Goal: Information Seeking & Learning: Learn about a topic

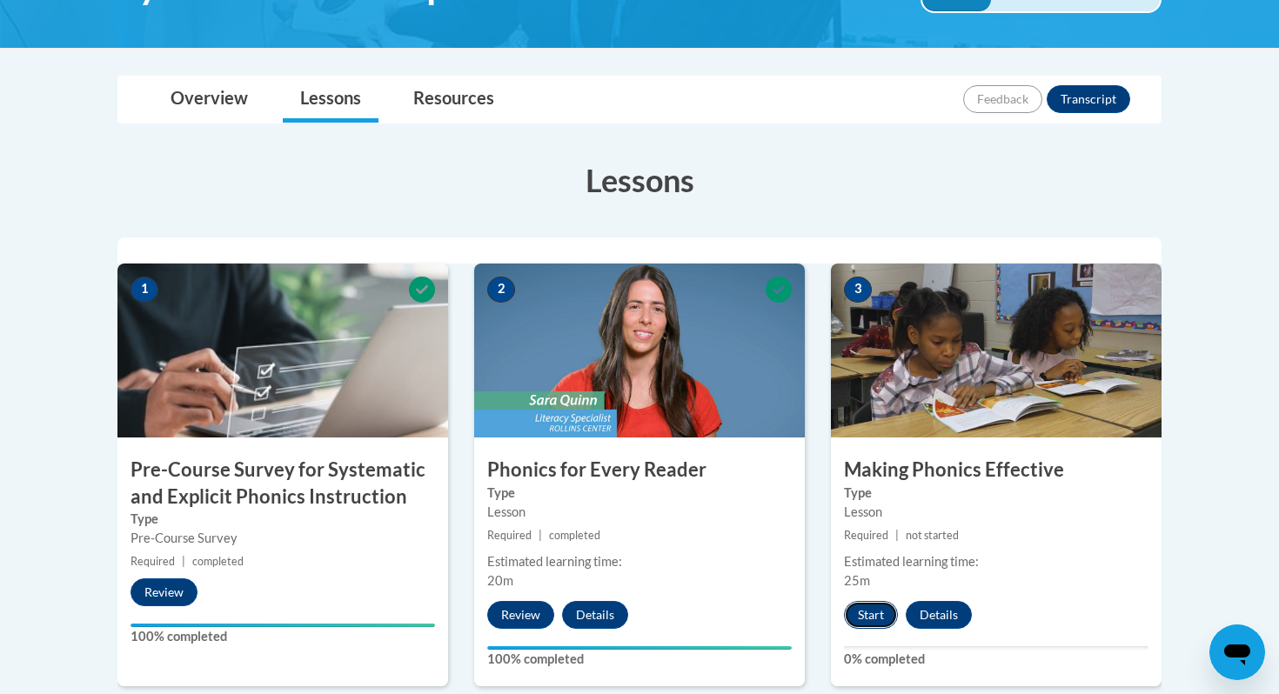
click at [861, 608] on button "Start" at bounding box center [871, 615] width 54 height 28
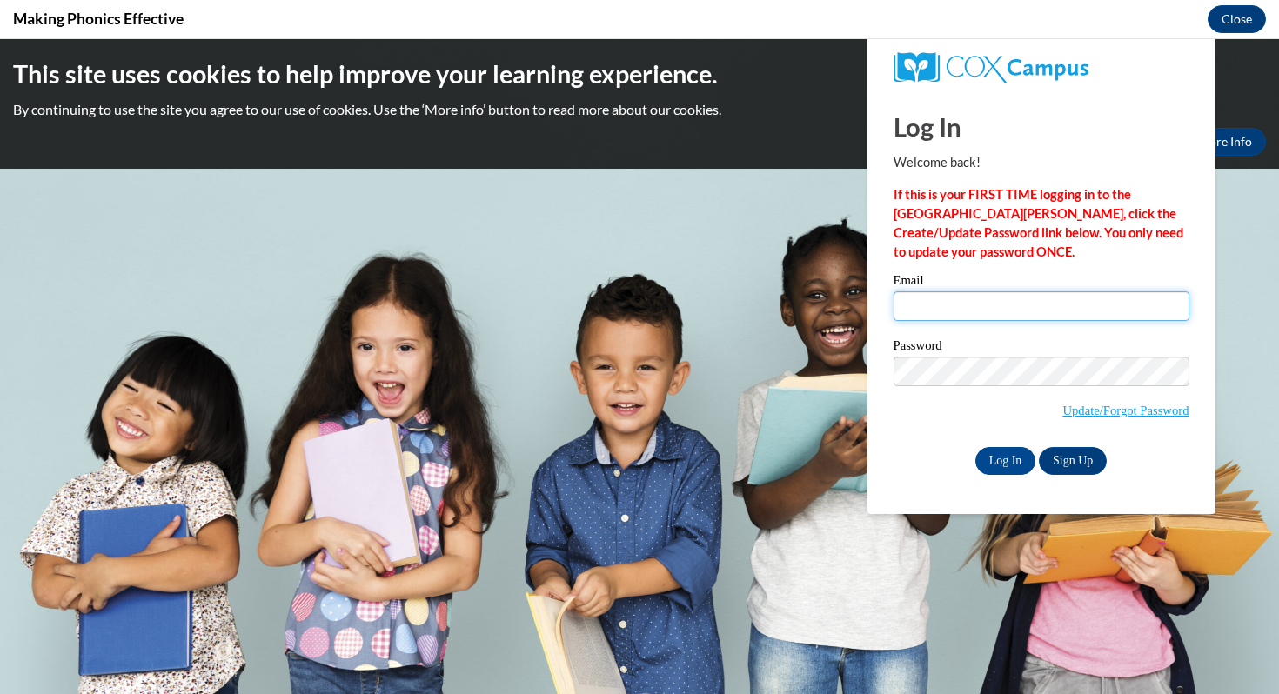
type input "clincks@cub.uca.edu"
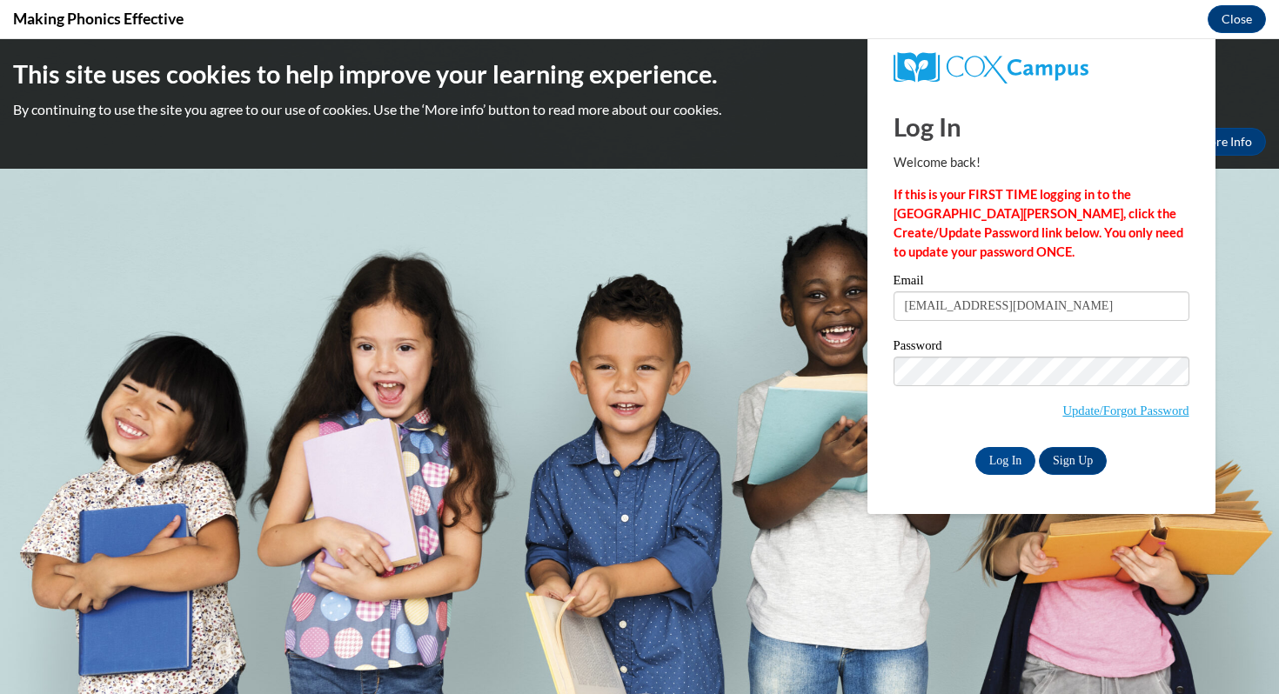
click at [925, 305] on input "clincks@cub.uca.edu" at bounding box center [1041, 306] width 296 height 30
click at [990, 452] on input "Log In" at bounding box center [1005, 461] width 61 height 28
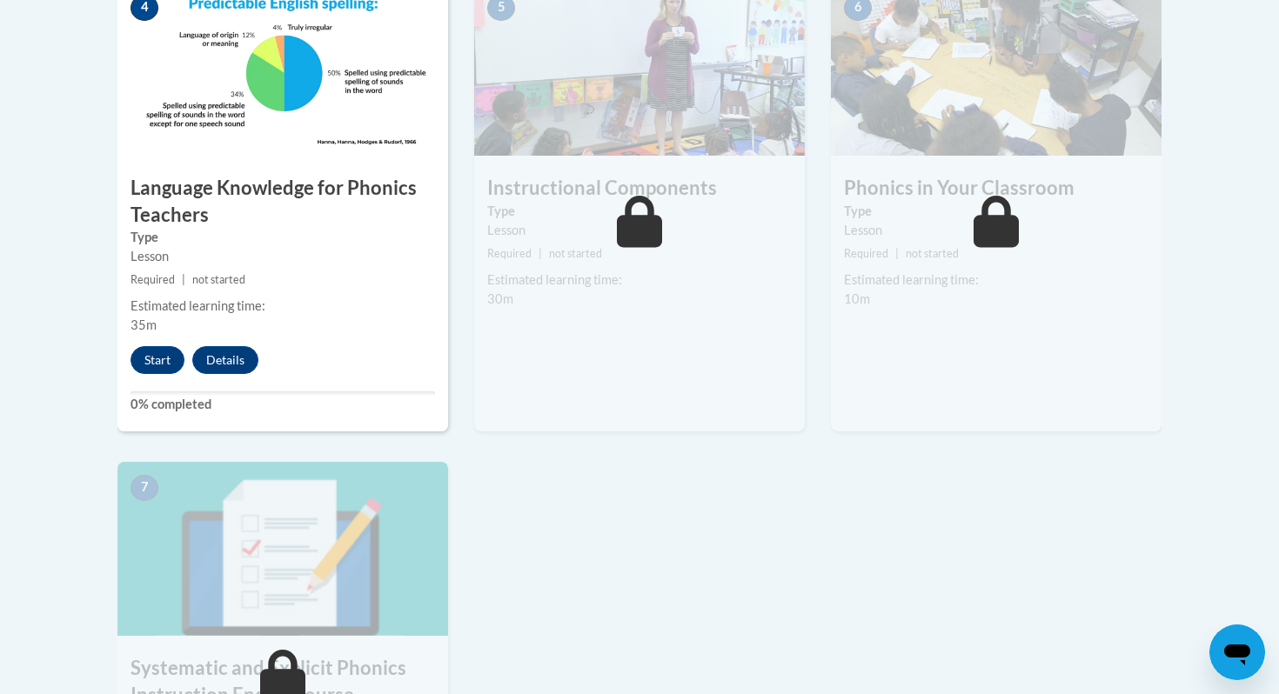
scroll to position [1130, 0]
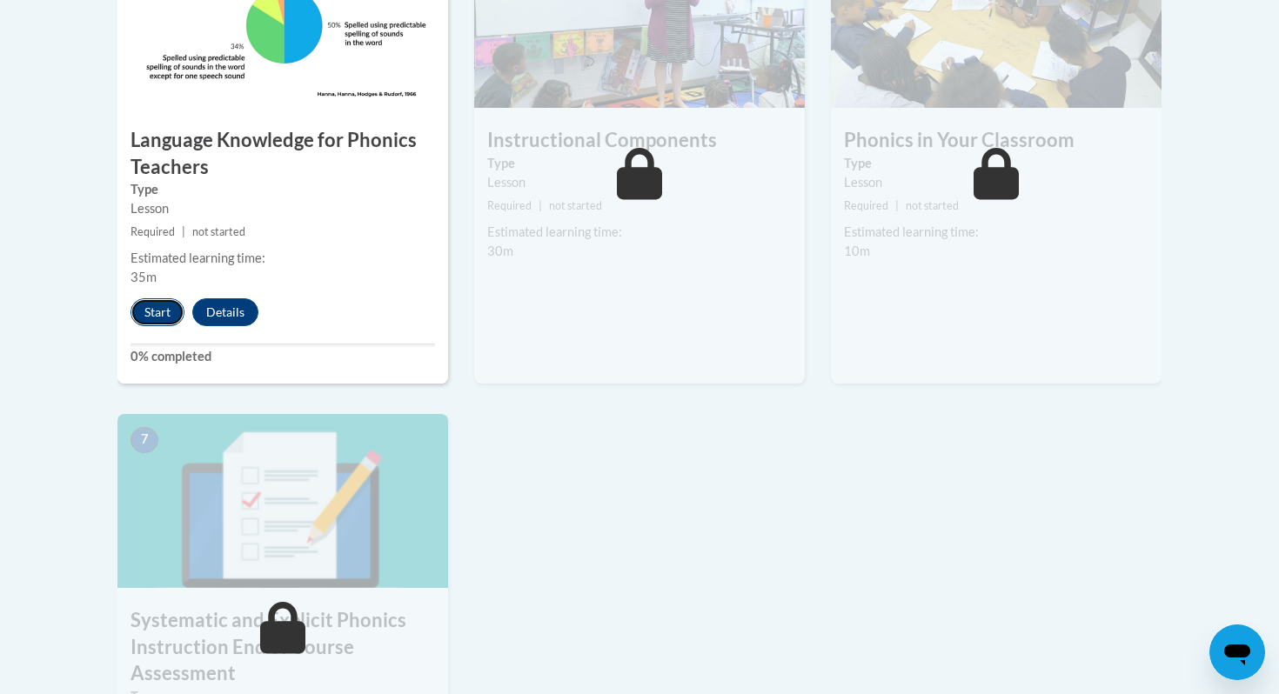
click at [147, 311] on button "Start" at bounding box center [157, 312] width 54 height 28
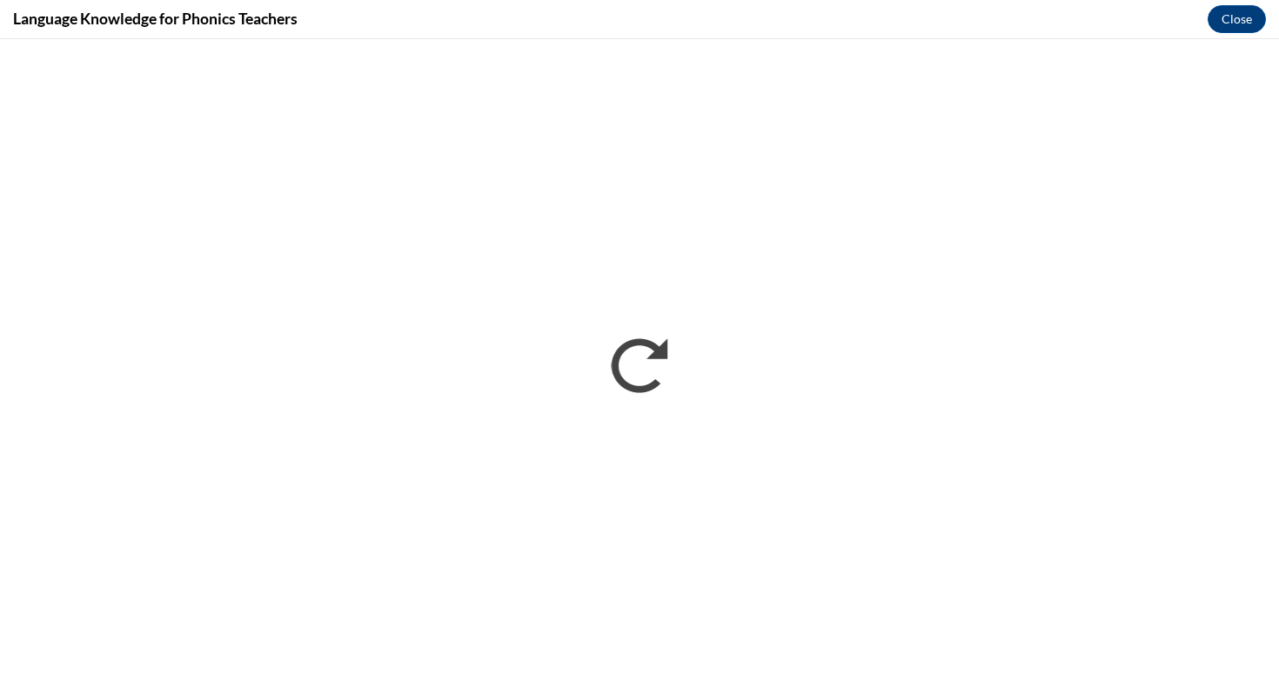
scroll to position [0, 0]
click at [1136, 22] on div "Language Knowledge for Phonics Teachers Close" at bounding box center [639, 19] width 1279 height 39
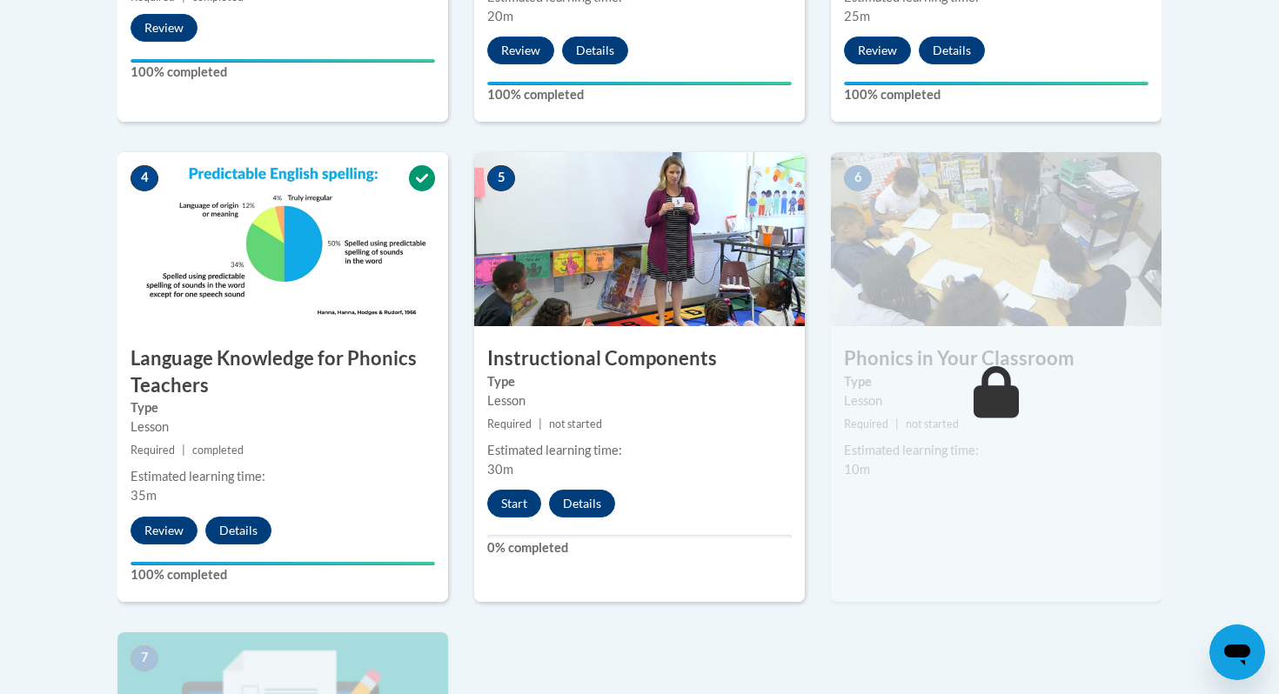
scroll to position [953, 0]
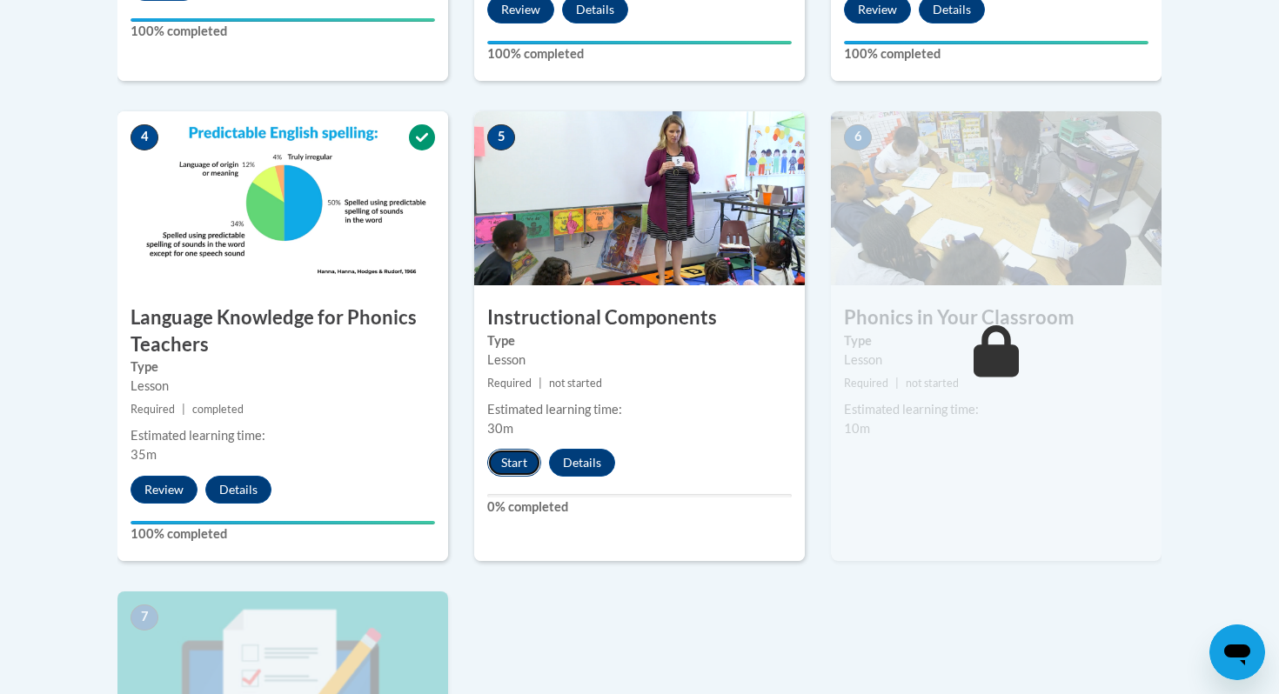
click at [525, 475] on button "Start" at bounding box center [514, 463] width 54 height 28
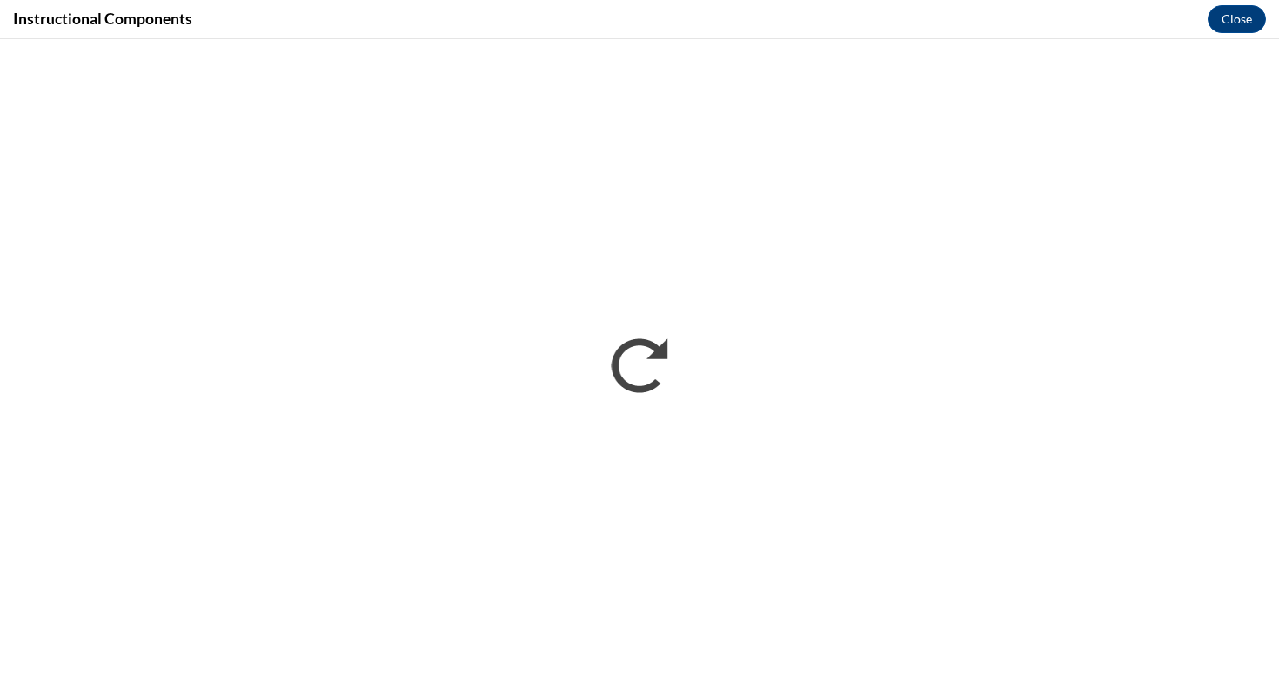
scroll to position [0, 0]
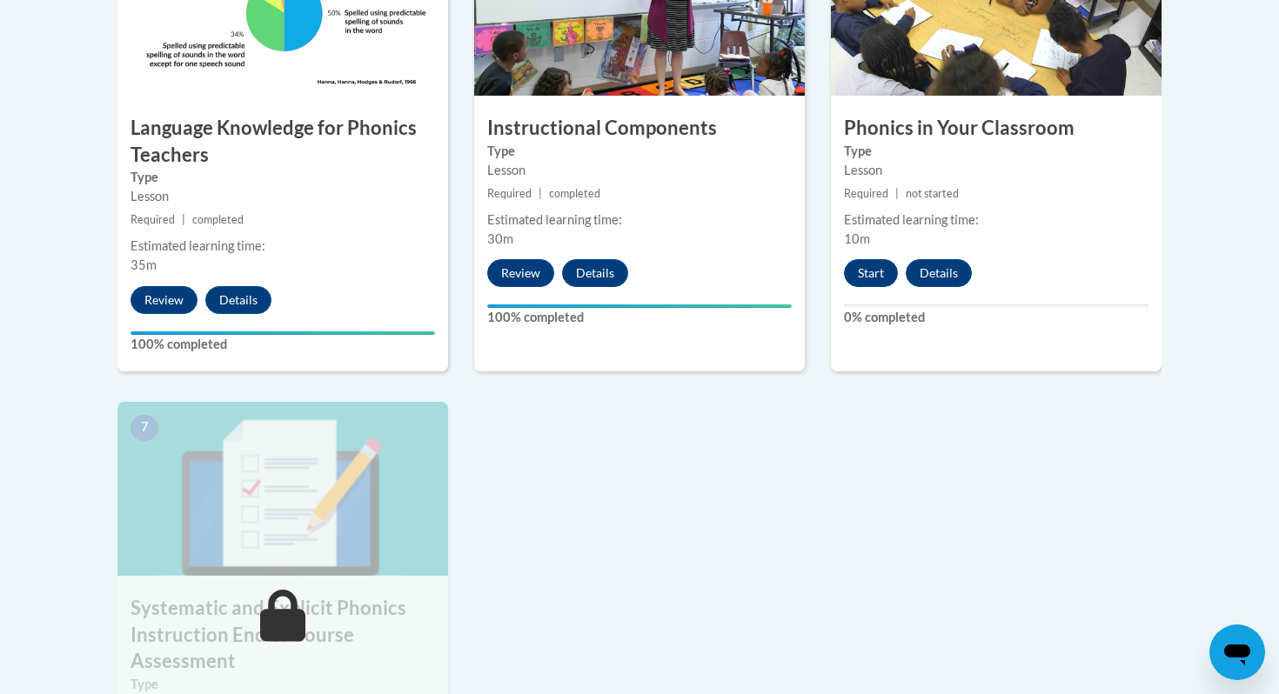
scroll to position [799, 0]
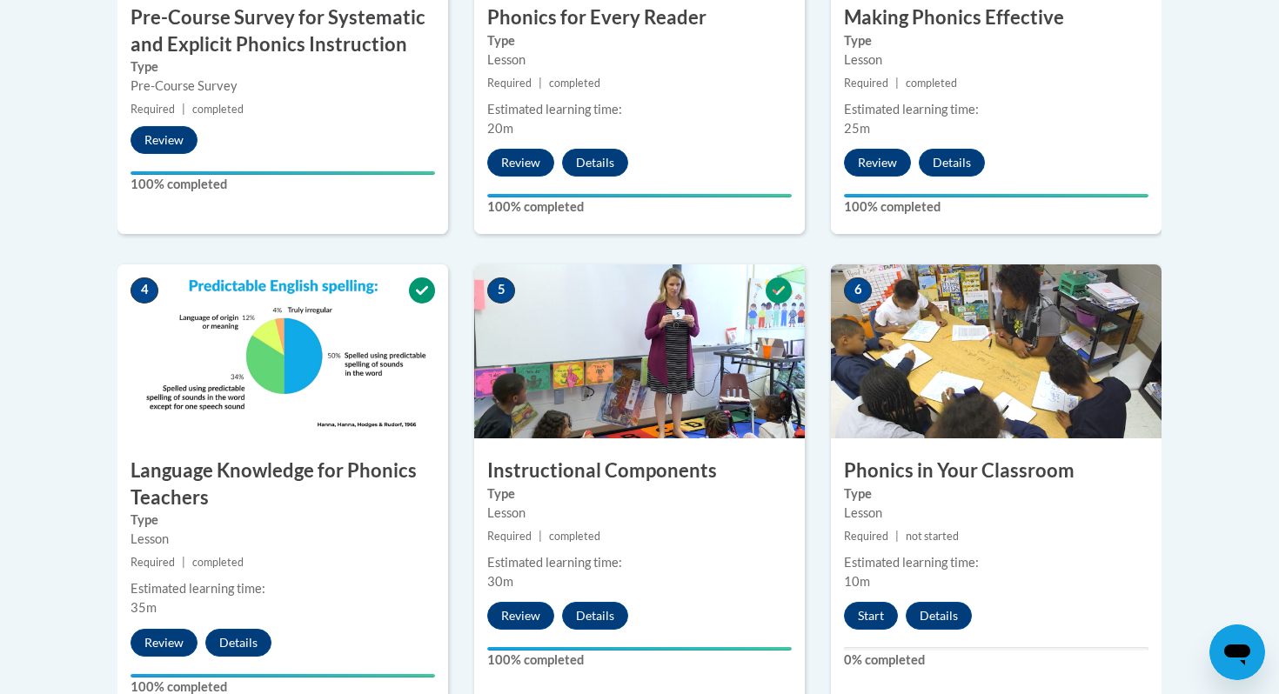
click at [512, 638] on div "5 Instructional Components Type Lesson Required | completed Estimated learning …" at bounding box center [639, 489] width 331 height 450
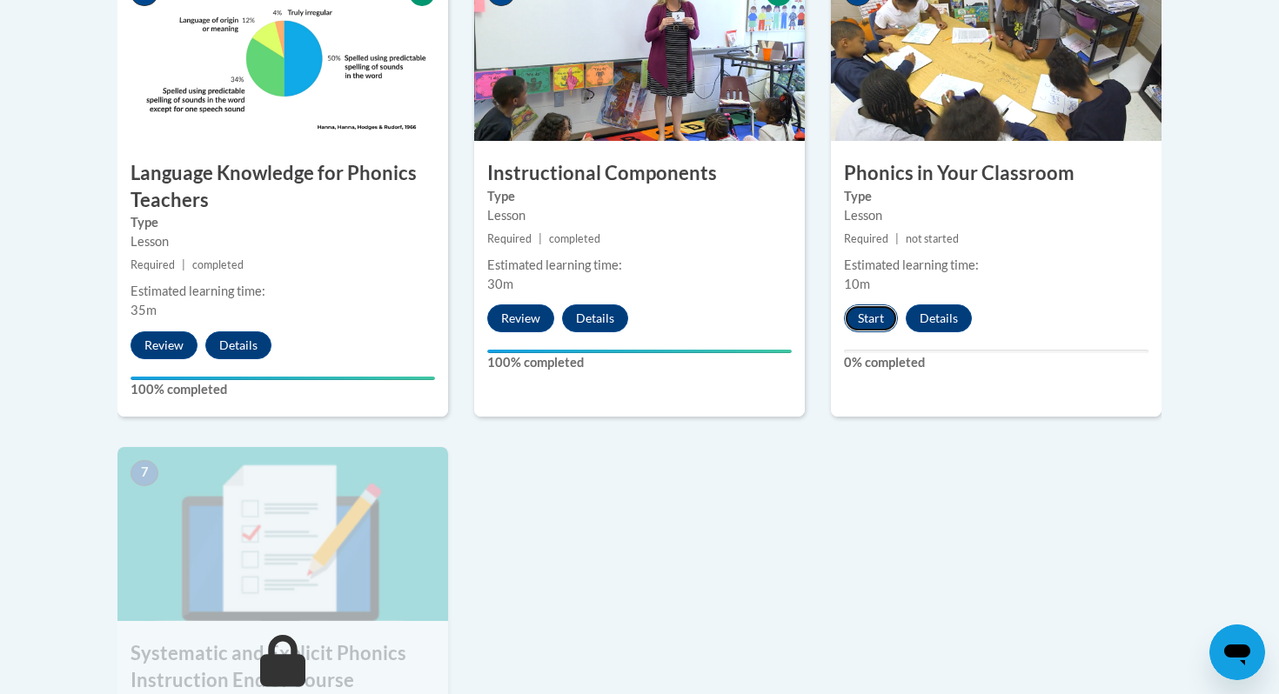
click at [877, 313] on button "Start" at bounding box center [871, 318] width 54 height 28
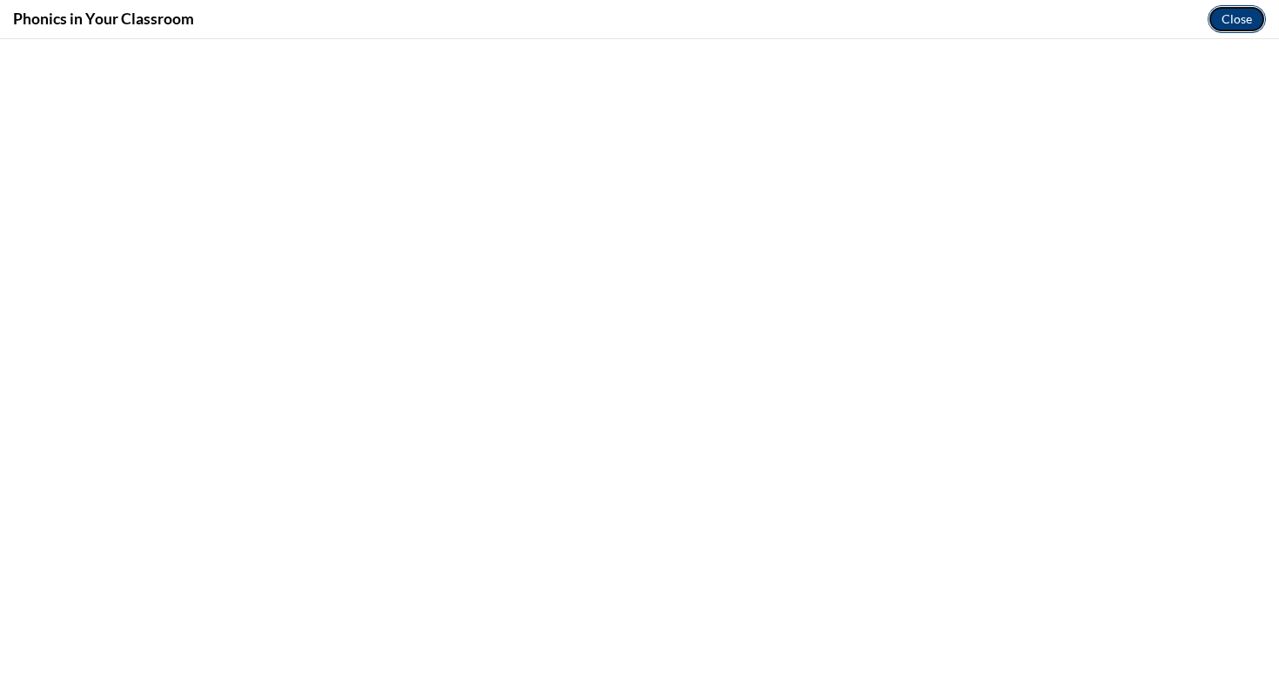
click at [1234, 20] on button "Close" at bounding box center [1236, 19] width 58 height 28
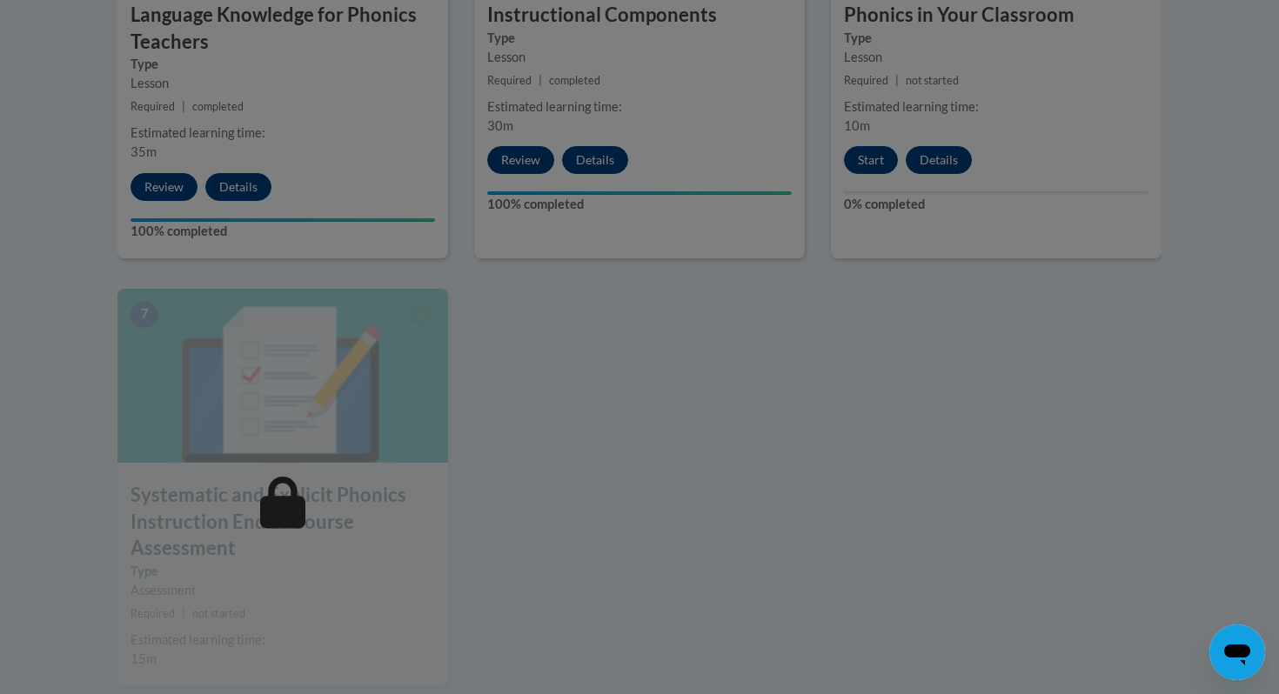
scroll to position [1267, 0]
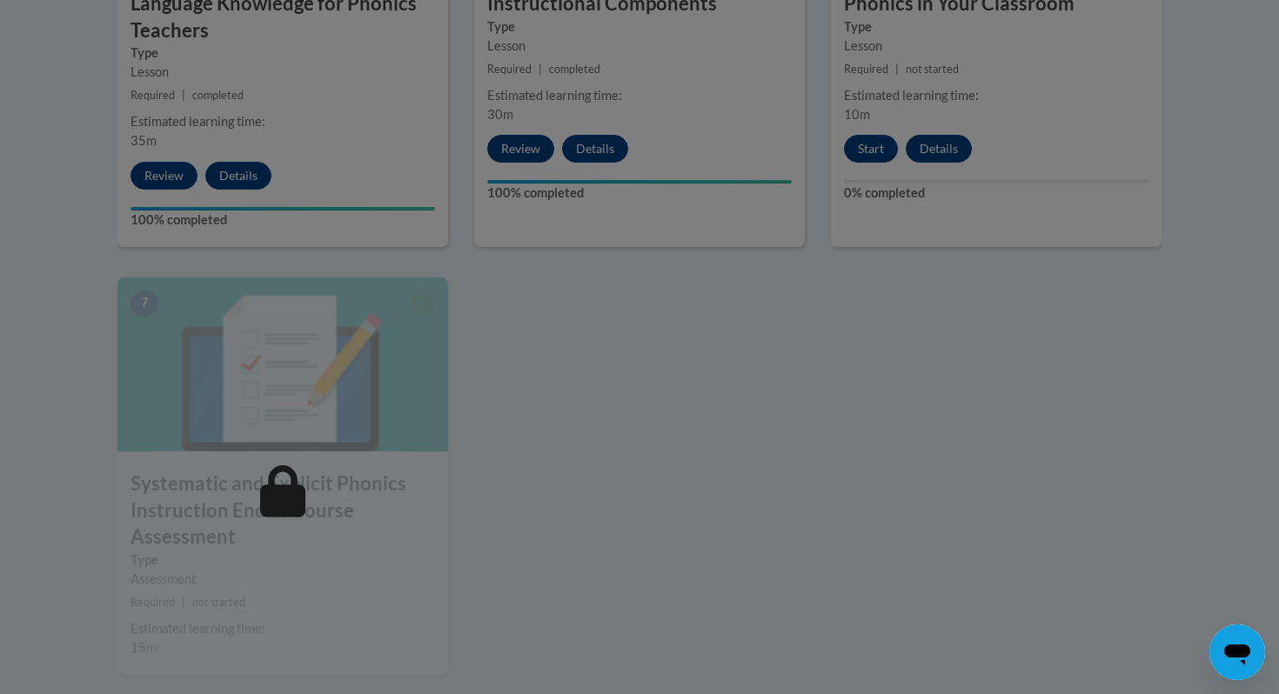
click at [863, 146] on div at bounding box center [639, 347] width 1279 height 694
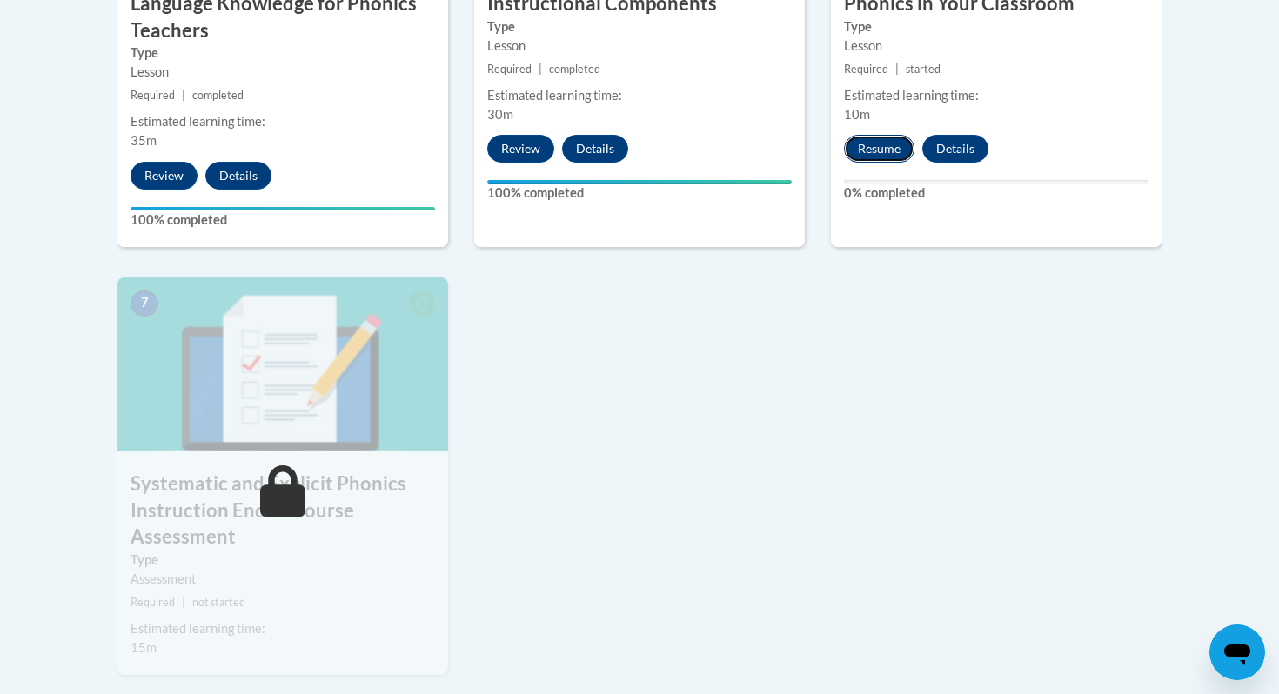
click at [883, 138] on button "Resume" at bounding box center [879, 149] width 70 height 28
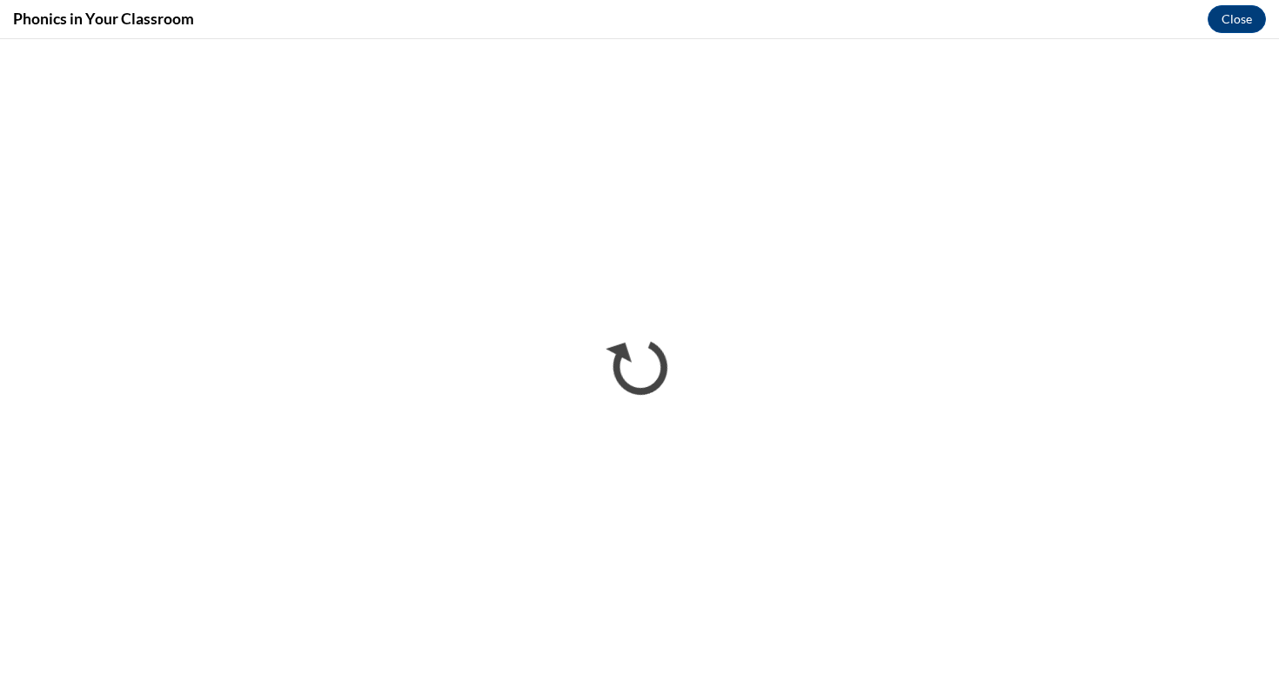
scroll to position [0, 0]
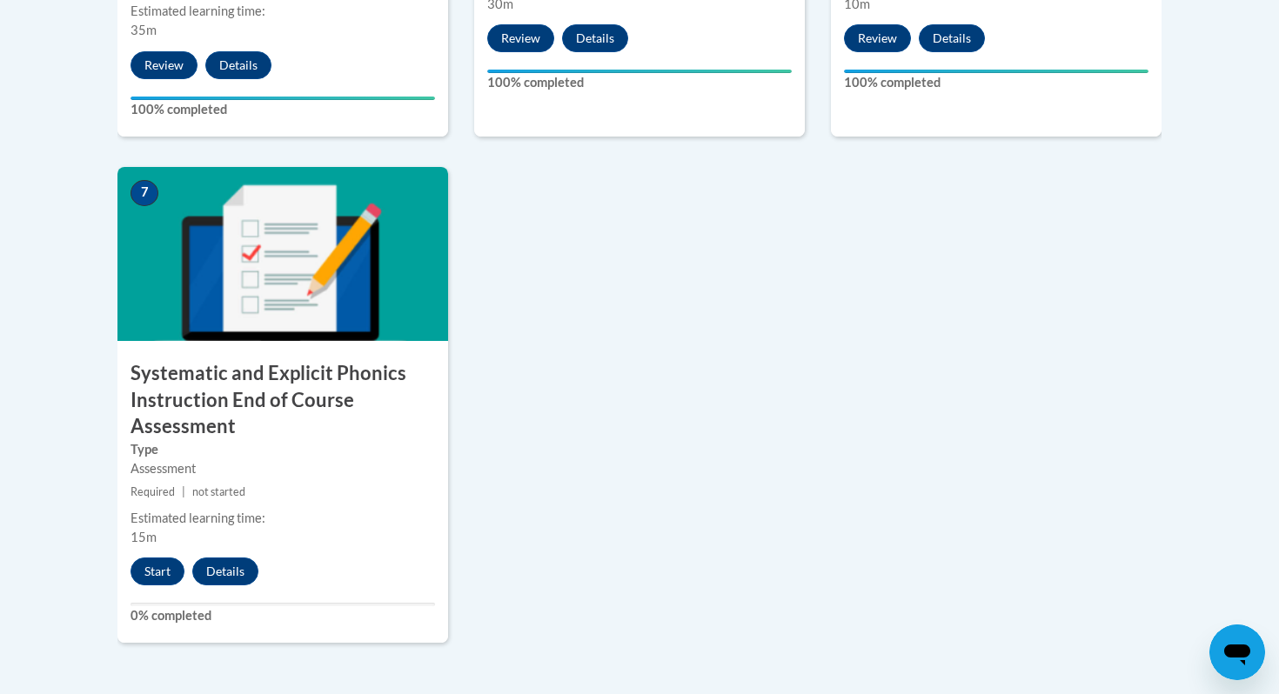
scroll to position [1566, 0]
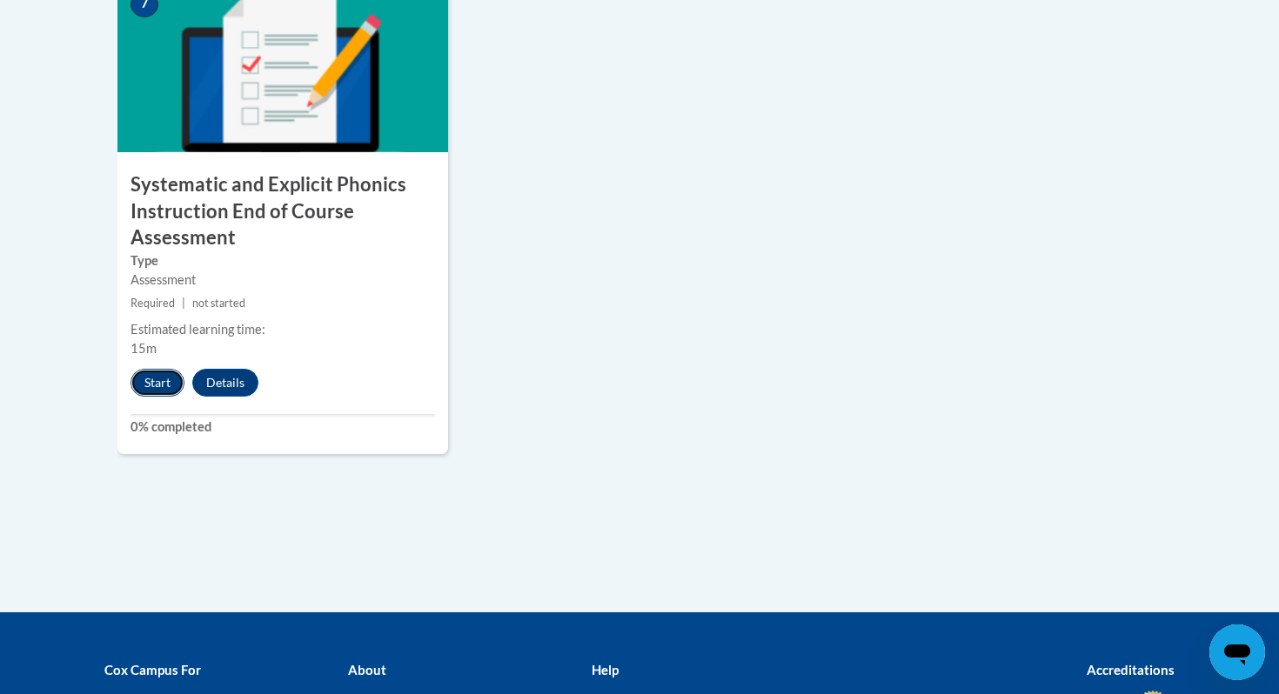
click at [171, 391] on button "Start" at bounding box center [157, 383] width 54 height 28
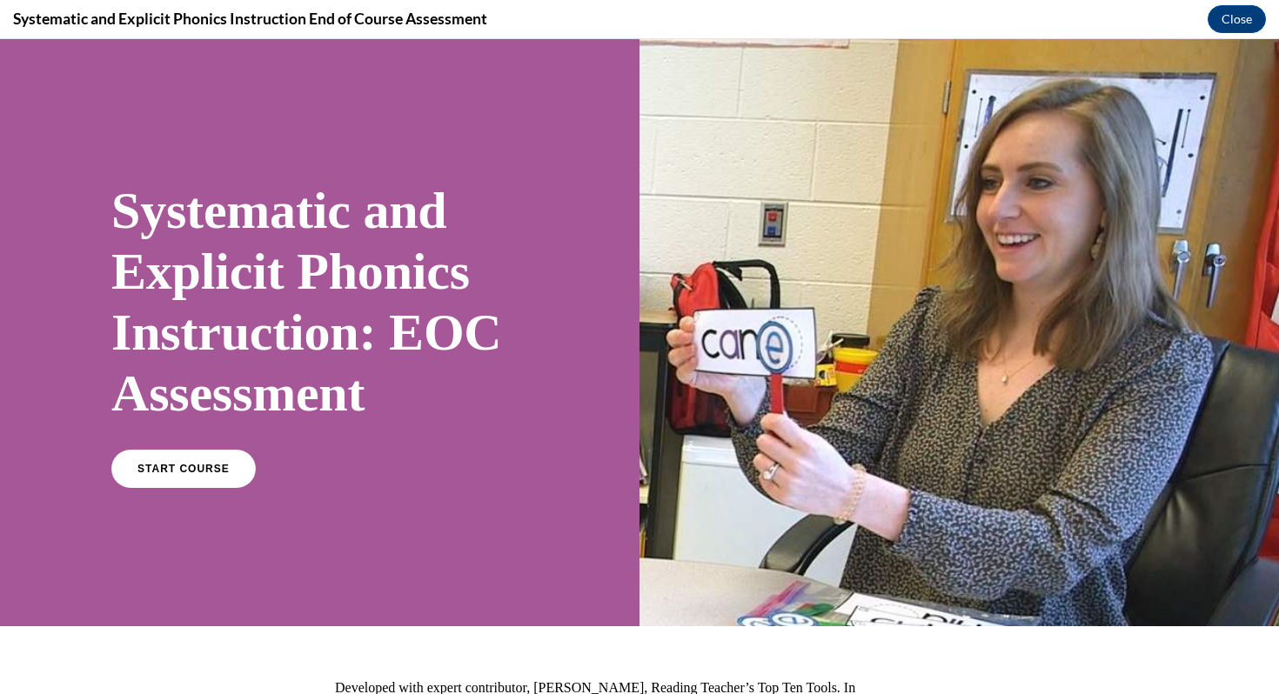
scroll to position [0, 0]
click at [189, 494] on div "START COURSE" at bounding box center [319, 476] width 417 height 53
click at [189, 476] on link "START COURSE" at bounding box center [183, 469] width 151 height 40
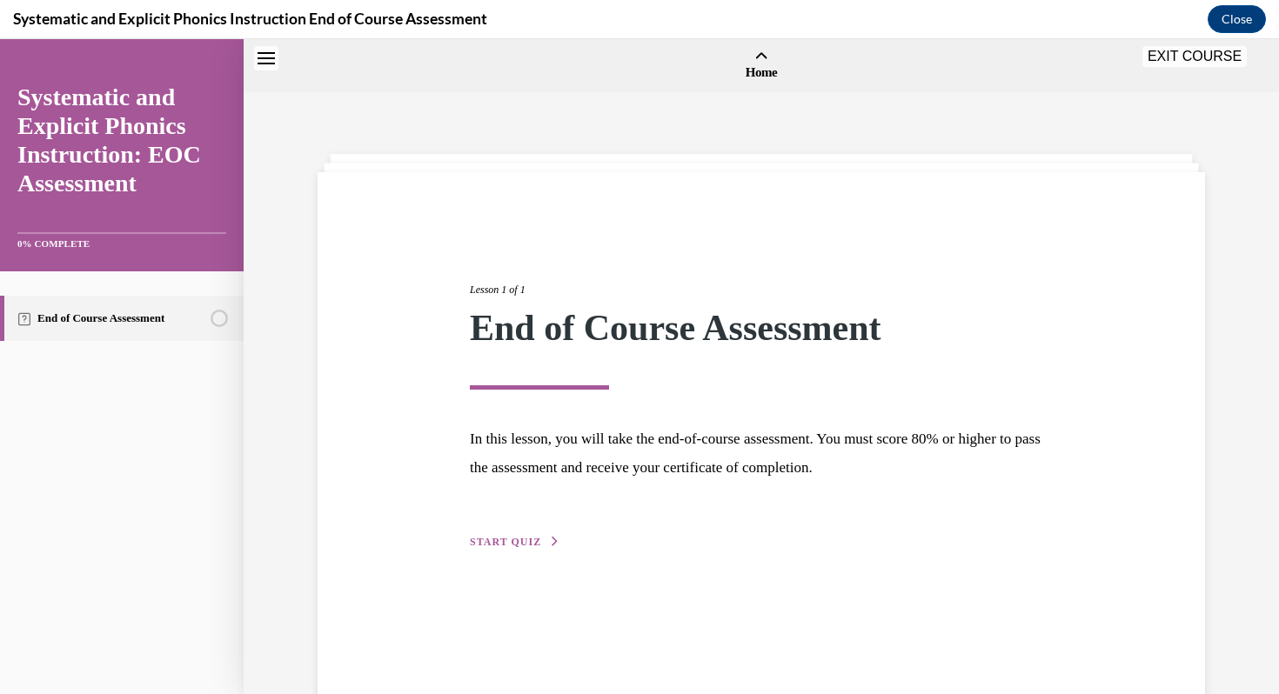
scroll to position [54, 0]
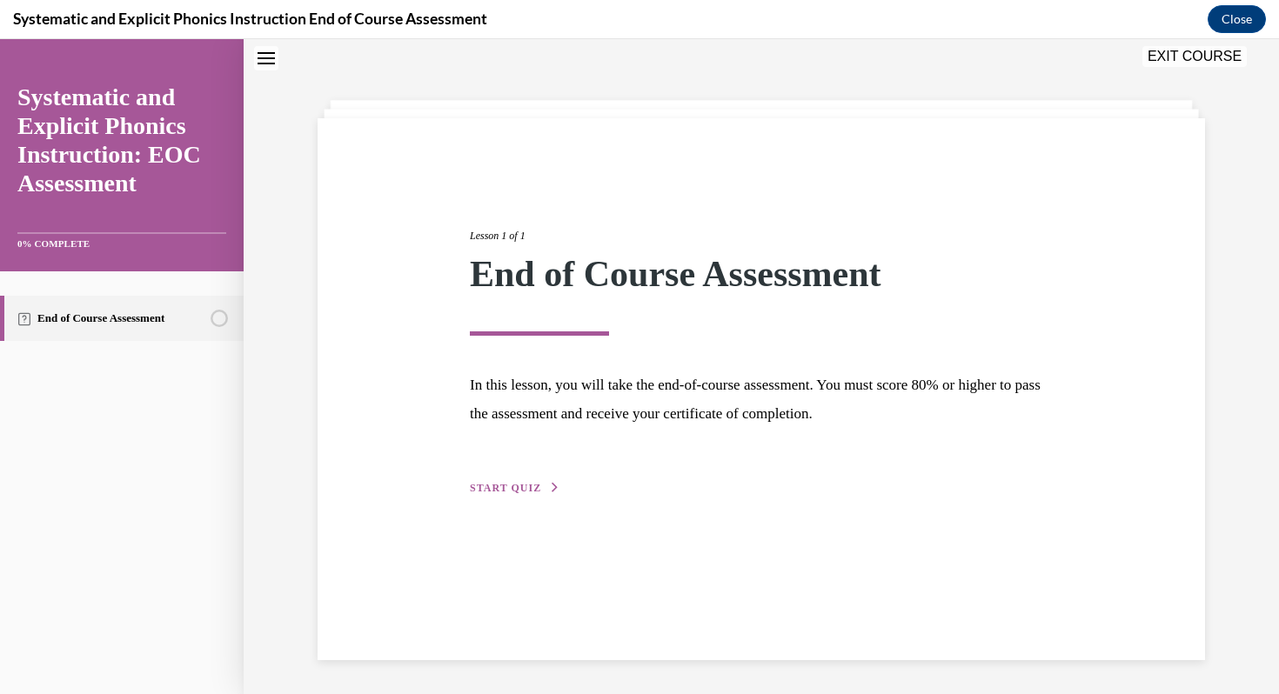
click at [479, 488] on span "START QUIZ" at bounding box center [505, 488] width 71 height 12
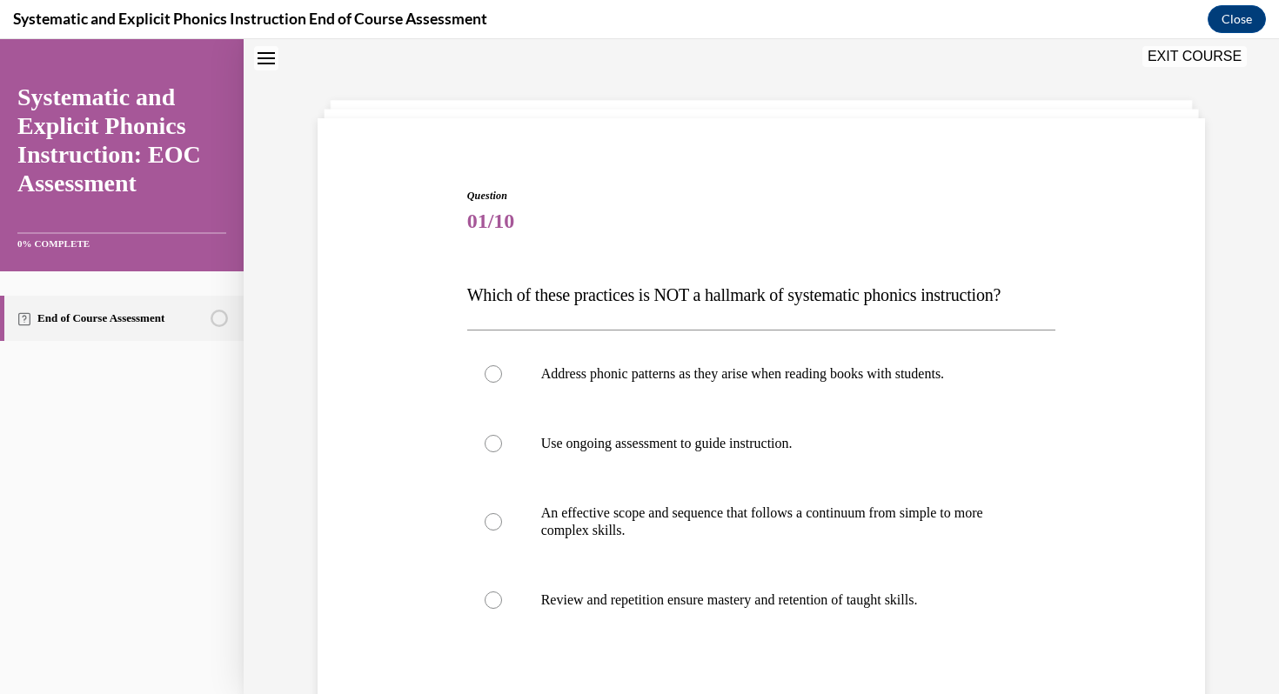
scroll to position [245, 0]
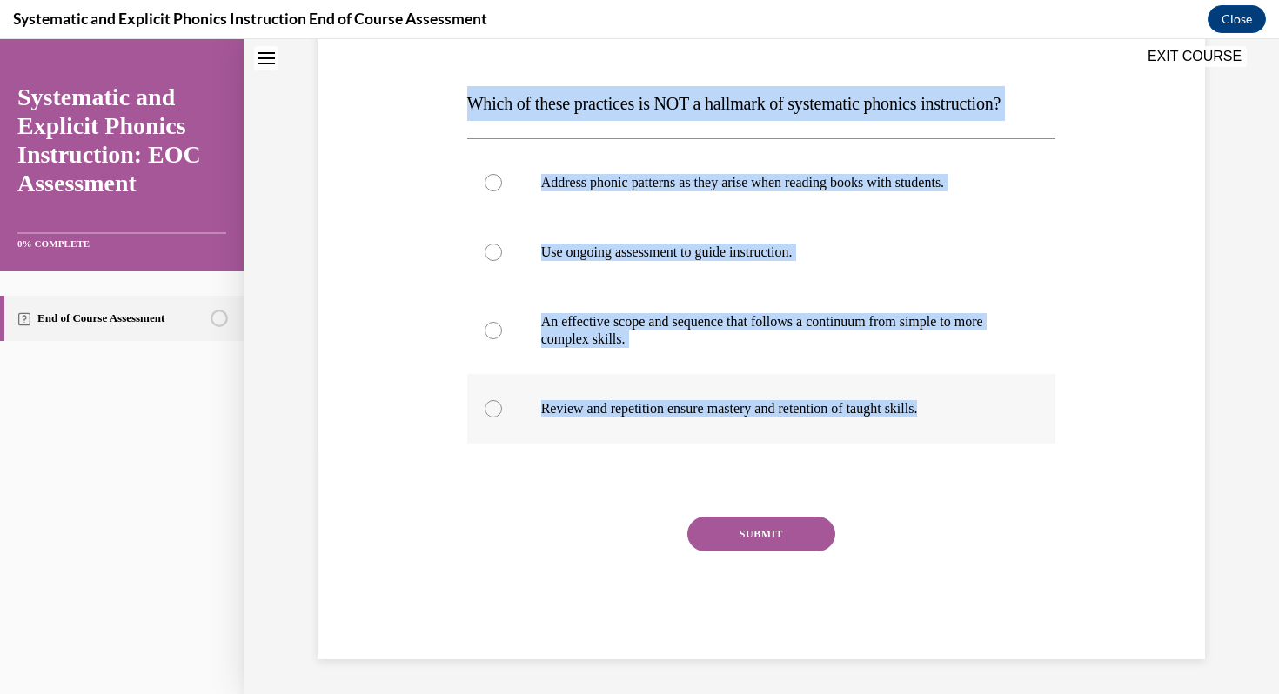
drag, startPoint x: 467, startPoint y: 103, endPoint x: 969, endPoint y: 409, distance: 588.0
click at [969, 409] on div "Question 01/10 Which of these practices is NOT a hallmark of systematic phonics…" at bounding box center [761, 328] width 589 height 663
copy div "Which of these practices is NOT a hallmark of systematic phonics instruction? A…"
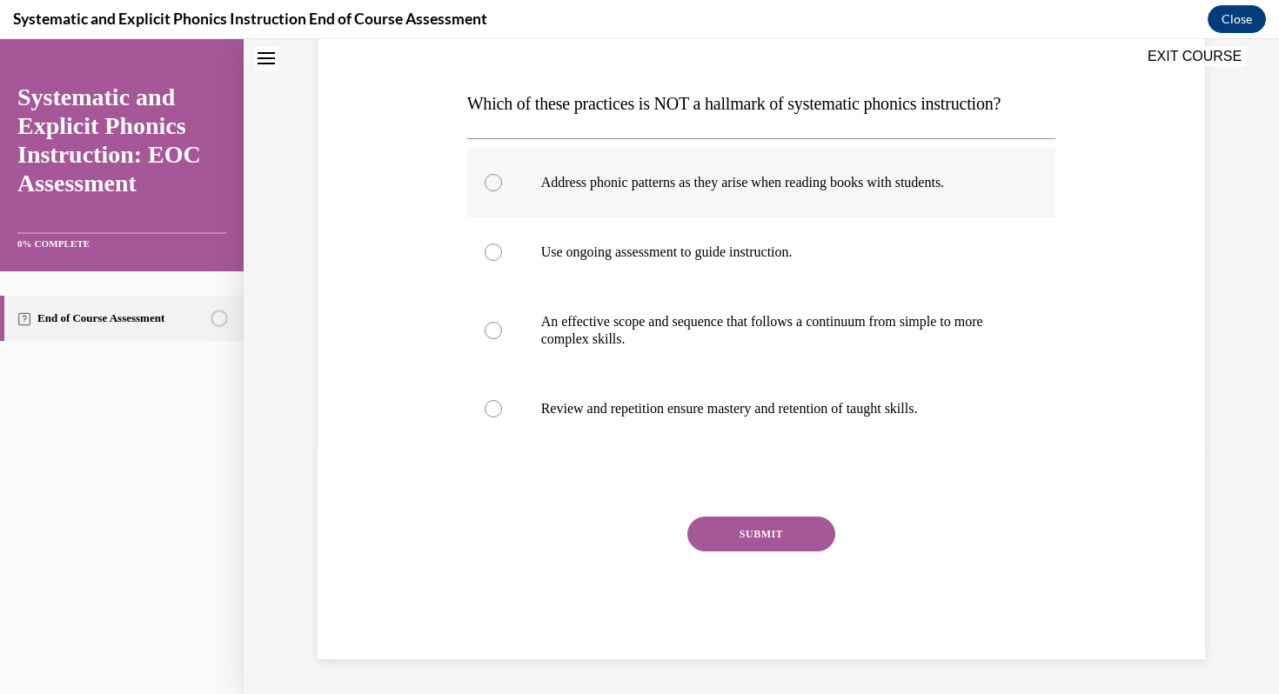
click at [506, 178] on div at bounding box center [761, 183] width 589 height 70
click at [766, 531] on button "SUBMIT" at bounding box center [761, 534] width 148 height 35
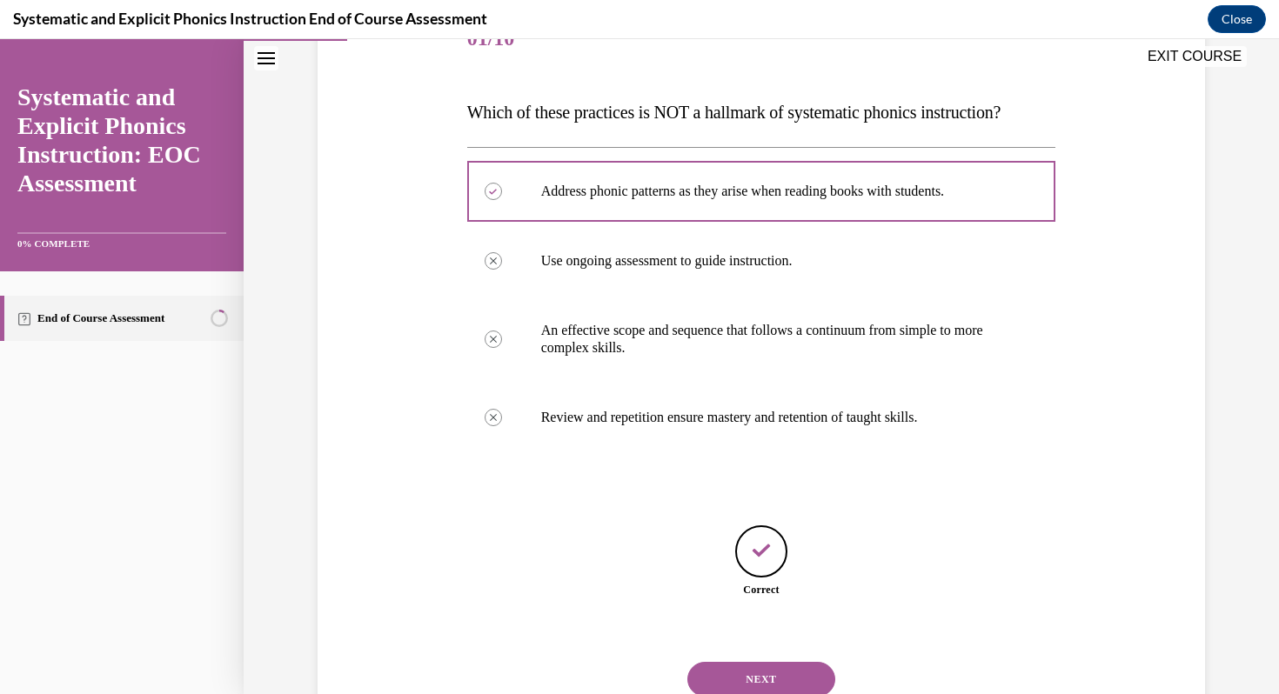
scroll to position [300, 0]
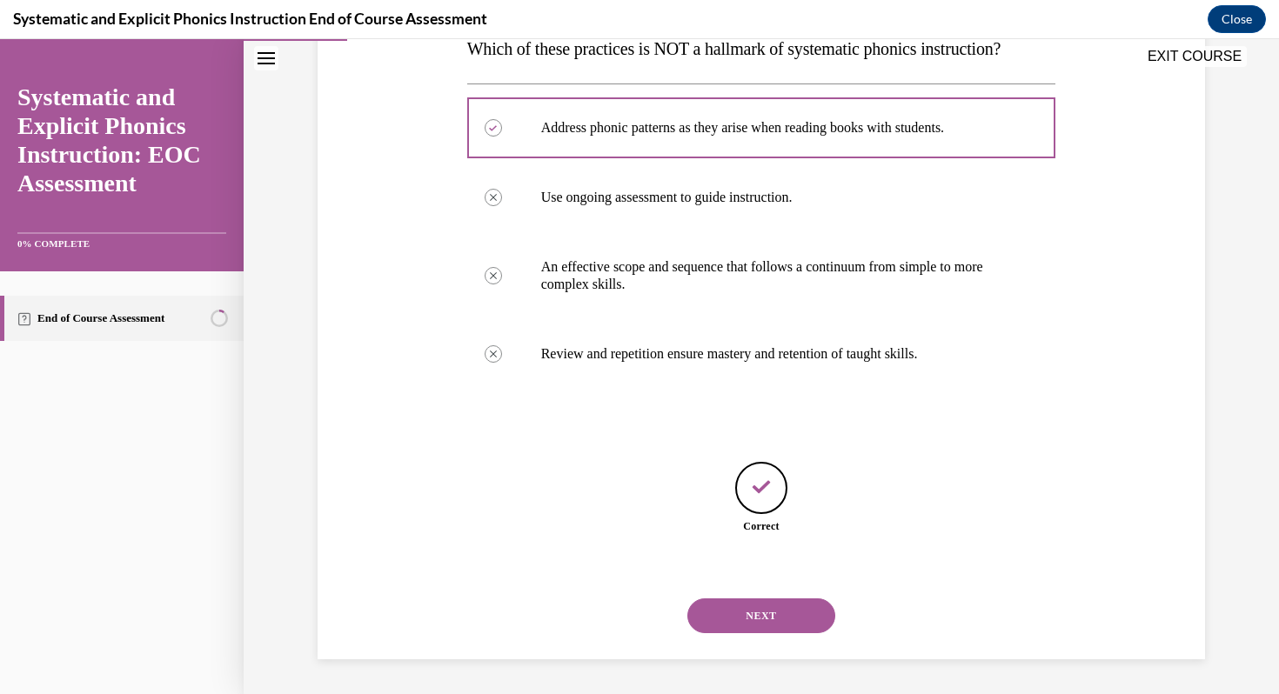
click at [785, 617] on button "NEXT" at bounding box center [761, 616] width 148 height 35
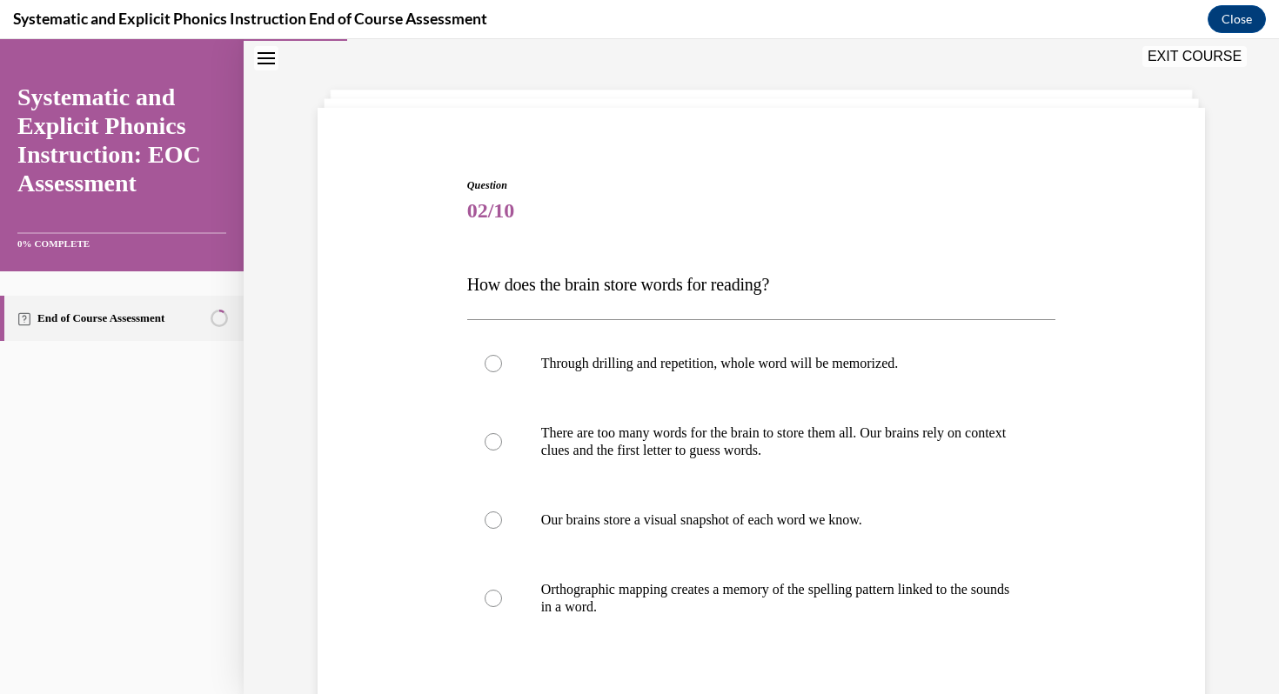
scroll to position [72, 0]
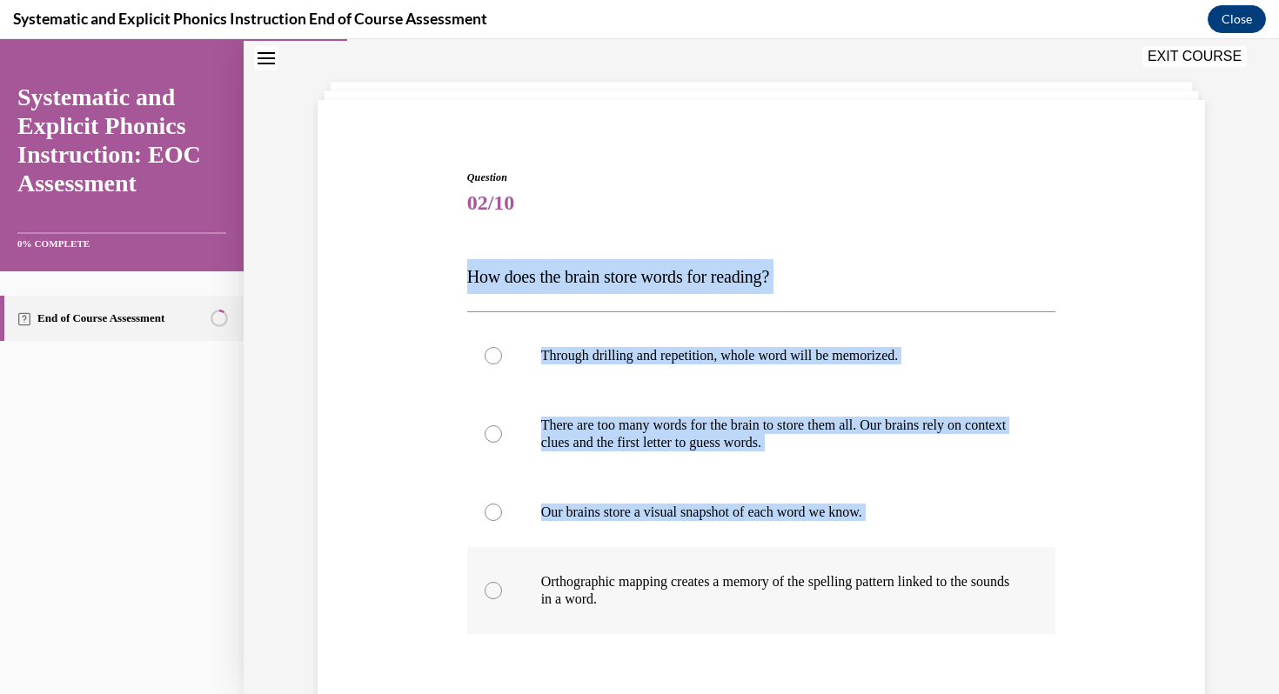
drag, startPoint x: 460, startPoint y: 272, endPoint x: 888, endPoint y: 608, distance: 544.0
click at [888, 608] on div "Question 02/10 How does the brain store words for reading? Through drilling and…" at bounding box center [761, 483] width 896 height 732
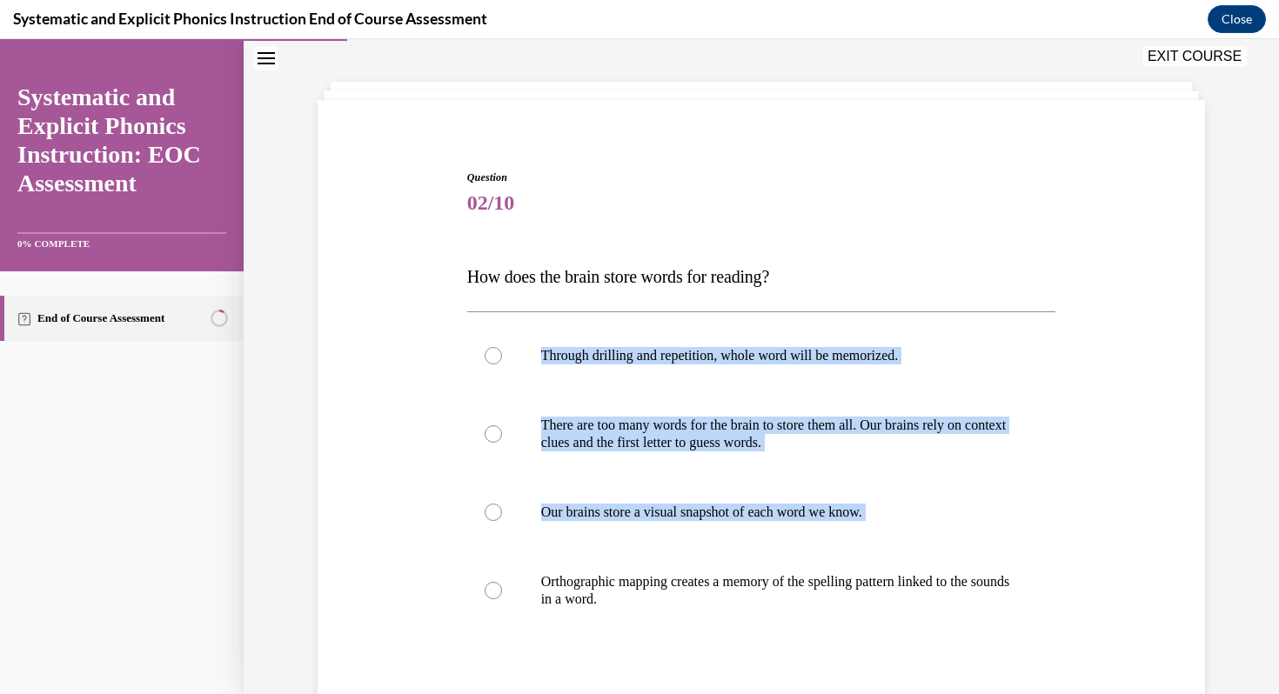
drag, startPoint x: 738, startPoint y: 614, endPoint x: 455, endPoint y: 297, distance: 425.2
click at [455, 297] on div "Question 02/10 How does the brain store words for reading? Through drilling and…" at bounding box center [761, 483] width 896 height 732
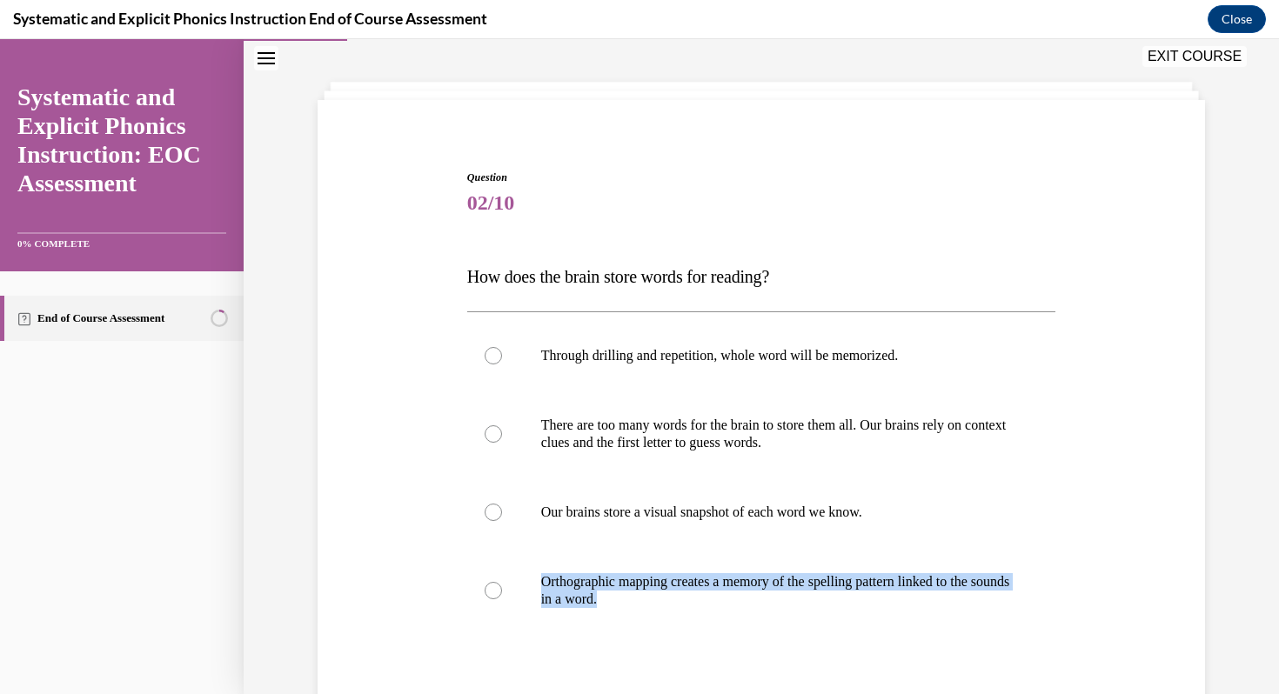
drag, startPoint x: 669, startPoint y: 619, endPoint x: 625, endPoint y: 675, distance: 71.9
click at [625, 675] on div "Question 02/10 How does the brain store words for reading? Through drilling and…" at bounding box center [761, 510] width 589 height 680
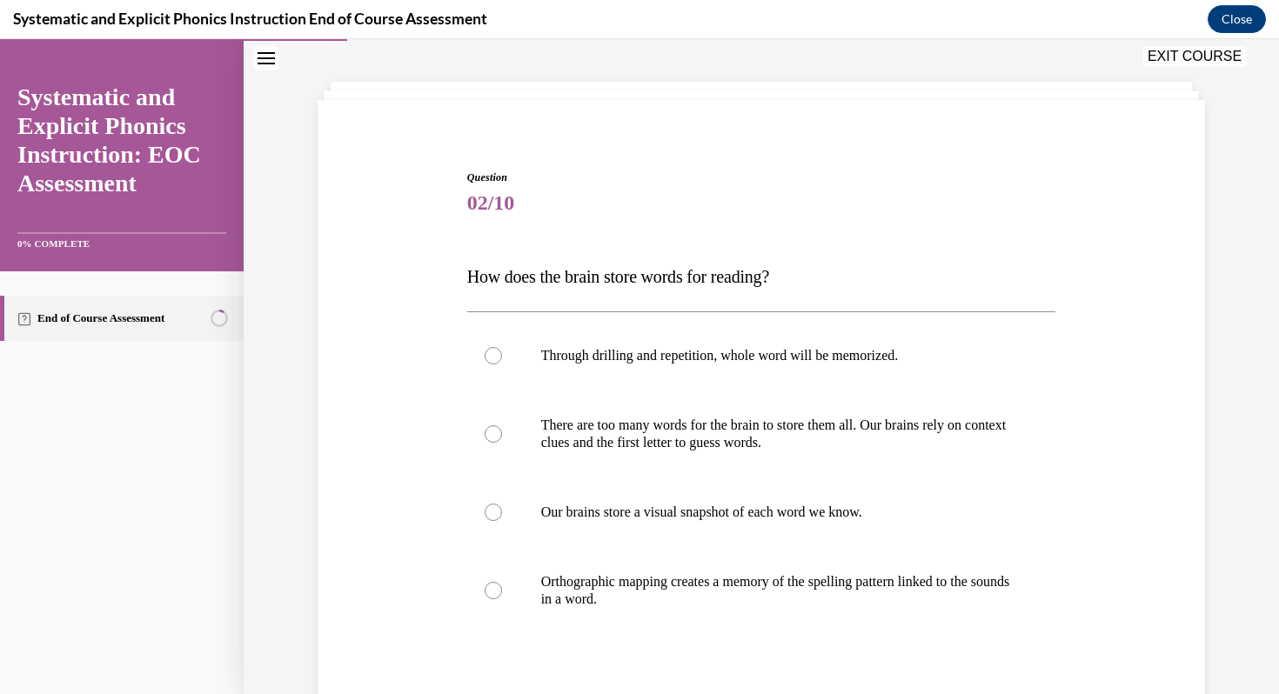
click at [672, 639] on div "Through drilling and repetition, whole word will be memorized. There are too ma…" at bounding box center [761, 476] width 589 height 331
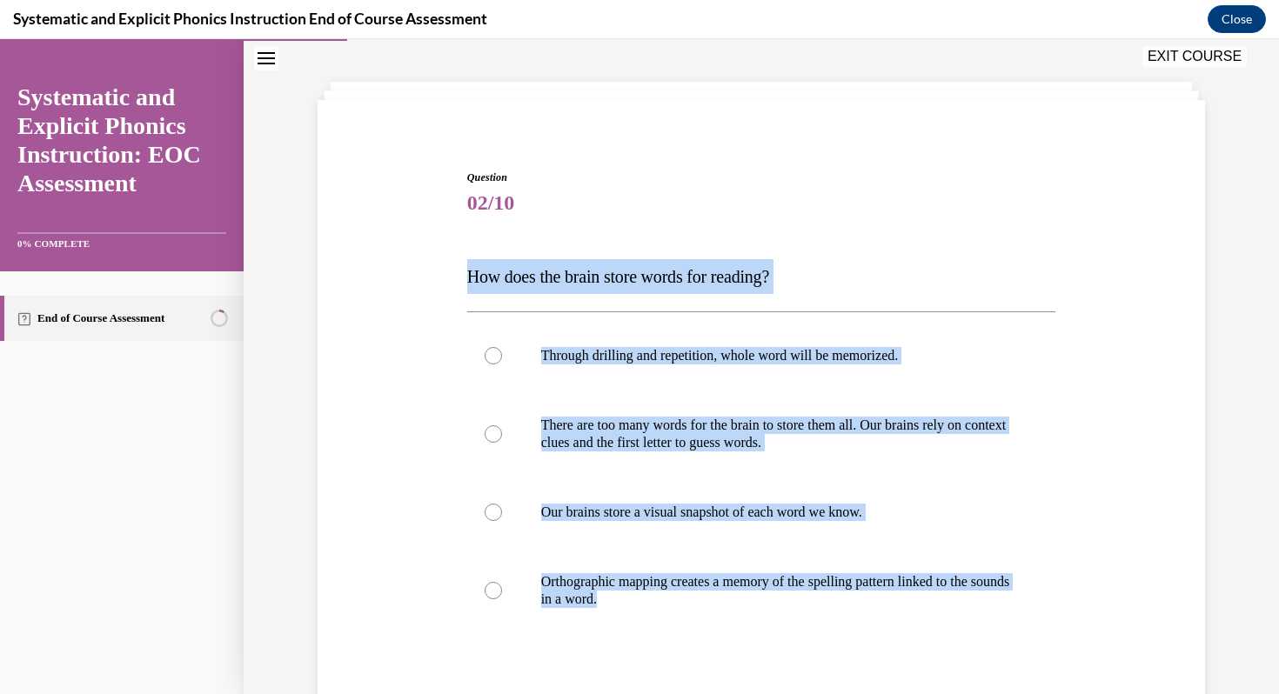
drag, startPoint x: 672, startPoint y: 639, endPoint x: 458, endPoint y: 258, distance: 437.8
click at [458, 258] on div "Question 02/10 How does the brain store words for reading? Through drilling and…" at bounding box center [761, 483] width 896 height 732
copy div "How does the brain store words for reading? Through drilling and repetition, wh…"
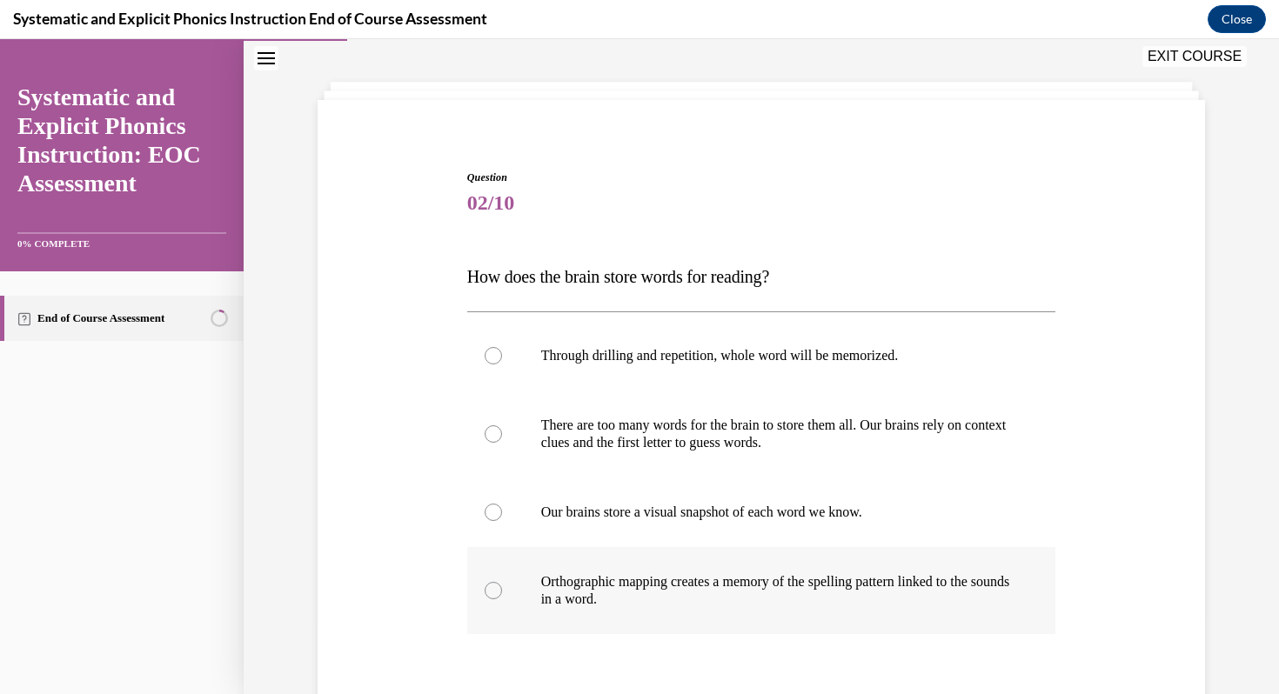
click at [504, 598] on div at bounding box center [761, 590] width 589 height 87
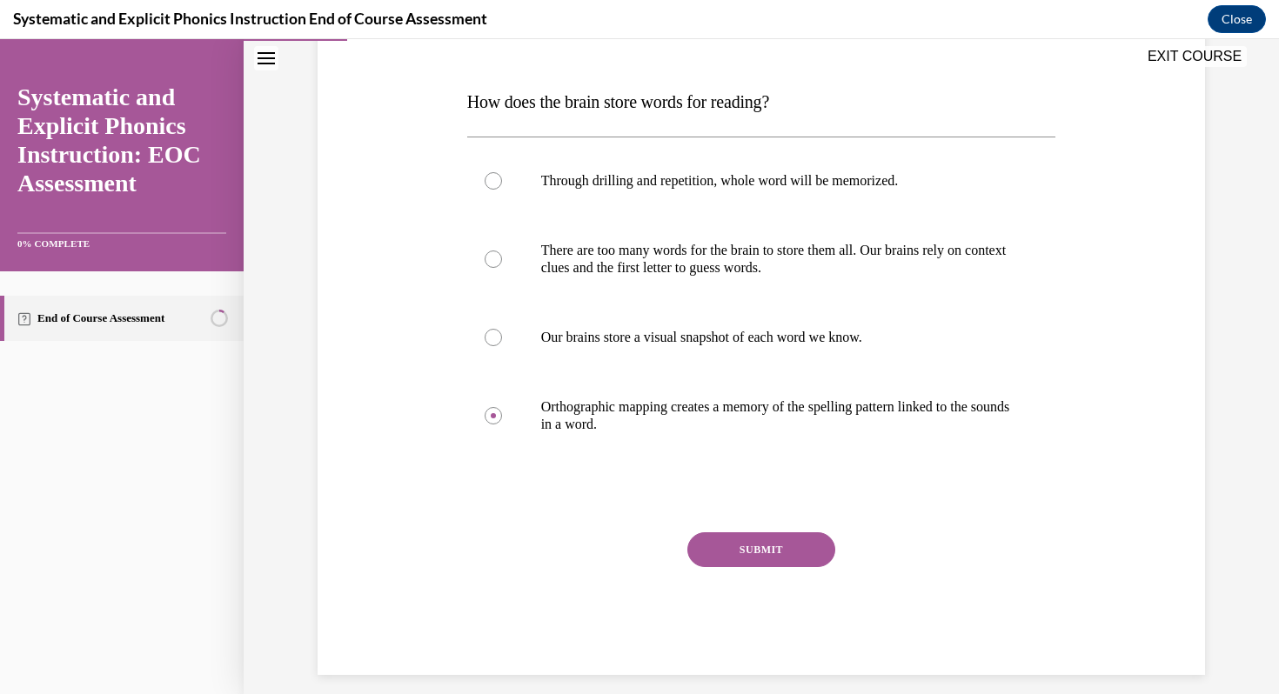
click at [714, 554] on button "SUBMIT" at bounding box center [761, 549] width 148 height 35
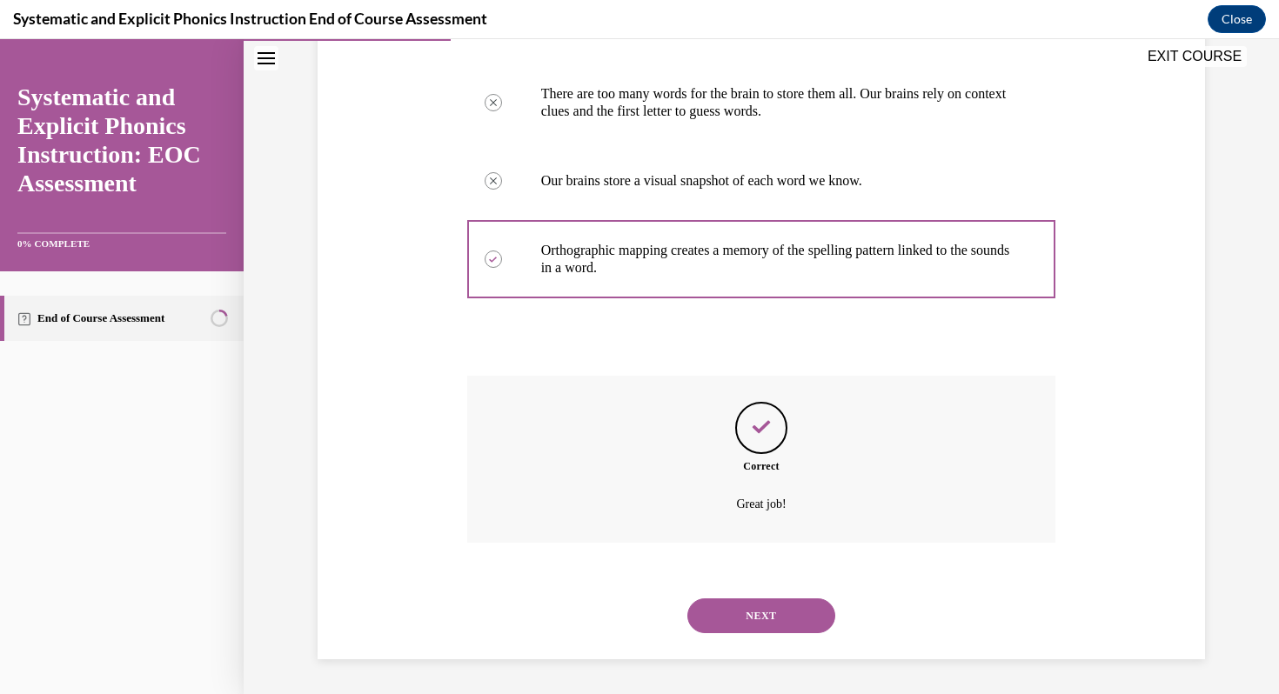
click at [779, 610] on button "NEXT" at bounding box center [761, 616] width 148 height 35
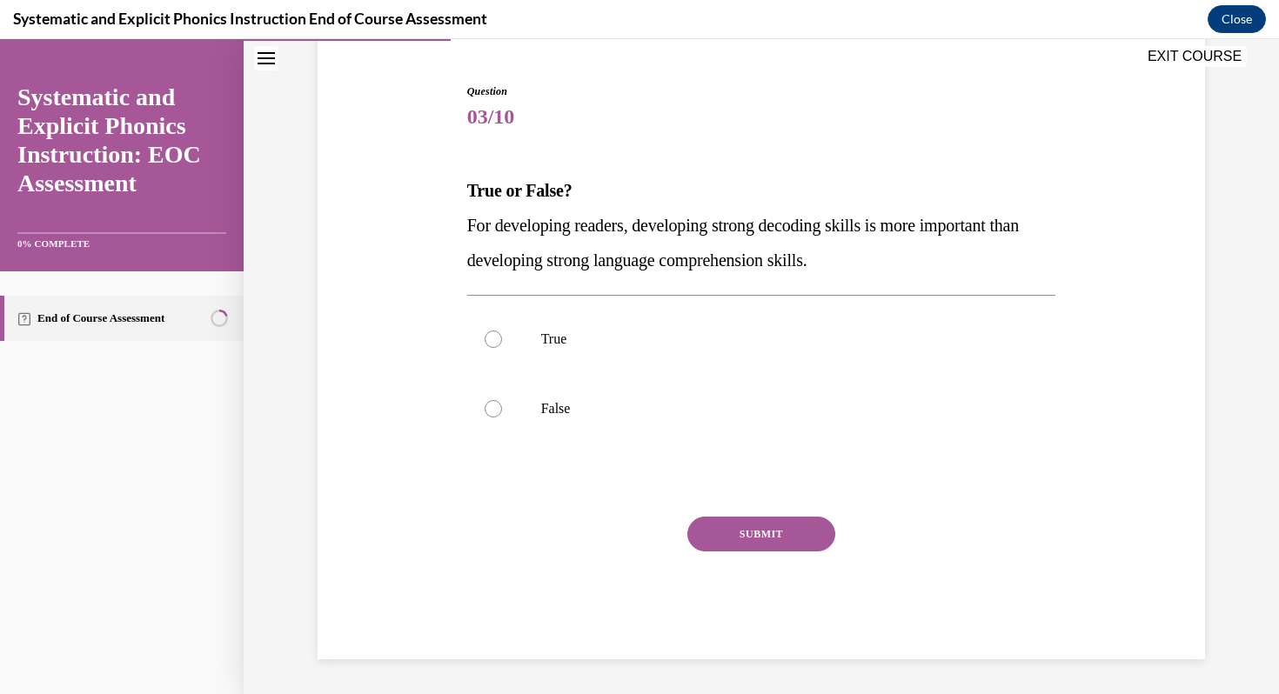
drag, startPoint x: 604, startPoint y: 423, endPoint x: 464, endPoint y: 182, distance: 278.7
click at [464, 182] on div "Question 03/10 True or False? For developing readers, developing strong decodin…" at bounding box center [762, 358] width 598 height 602
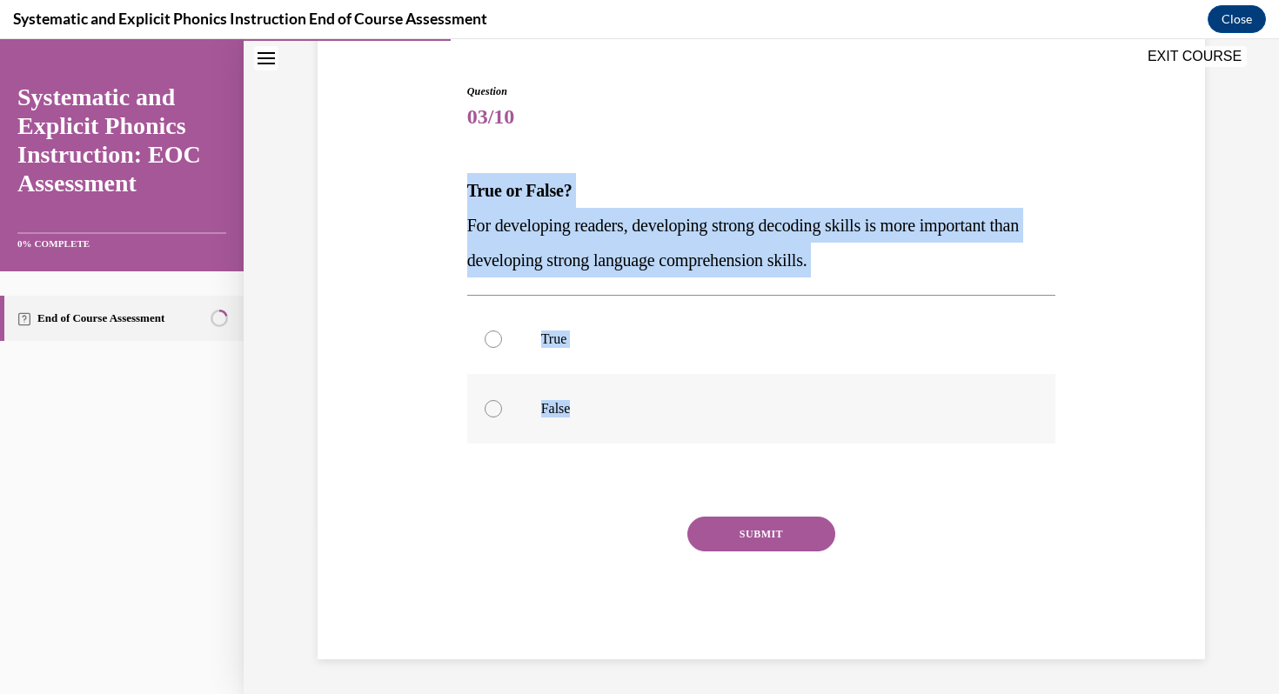
drag, startPoint x: 454, startPoint y: 182, endPoint x: 582, endPoint y: 406, distance: 258.3
click at [582, 406] on div "Question 03/10 True or False? For developing readers, developing strong decodin…" at bounding box center [761, 345] width 896 height 628
copy div "True or False? For developing readers, developing strong decoding skills is mor…"
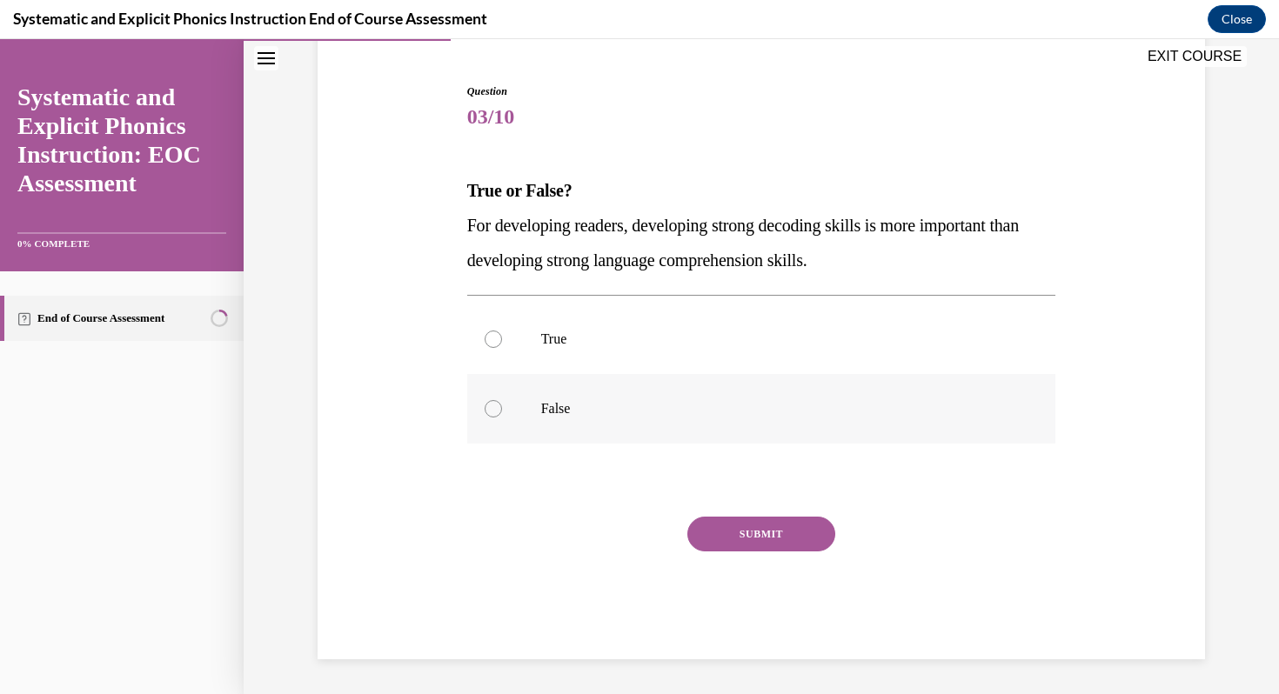
click at [507, 417] on div at bounding box center [761, 409] width 589 height 70
click at [705, 522] on button "SUBMIT" at bounding box center [761, 534] width 148 height 35
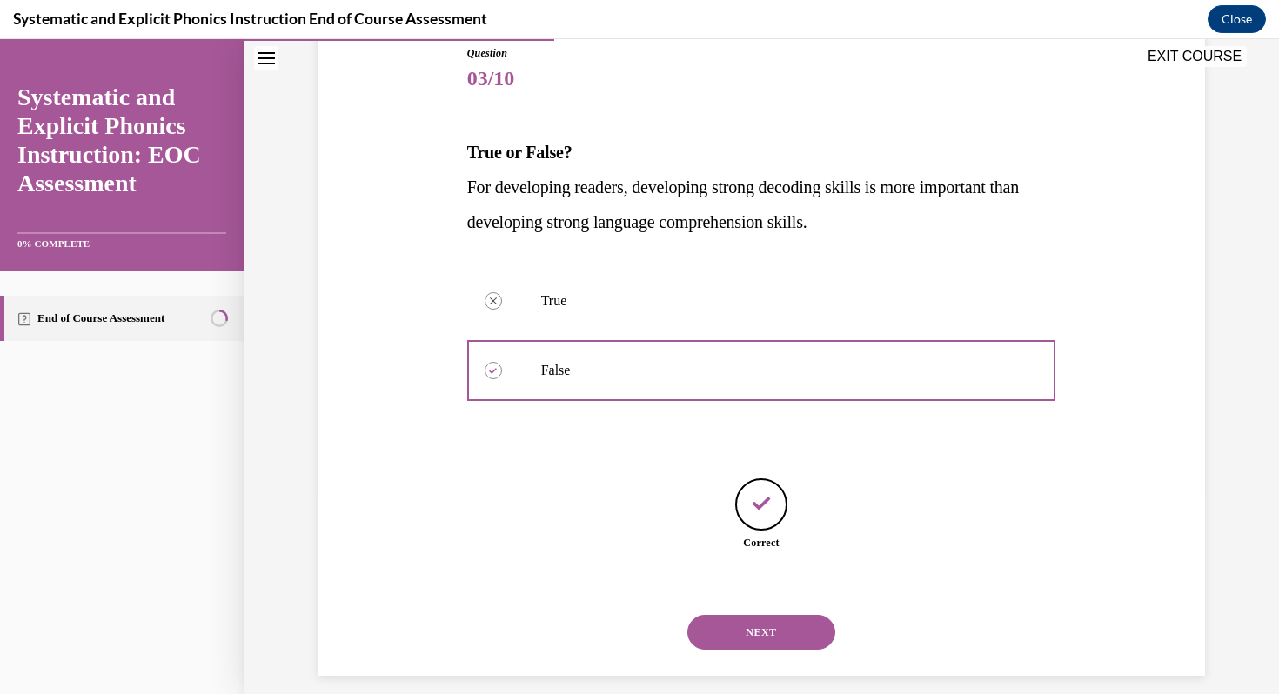
scroll to position [213, 0]
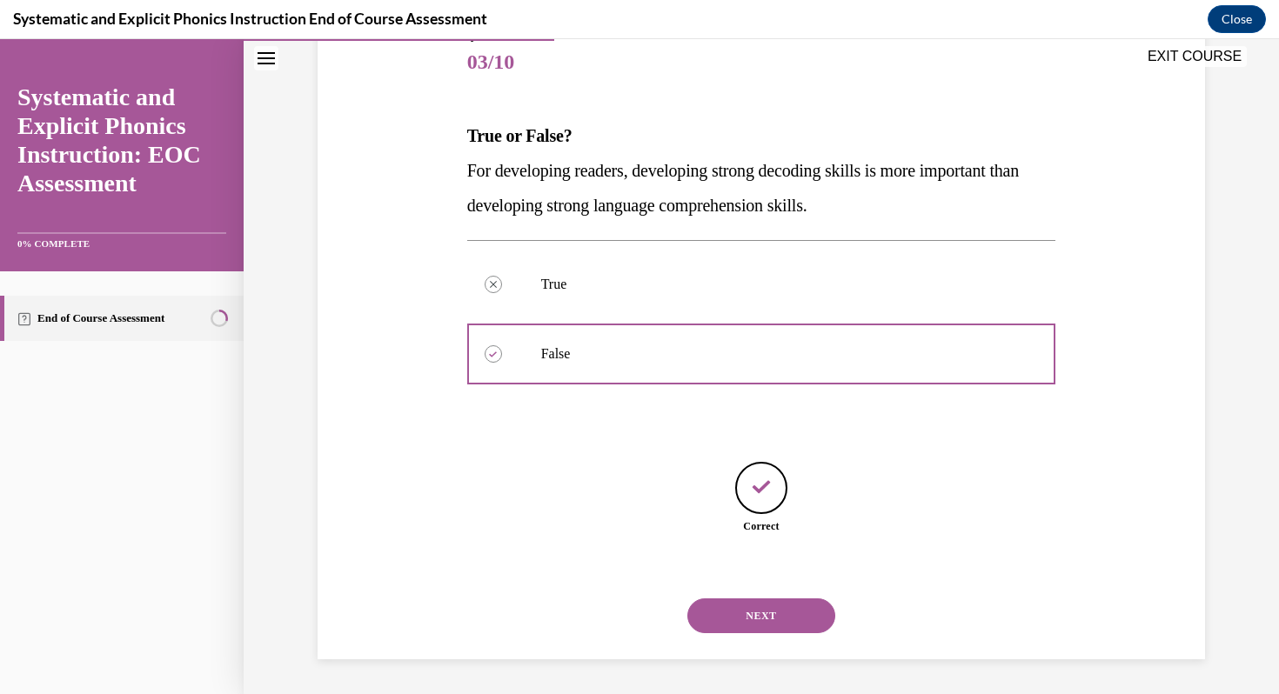
click at [748, 595] on div "NEXT" at bounding box center [761, 616] width 589 height 70
click at [752, 632] on button "NEXT" at bounding box center [761, 616] width 148 height 35
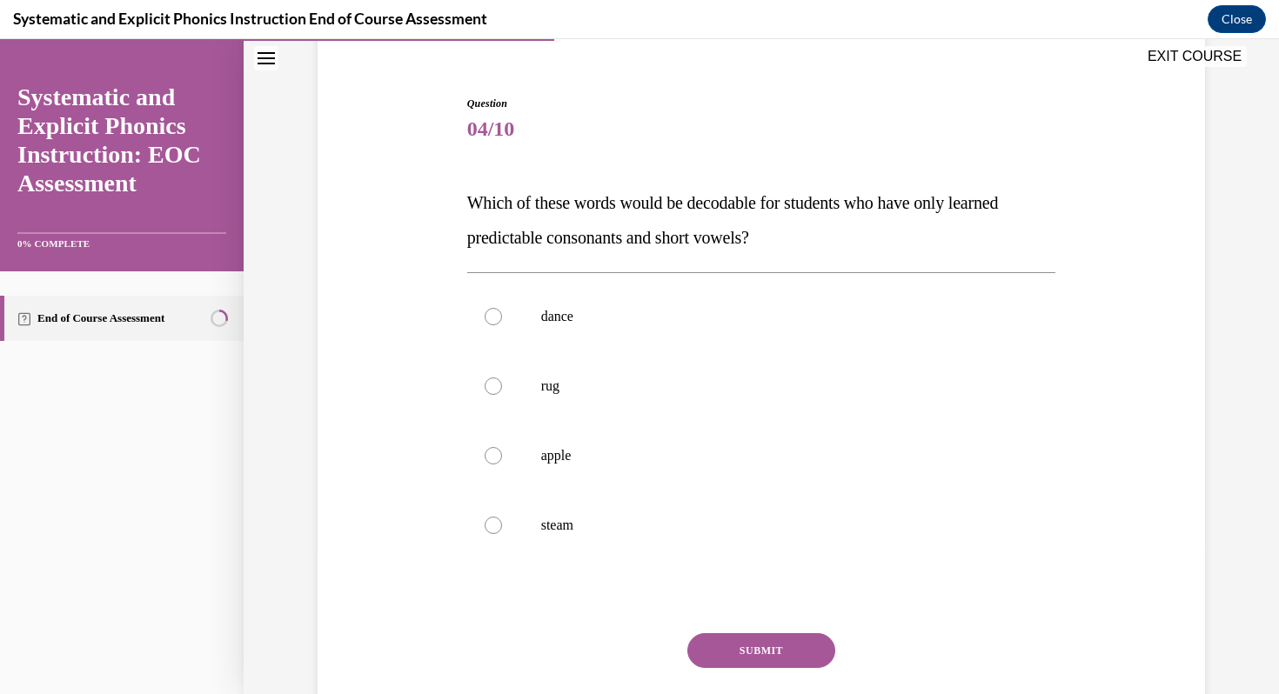
scroll to position [176, 0]
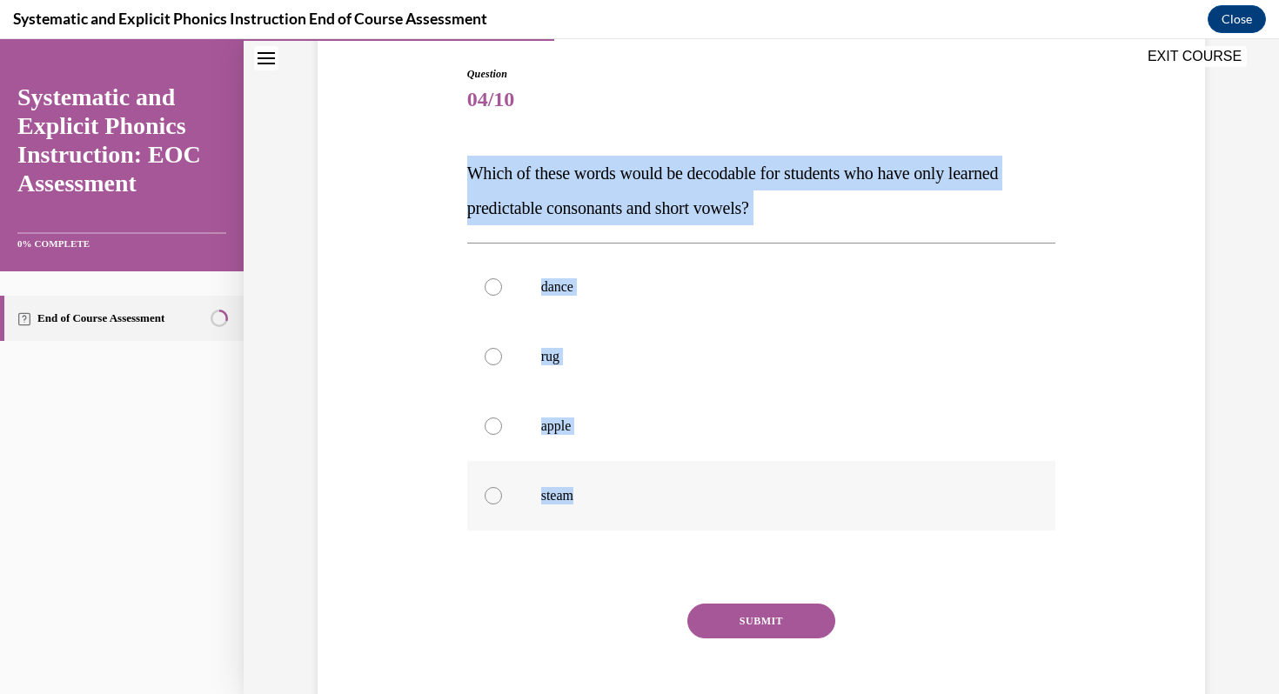
drag, startPoint x: 458, startPoint y: 170, endPoint x: 654, endPoint y: 492, distance: 377.9
click at [654, 492] on div "Question 04/10 Which of these words would be decodable for students who have on…" at bounding box center [761, 380] width 896 height 732
copy div "Which of these words would be decodable for students who have only learned pred…"
click at [497, 346] on div at bounding box center [761, 357] width 589 height 70
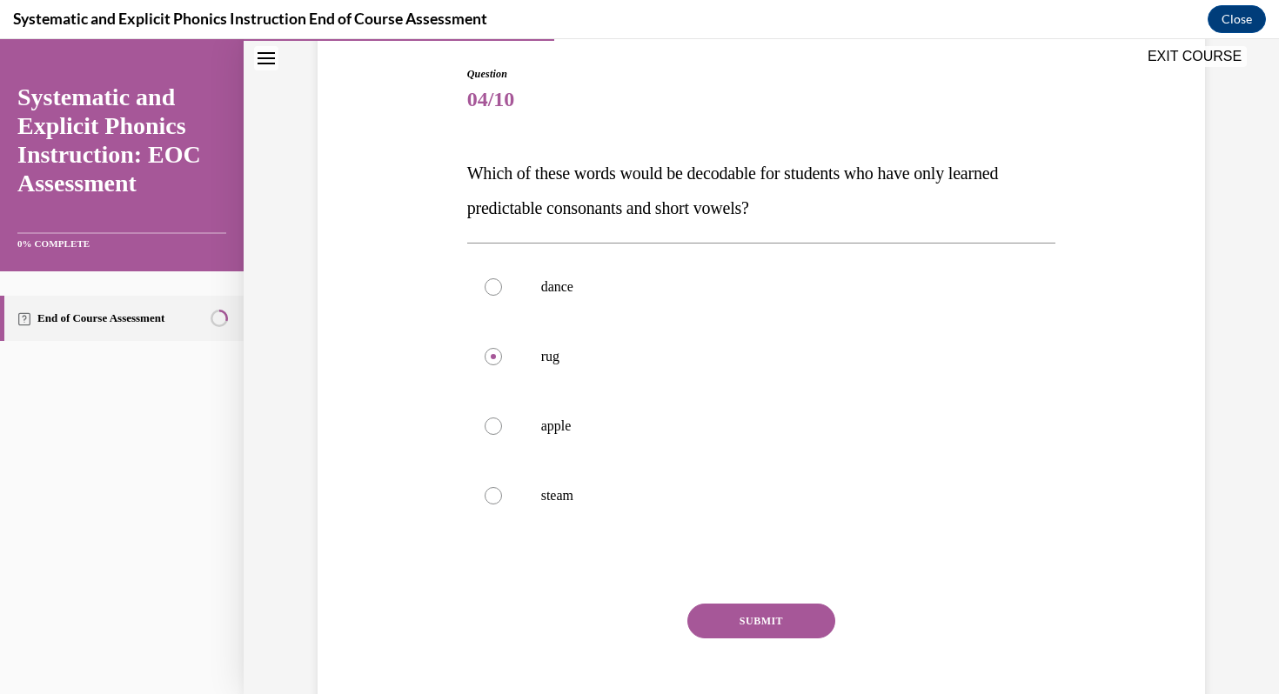
click at [798, 641] on div "SUBMIT" at bounding box center [761, 647] width 589 height 87
click at [773, 613] on button "SUBMIT" at bounding box center [761, 621] width 148 height 35
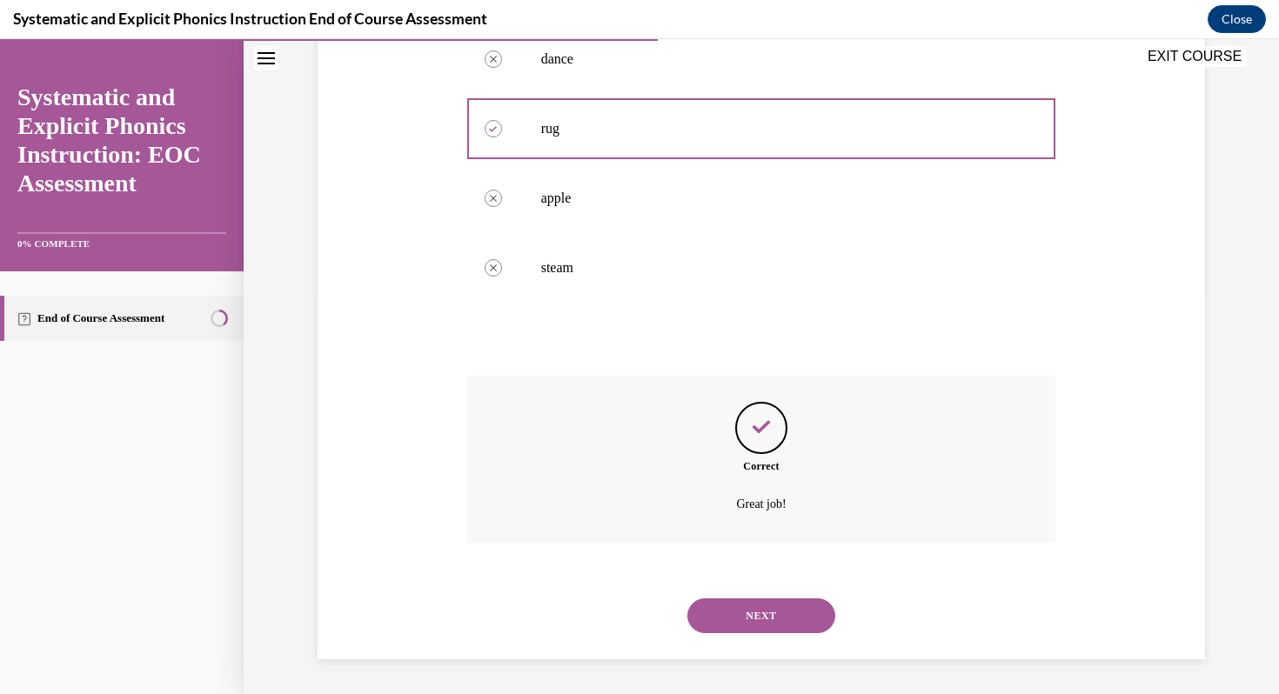
click at [749, 603] on button "NEXT" at bounding box center [761, 616] width 148 height 35
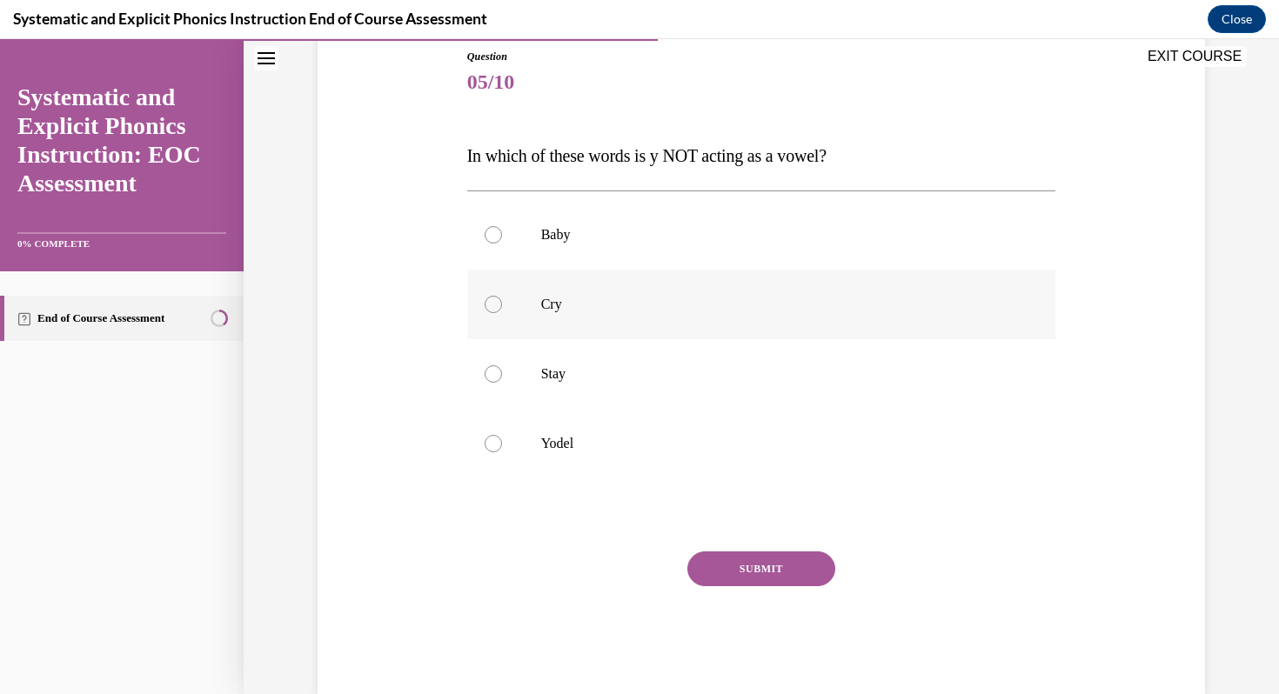
scroll to position [228, 0]
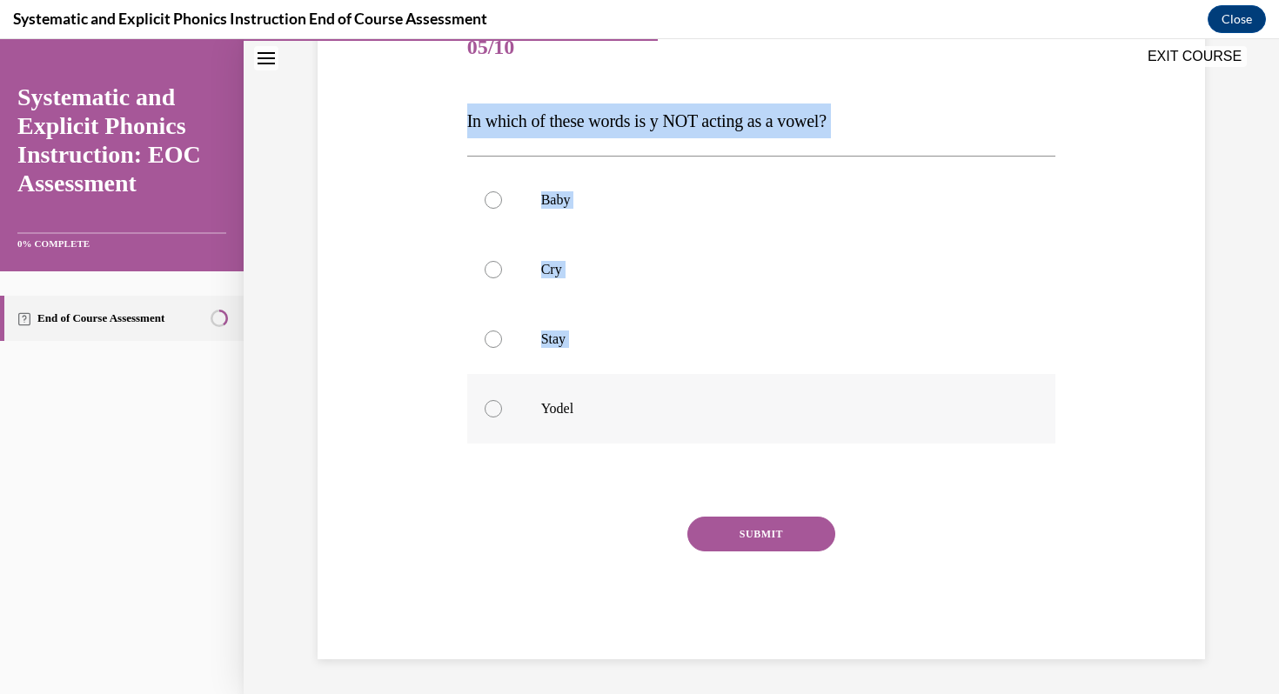
drag, startPoint x: 460, startPoint y: 147, endPoint x: 592, endPoint y: 419, distance: 302.3
click at [592, 420] on div "Question 05/10 In which of these words is y NOT acting as a vowel? Baby Cry Sta…" at bounding box center [761, 311] width 896 height 698
click at [362, 458] on div "Question 05/10 In which of these words is y NOT acting as a vowel? Baby Cry Sta…" at bounding box center [761, 311] width 896 height 698
drag, startPoint x: 455, startPoint y: 125, endPoint x: 635, endPoint y: 415, distance: 341.1
click at [635, 415] on div "Question 05/10 In which of these words is y NOT acting as a vowel? Baby Cry Sta…" at bounding box center [761, 311] width 896 height 698
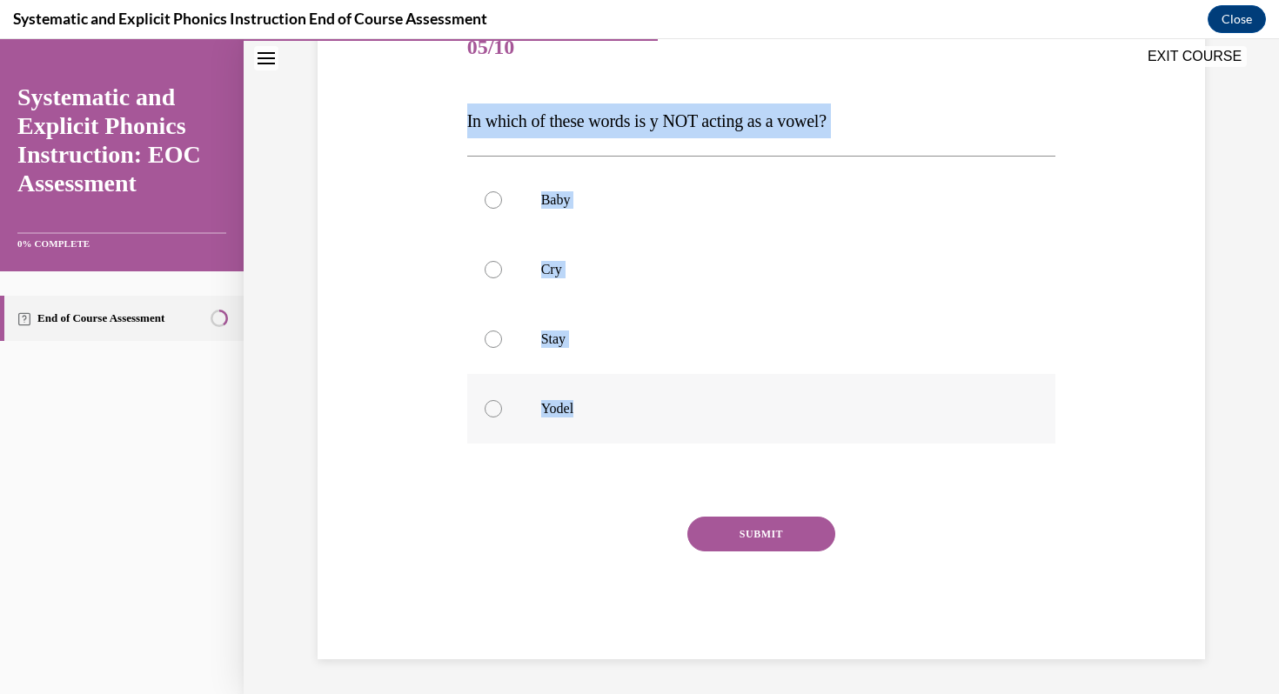
copy div "In which of these words is y NOT acting as a vowel? Baby Cry Stay Yodel"
click at [500, 407] on div at bounding box center [493, 408] width 17 height 17
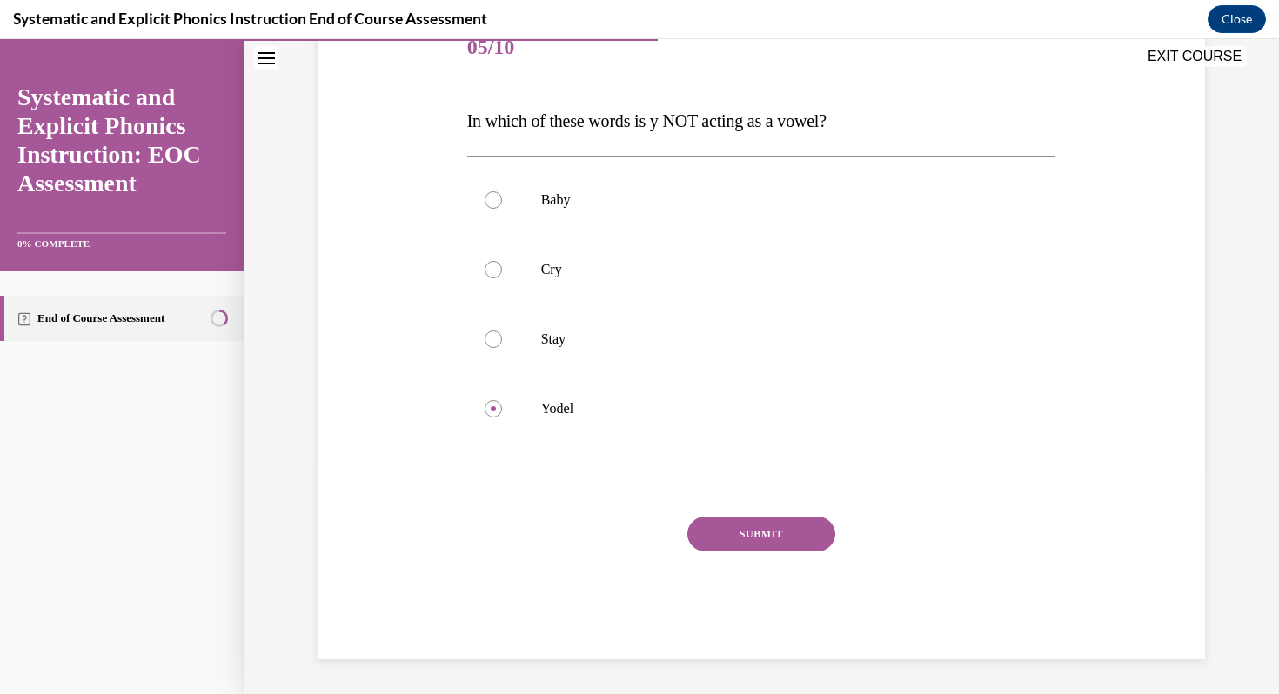
click at [752, 532] on button "SUBMIT" at bounding box center [761, 534] width 148 height 35
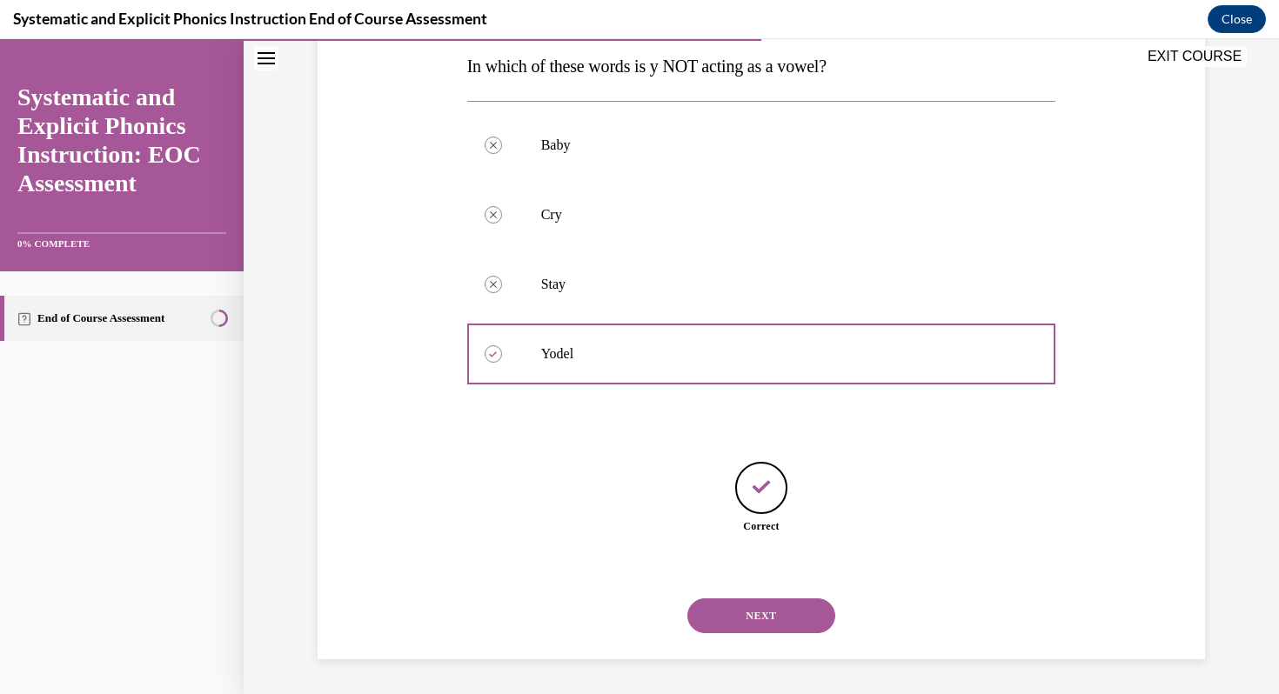
click at [748, 632] on button "NEXT" at bounding box center [761, 616] width 148 height 35
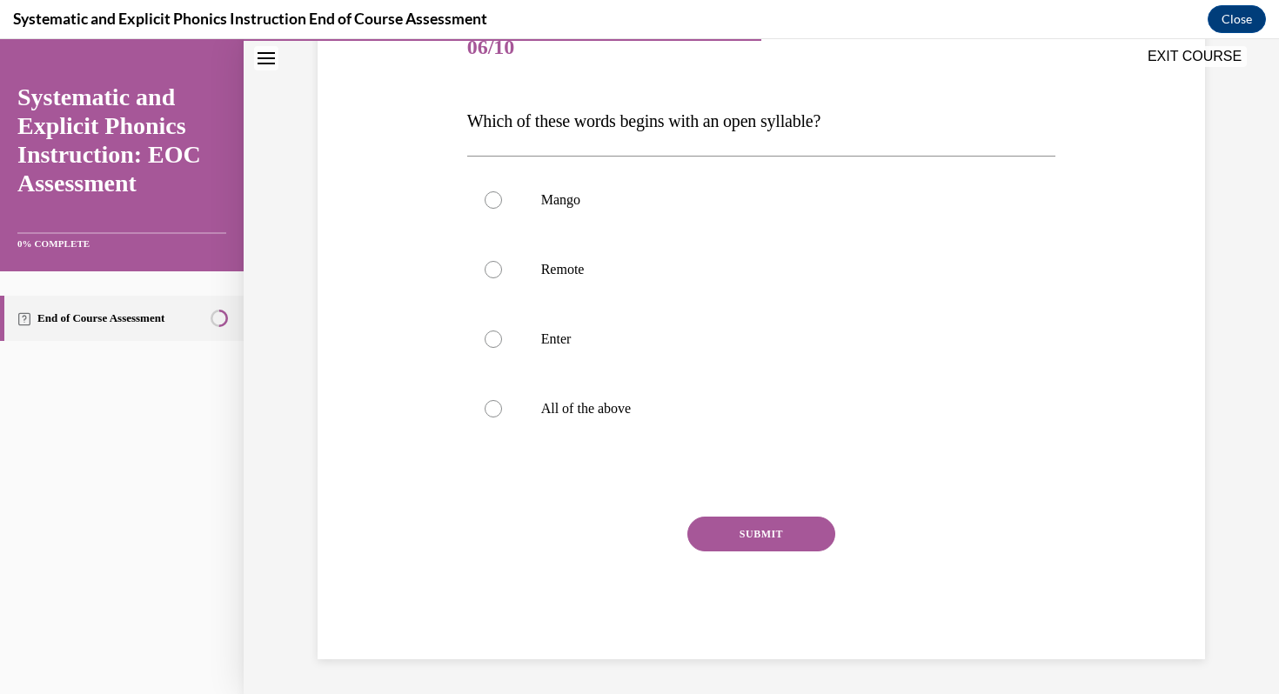
scroll to position [193, 0]
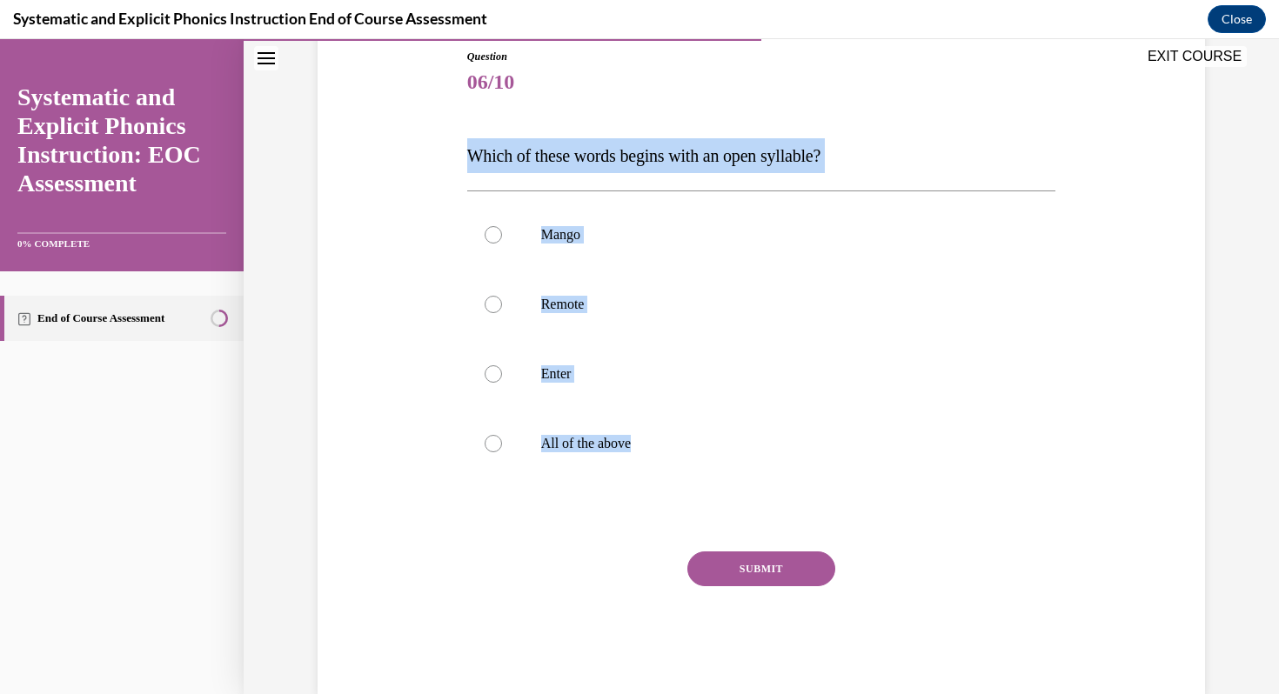
drag, startPoint x: 454, startPoint y: 145, endPoint x: 692, endPoint y: 480, distance: 410.6
click at [689, 480] on div "Question 06/10 Which of these words begins with an open syllable? Mango Remote …" at bounding box center [761, 346] width 896 height 698
copy div "Which of these words begins with an open syllable? Mango Remote Enter All of th…"
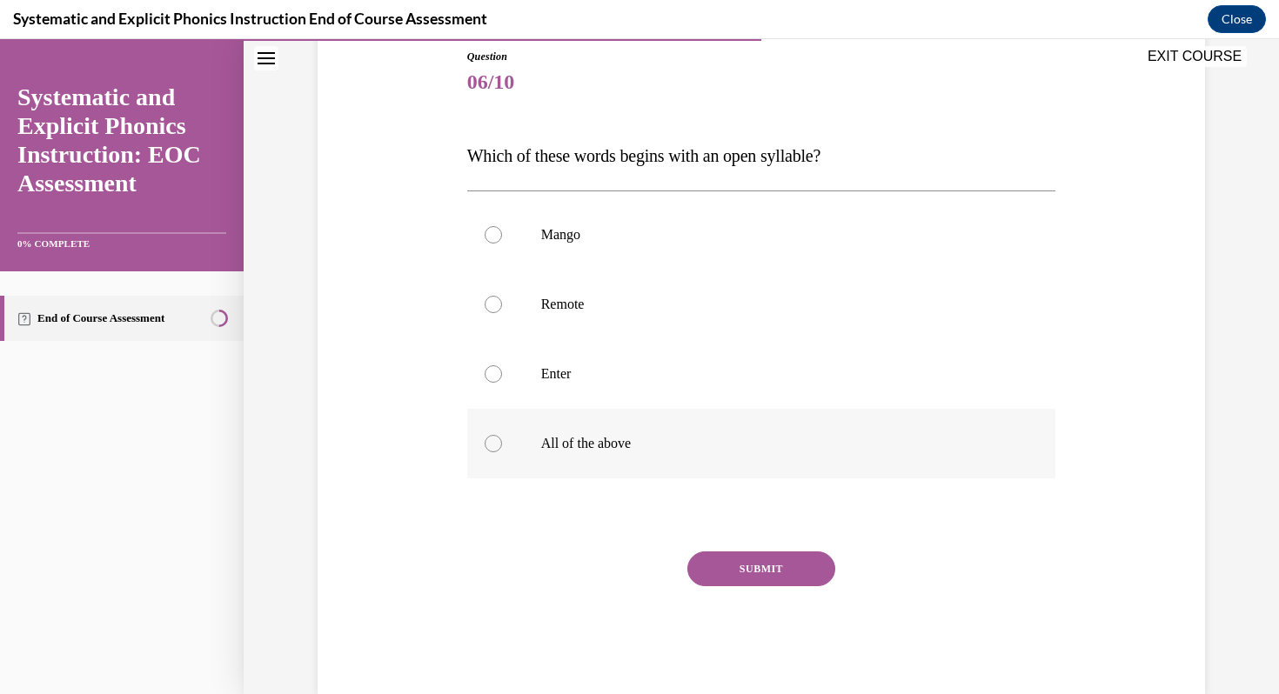
click at [499, 440] on div at bounding box center [493, 443] width 17 height 17
click at [737, 558] on button "SUBMIT" at bounding box center [761, 569] width 148 height 35
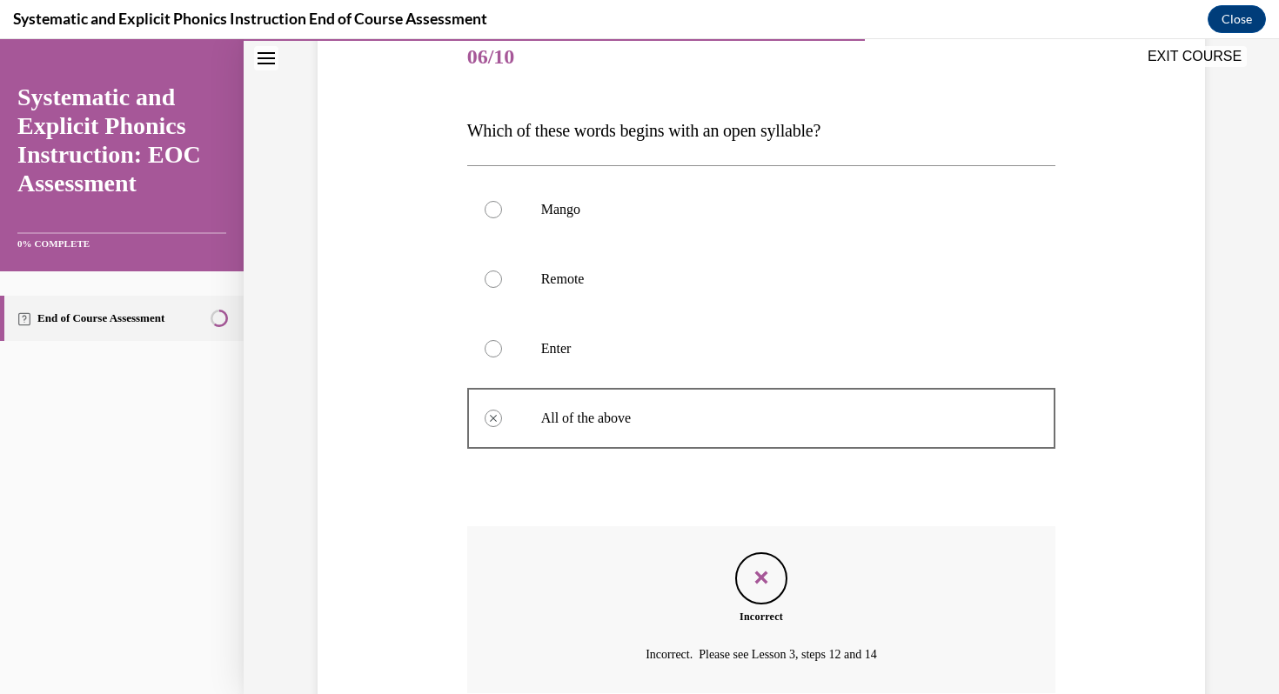
scroll to position [217, 0]
click at [492, 278] on div at bounding box center [493, 279] width 17 height 17
click at [506, 351] on div at bounding box center [761, 350] width 589 height 70
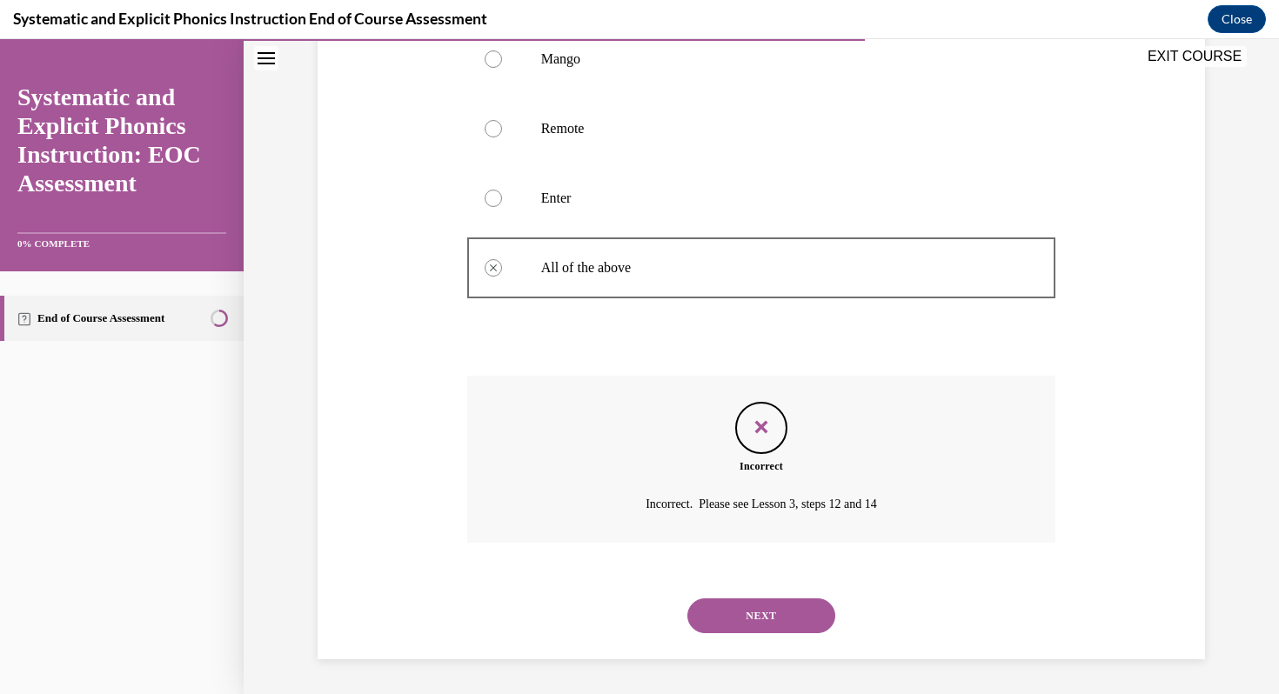
scroll to position [368, 0]
click at [759, 616] on button "NEXT" at bounding box center [761, 616] width 148 height 35
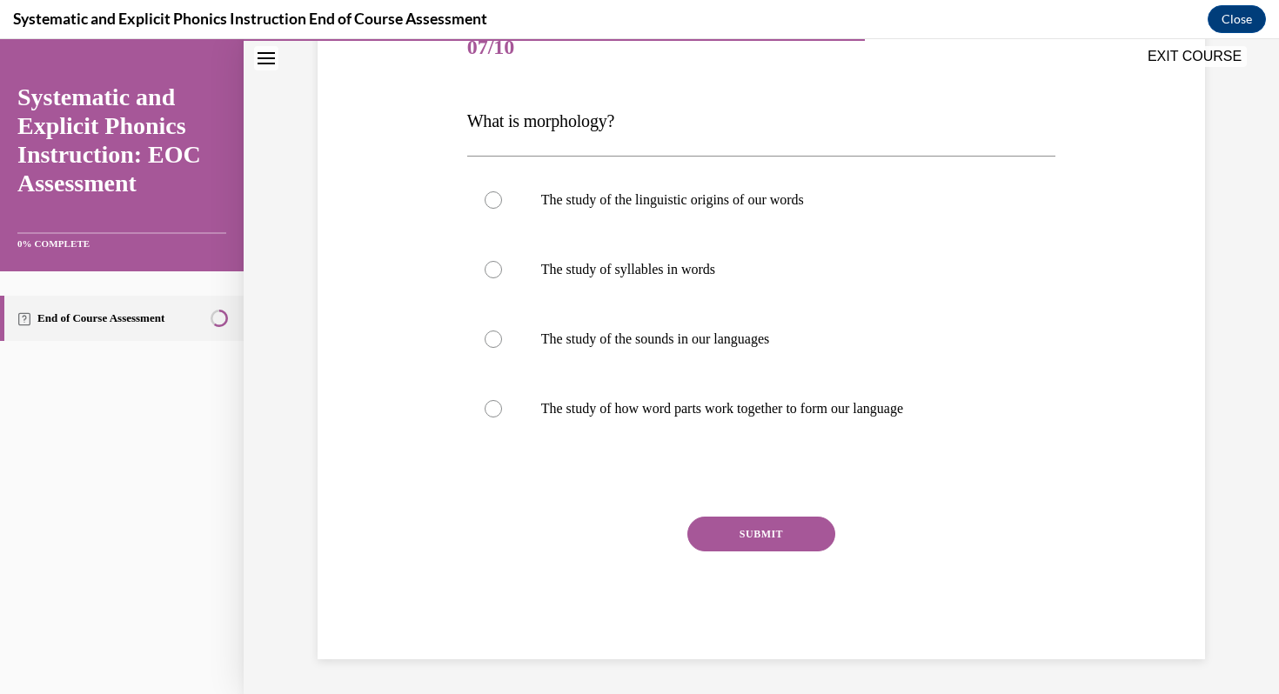
scroll to position [193, 0]
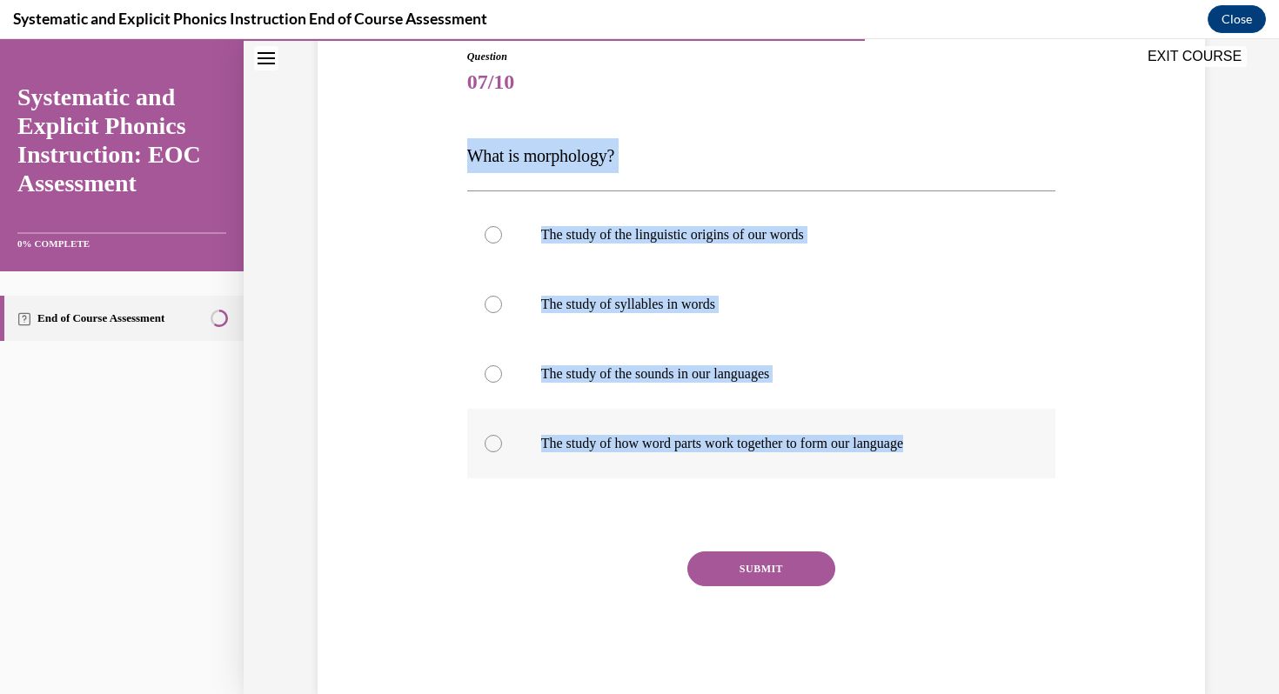
drag, startPoint x: 442, startPoint y: 152, endPoint x: 940, endPoint y: 449, distance: 579.3
click at [940, 449] on div "Question 07/10 What is morphology? The study of the linguistic origins of our w…" at bounding box center [761, 346] width 896 height 698
copy div "What is morphology? The study of the linguistic origins of our words The study …"
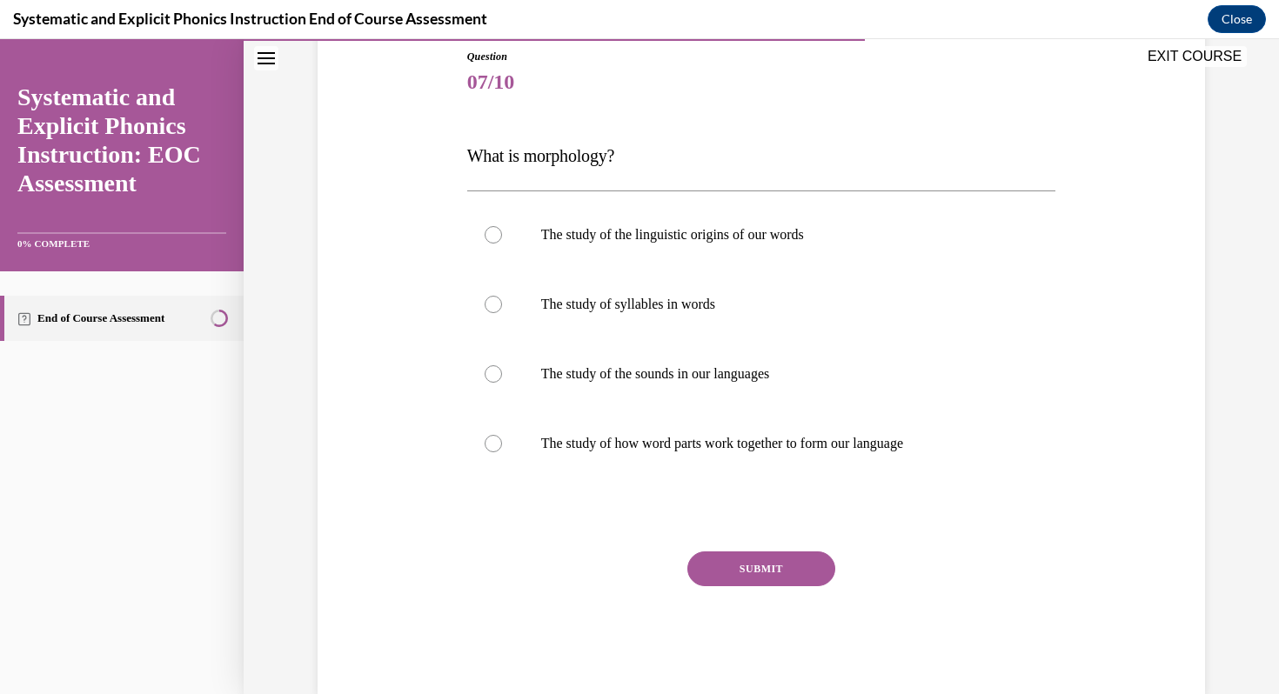
click at [394, 336] on div "Question 07/10 What is morphology? The study of the linguistic origins of our w…" at bounding box center [761, 346] width 896 height 698
click at [496, 451] on div at bounding box center [761, 444] width 589 height 70
click at [716, 580] on button "SUBMIT" at bounding box center [761, 569] width 148 height 35
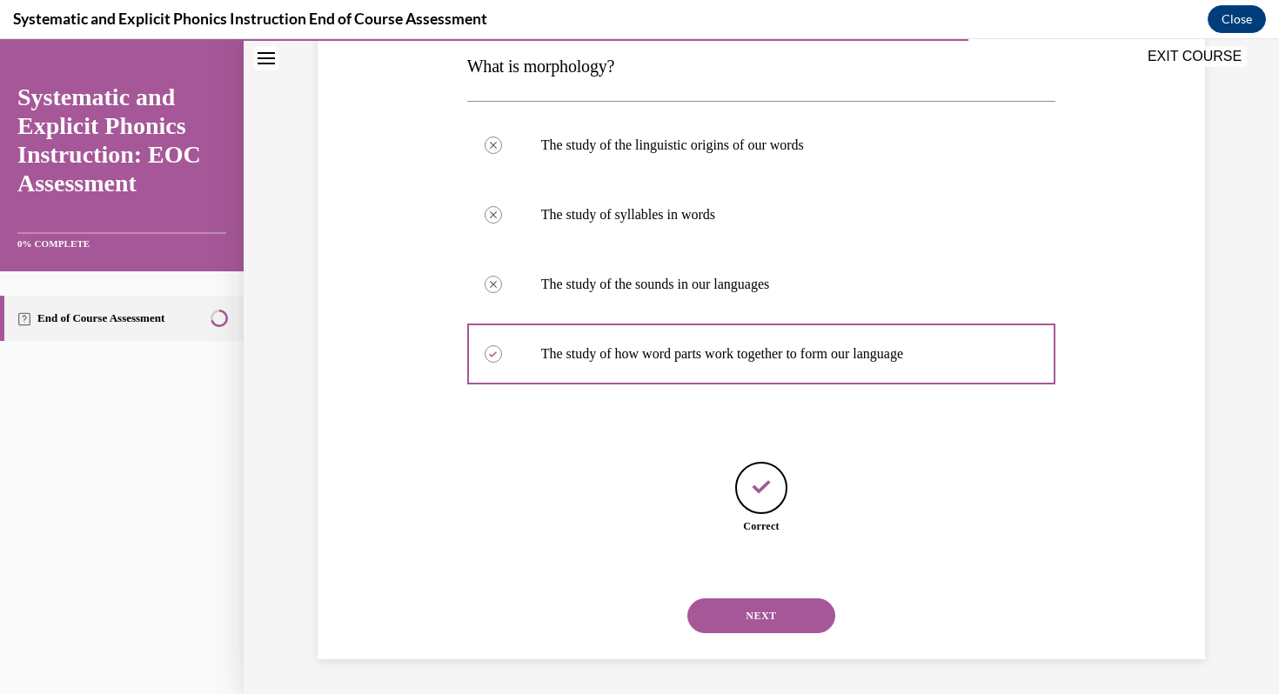
click at [752, 610] on button "NEXT" at bounding box center [761, 616] width 148 height 35
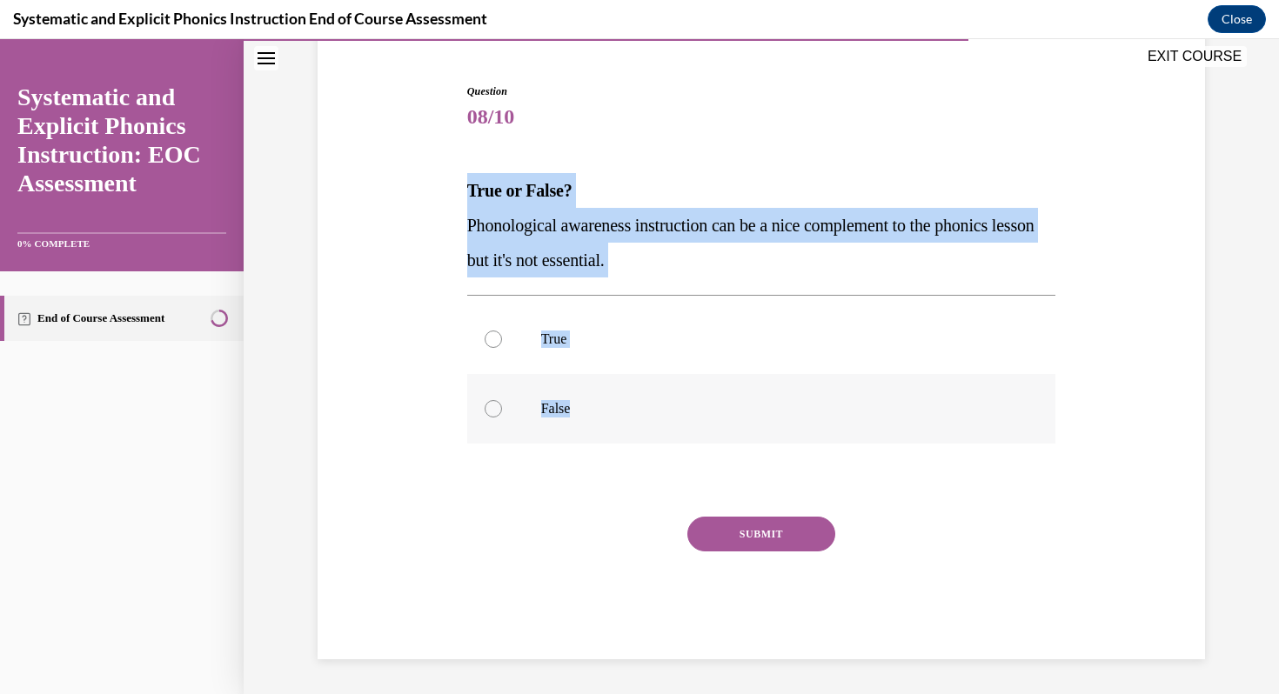
drag, startPoint x: 455, startPoint y: 185, endPoint x: 575, endPoint y: 415, distance: 259.1
click at [575, 415] on div "Question 08/10 True or False? Phonological awareness instruction can be a nice …" at bounding box center [761, 345] width 896 height 628
copy div "True or False? Phonological awareness instruction can be a nice complement to t…"
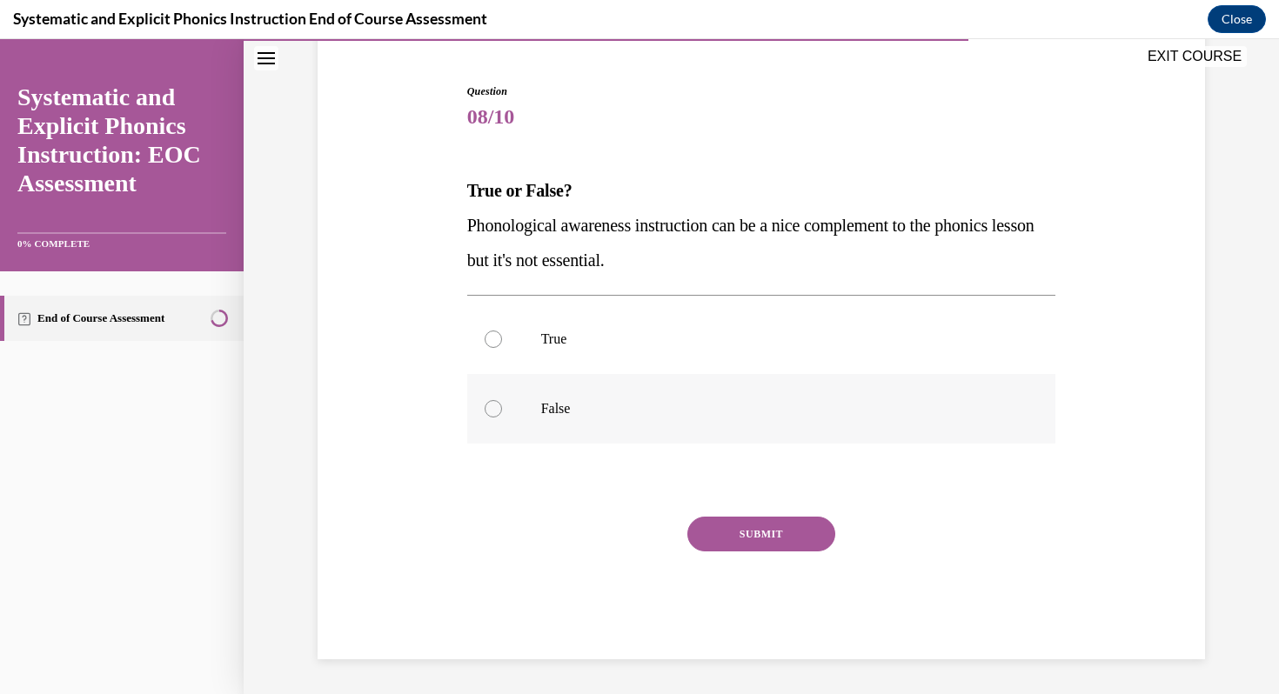
click at [494, 422] on div at bounding box center [761, 409] width 589 height 70
click at [719, 529] on button "SUBMIT" at bounding box center [761, 534] width 148 height 35
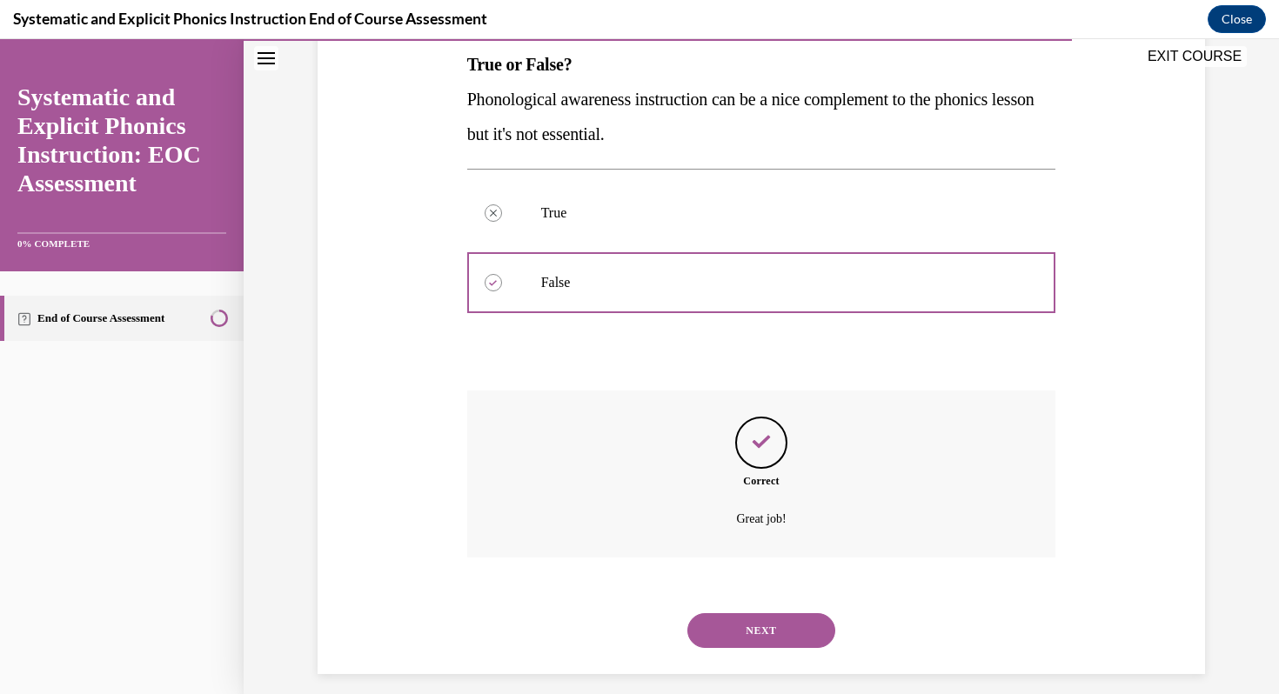
scroll to position [299, 0]
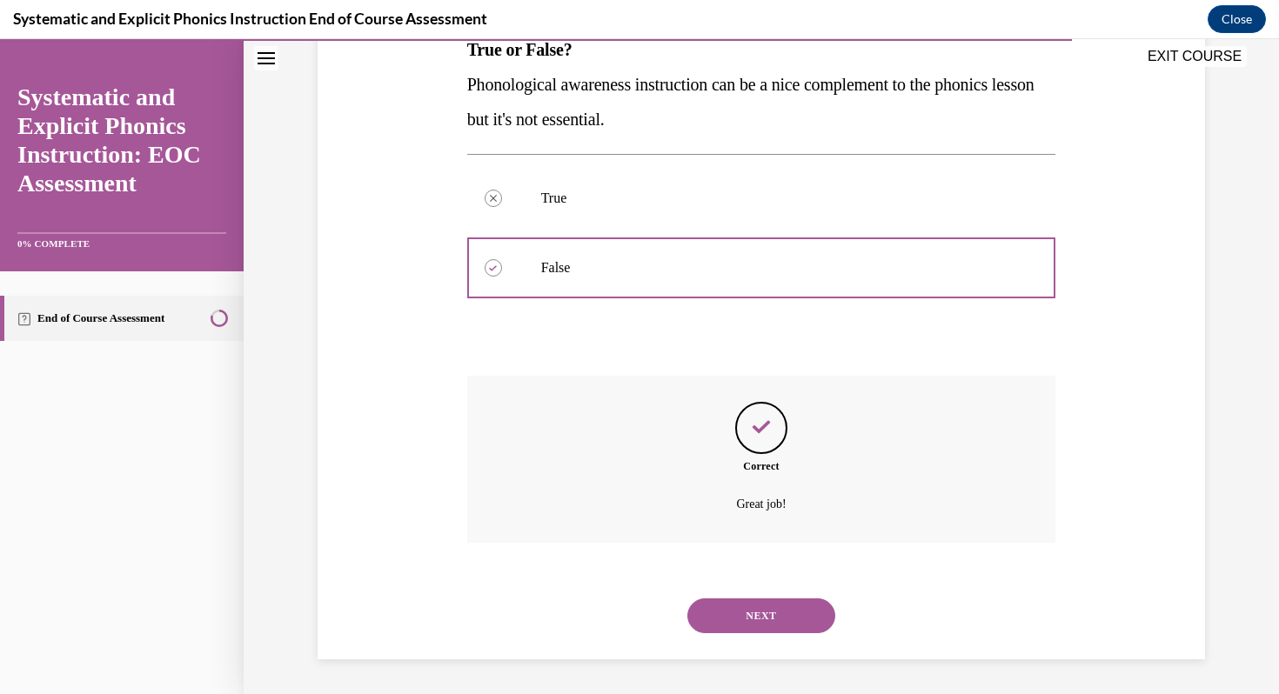
click at [706, 617] on button "NEXT" at bounding box center [761, 616] width 148 height 35
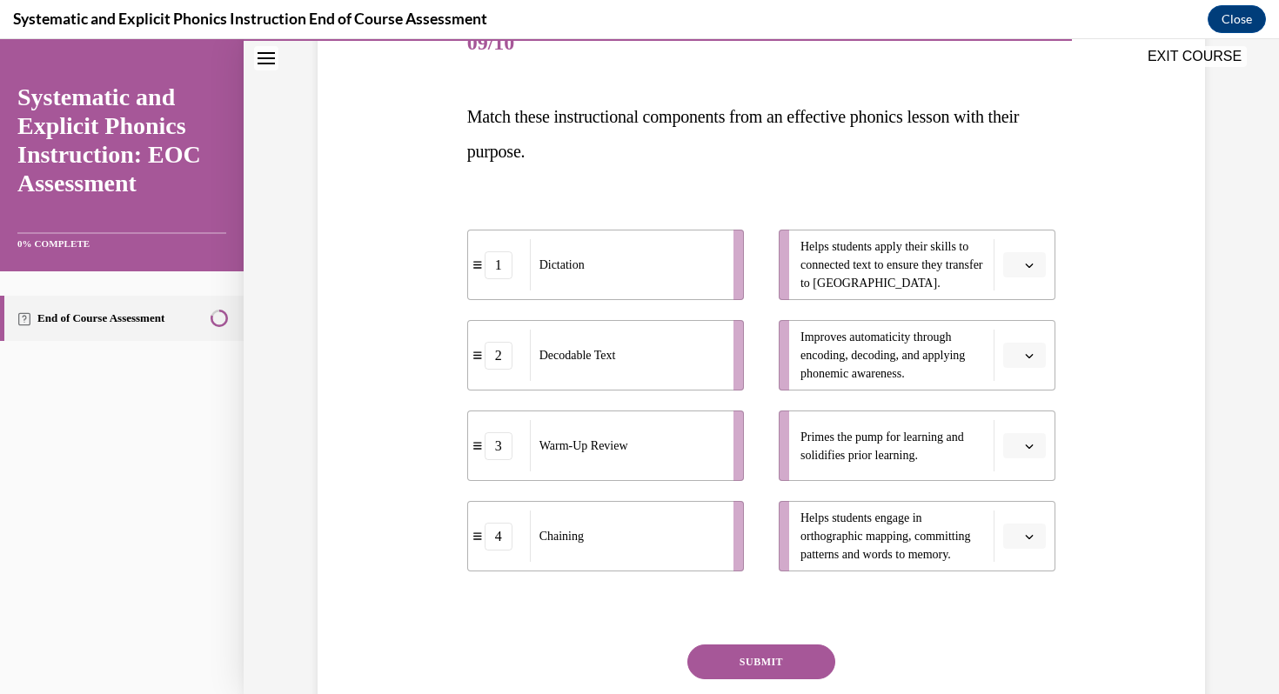
scroll to position [235, 0]
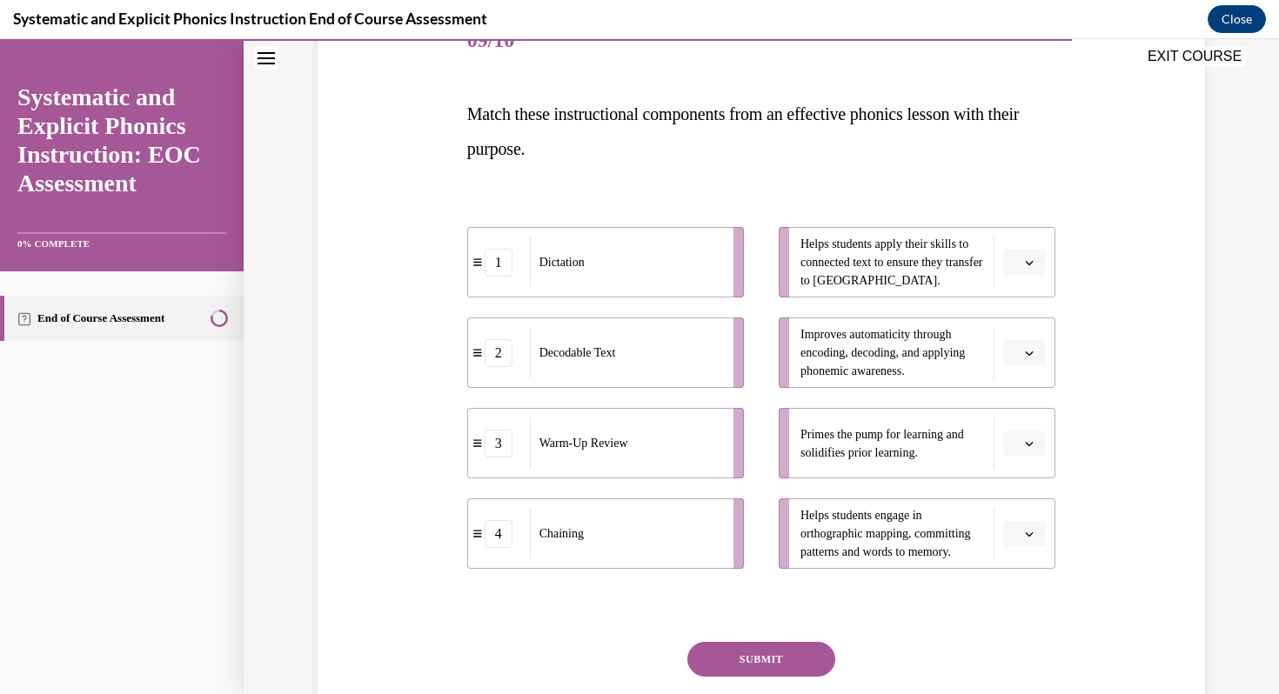
drag, startPoint x: 451, startPoint y: 116, endPoint x: 473, endPoint y: 121, distance: 22.4
click at [473, 121] on div "Question 09/10 Match these instructional components from an effective phonics l…" at bounding box center [761, 370] width 896 height 830
drag, startPoint x: 462, startPoint y: 110, endPoint x: 405, endPoint y: 108, distance: 57.5
click at [405, 108] on div "Question 09/10 Match these instructional components from an effective phonics l…" at bounding box center [761, 370] width 896 height 830
drag, startPoint x: 532, startPoint y: 265, endPoint x: 512, endPoint y: 269, distance: 21.2
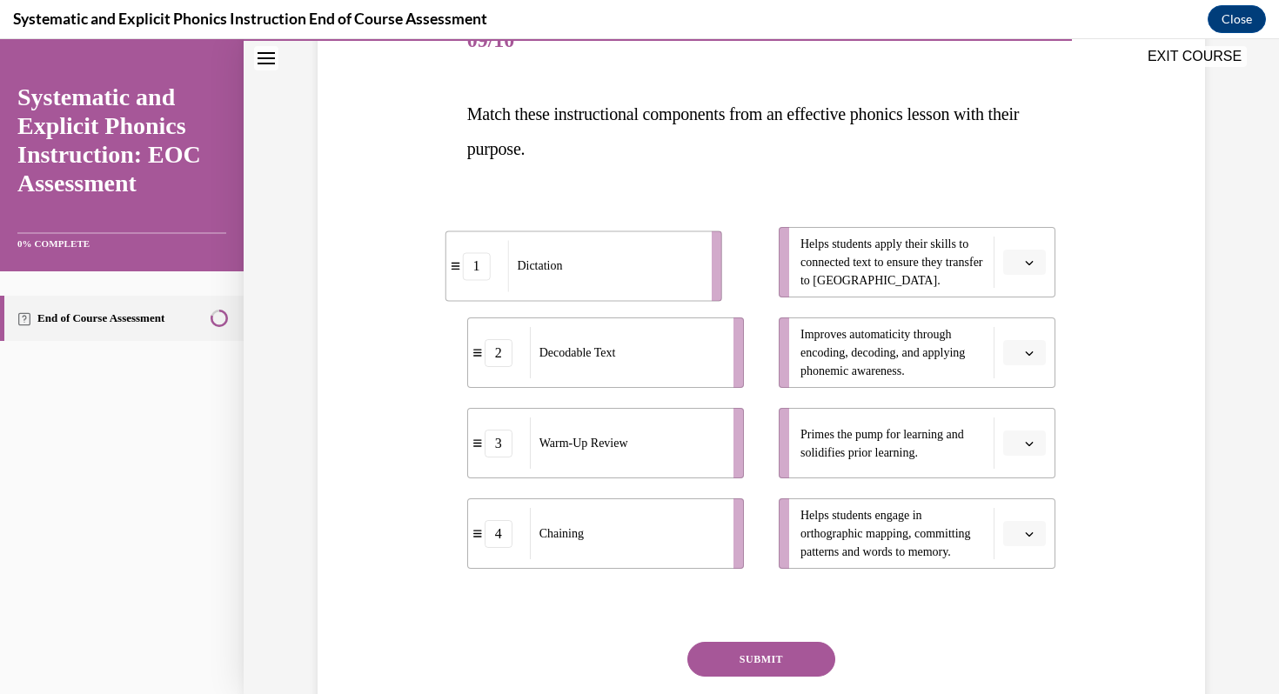
click at [511, 270] on div "Dictation" at bounding box center [603, 265] width 192 height 51
drag, startPoint x: 546, startPoint y: 267, endPoint x: 552, endPoint y: 275, distance: 9.9
click at [552, 275] on span "Dictation" at bounding box center [567, 270] width 45 height 18
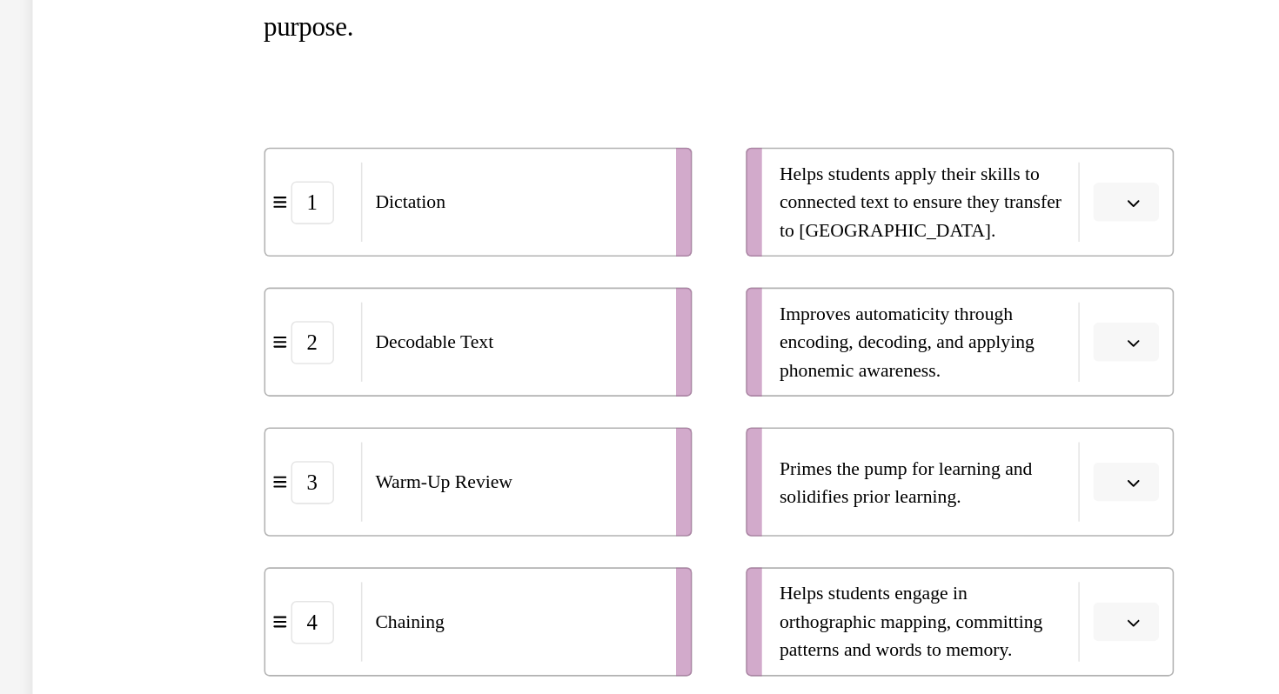
scroll to position [284, 0]
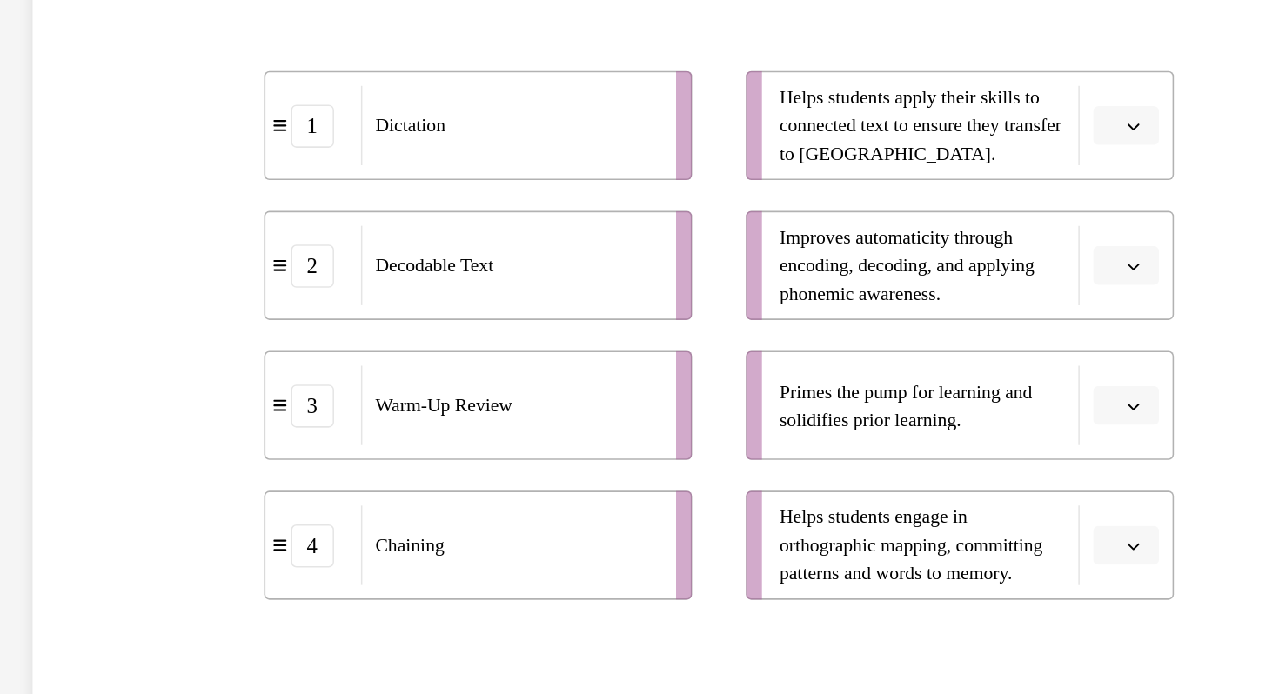
click at [577, 33] on button "button" at bounding box center [566, 32] width 43 height 26
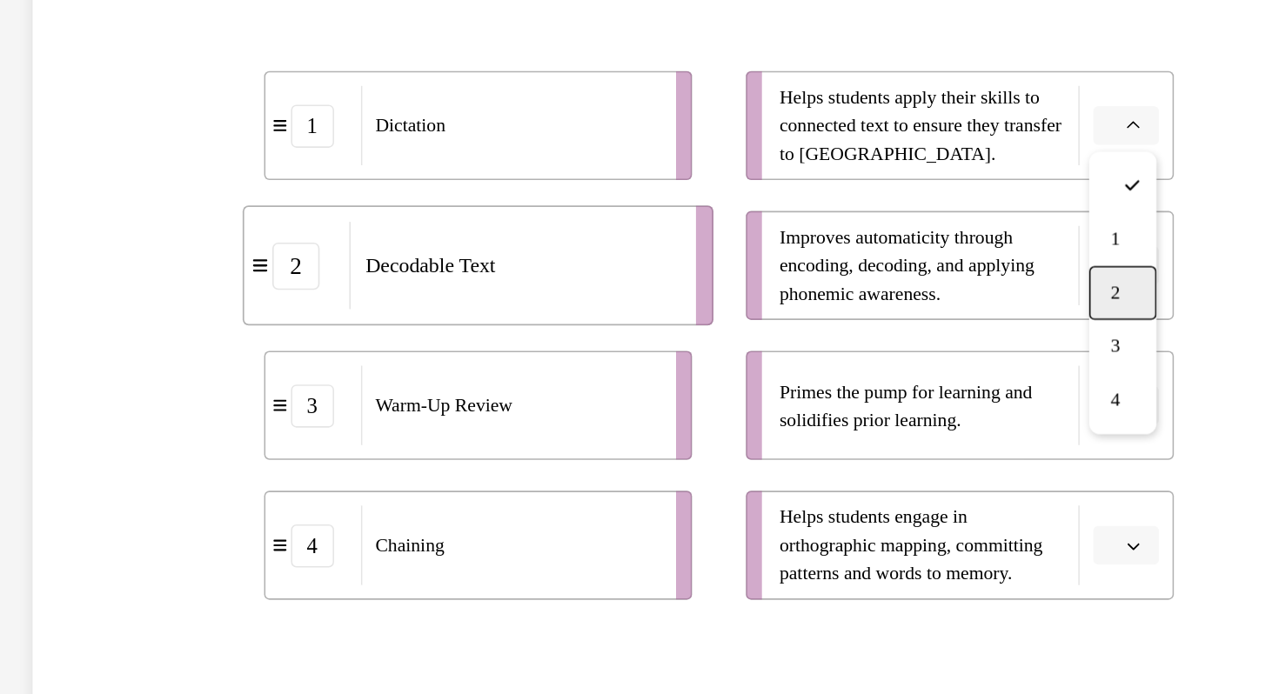
click at [559, 143] on span "2" at bounding box center [559, 140] width 6 height 14
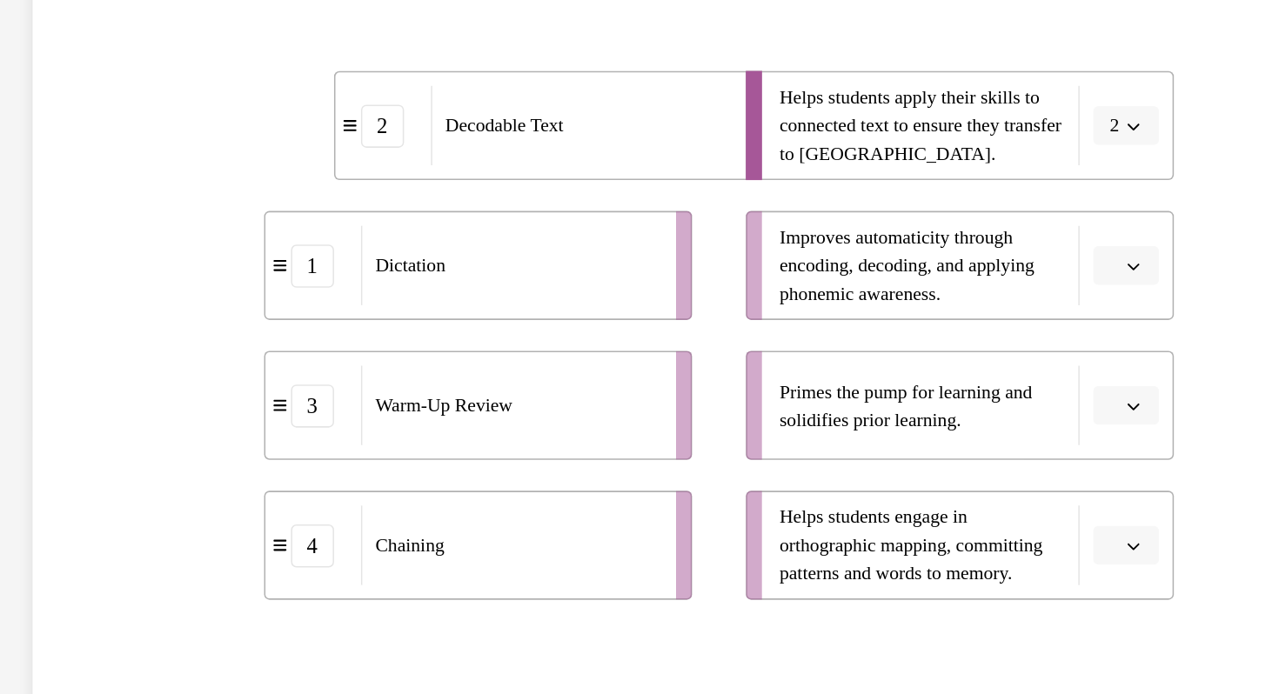
click at [565, 208] on span "button" at bounding box center [571, 213] width 12 height 12
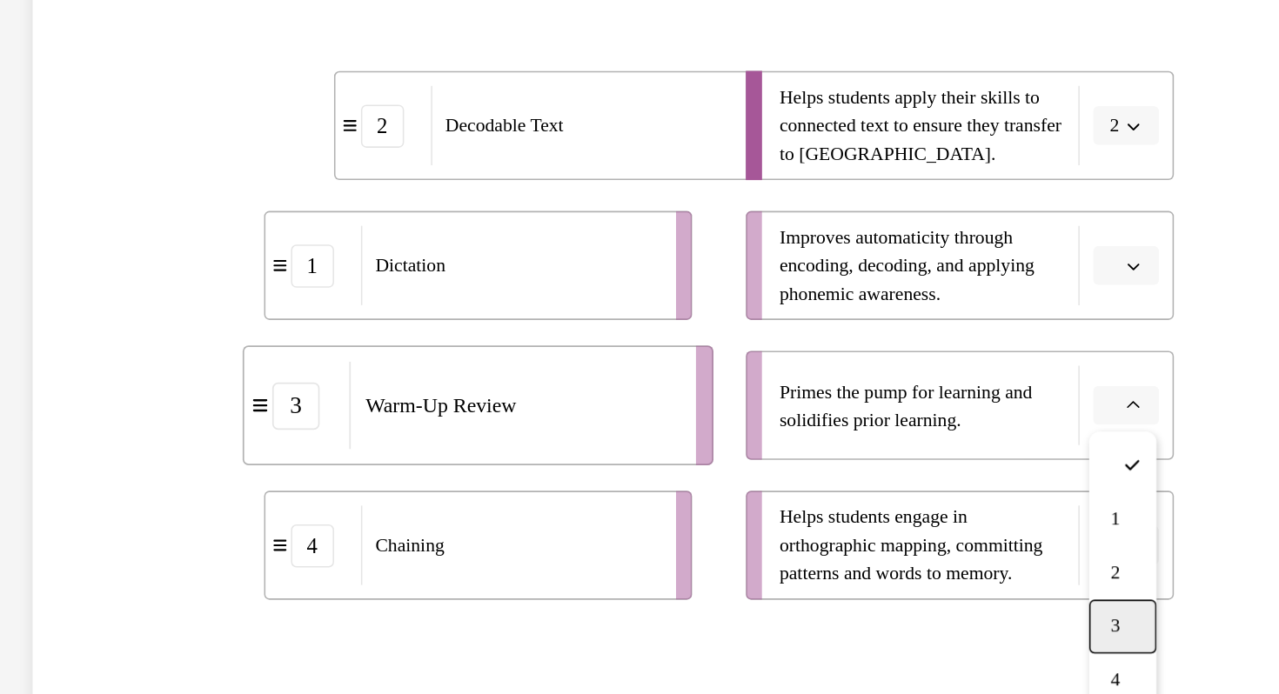
click at [559, 363] on div "3" at bounding box center [563, 355] width 43 height 35
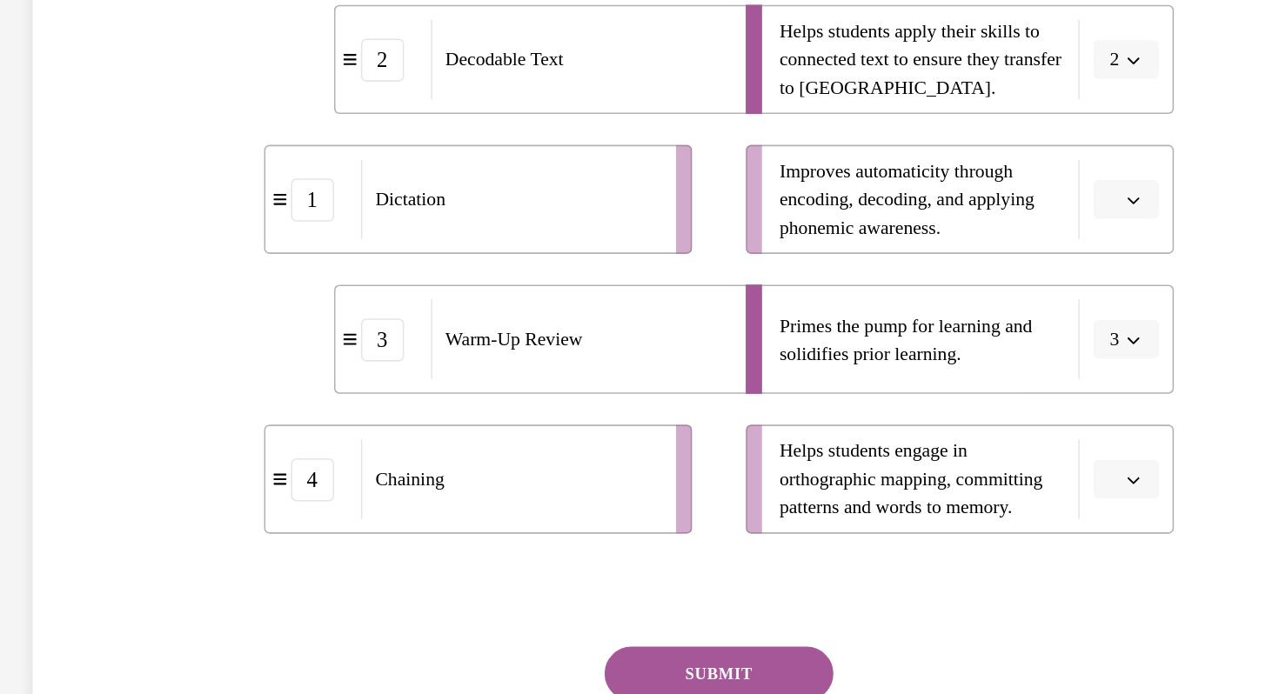
scroll to position [325, 0]
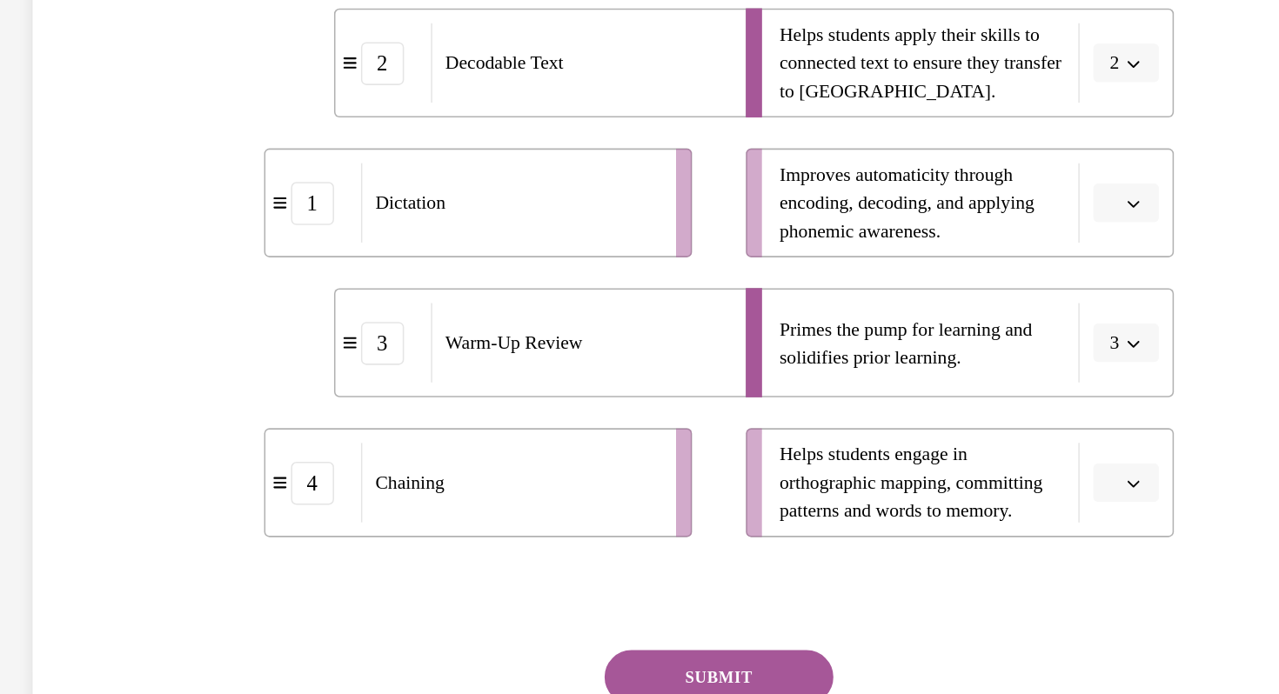
click at [579, 87] on button "button" at bounding box center [566, 82] width 43 height 26
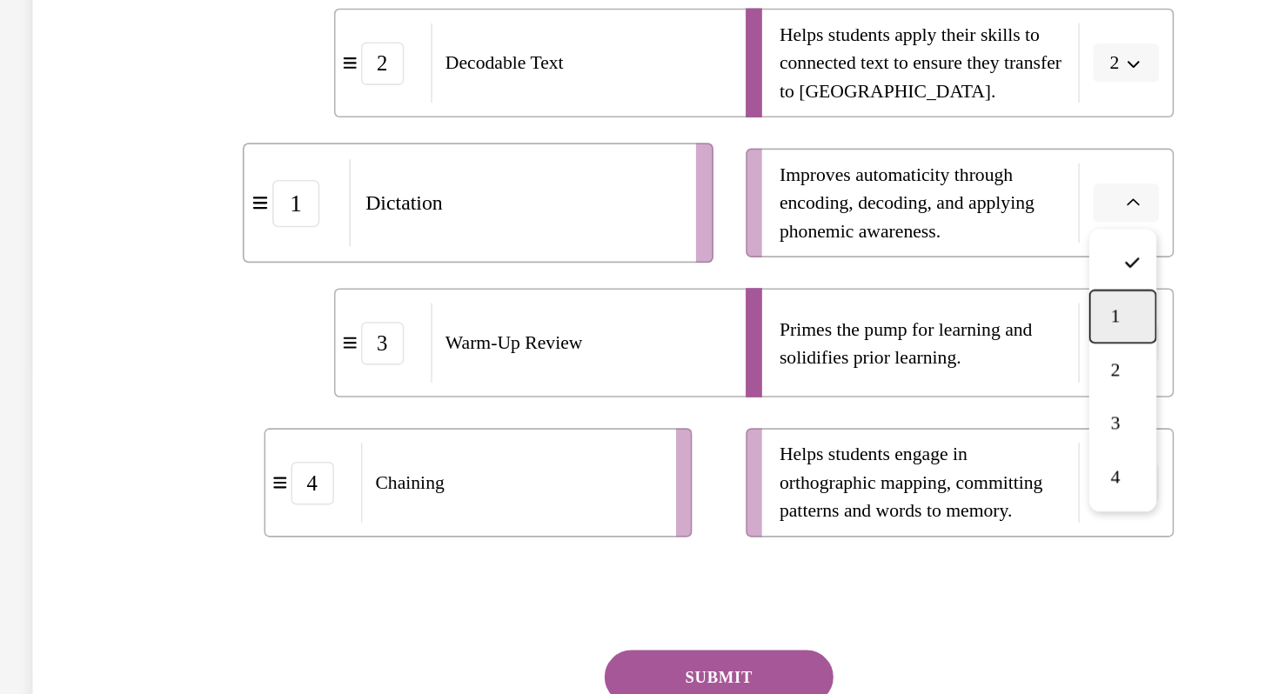
click at [561, 155] on span "1" at bounding box center [559, 155] width 6 height 14
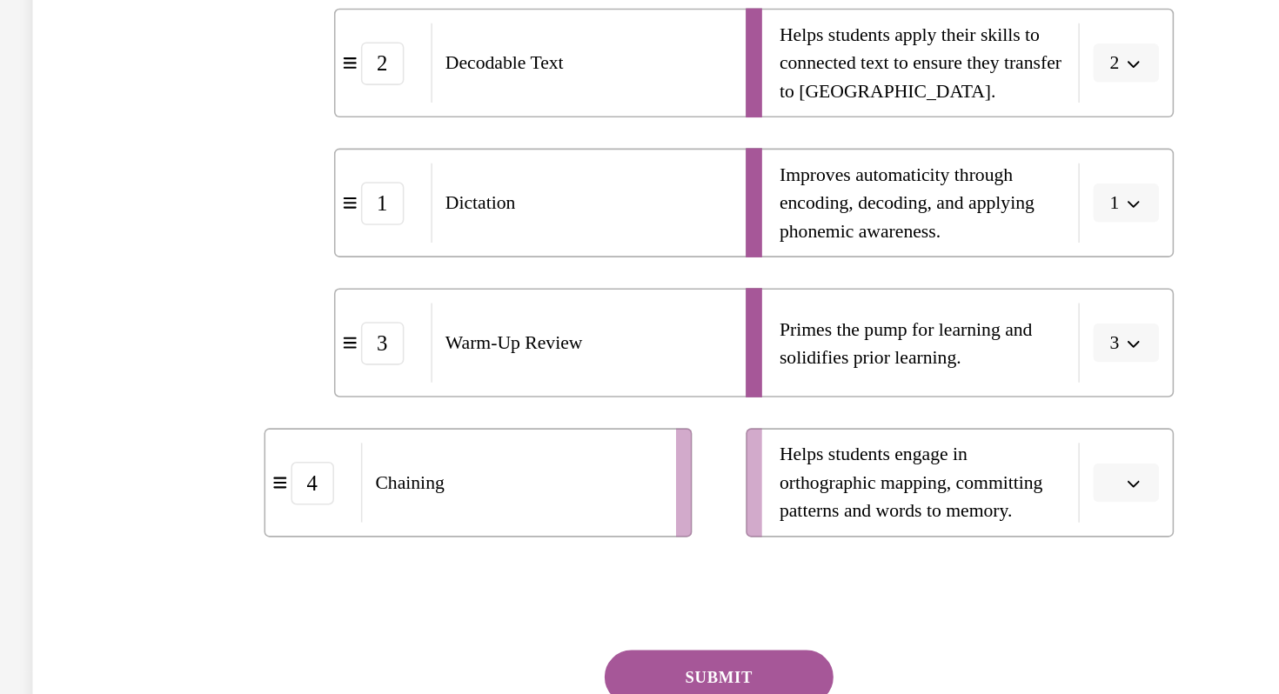
click at [559, 262] on span "Please select an option" at bounding box center [558, 262] width 6 height 17
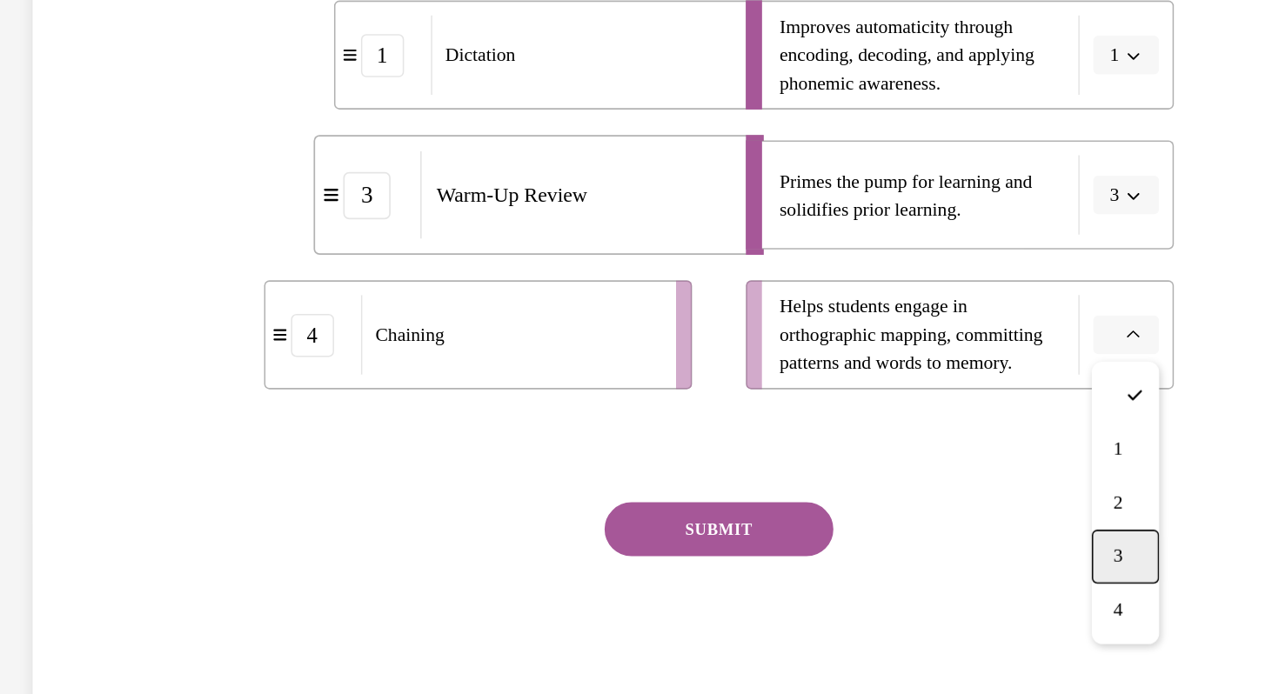
scroll to position [1565, 0]
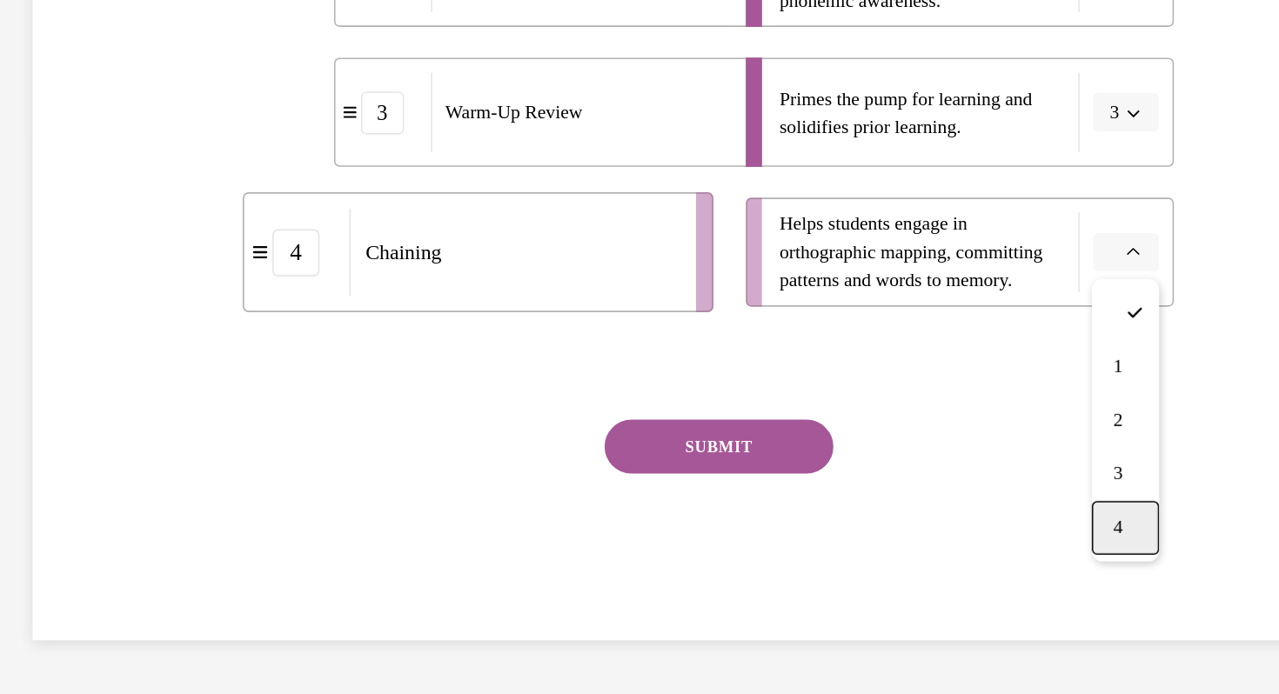
click at [564, 231] on span "4" at bounding box center [561, 229] width 6 height 14
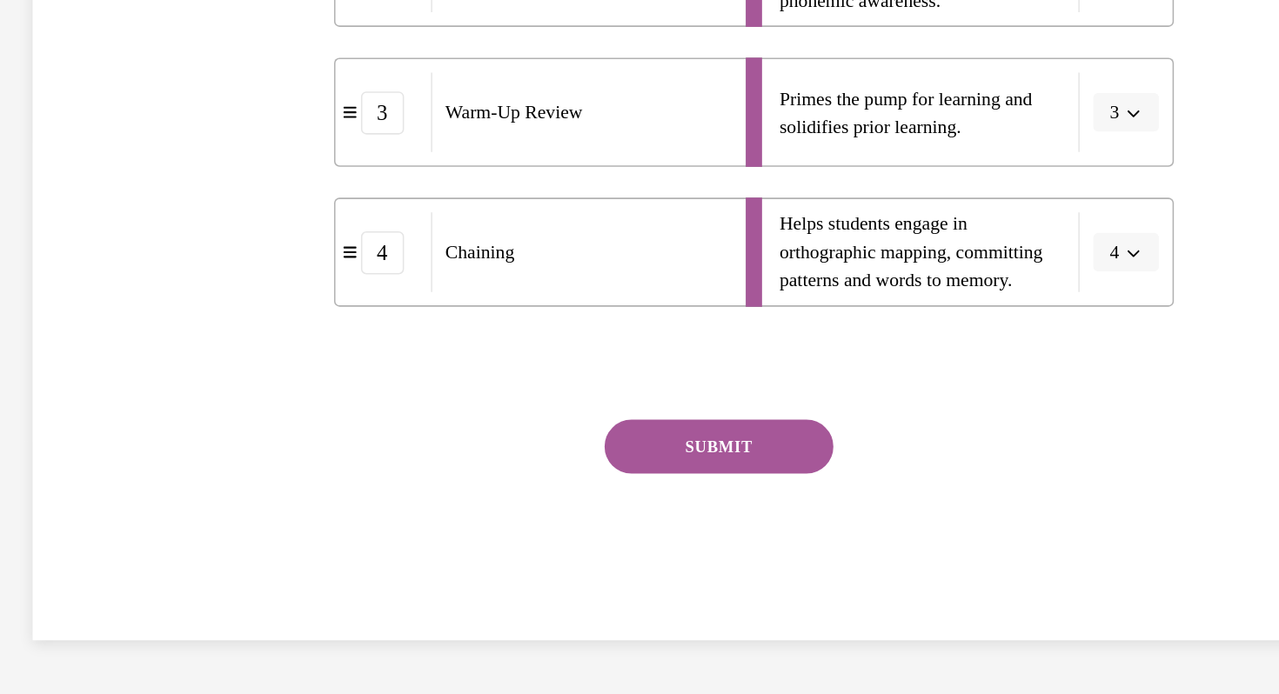
click at [283, 173] on button "SUBMIT" at bounding box center [303, 176] width 148 height 35
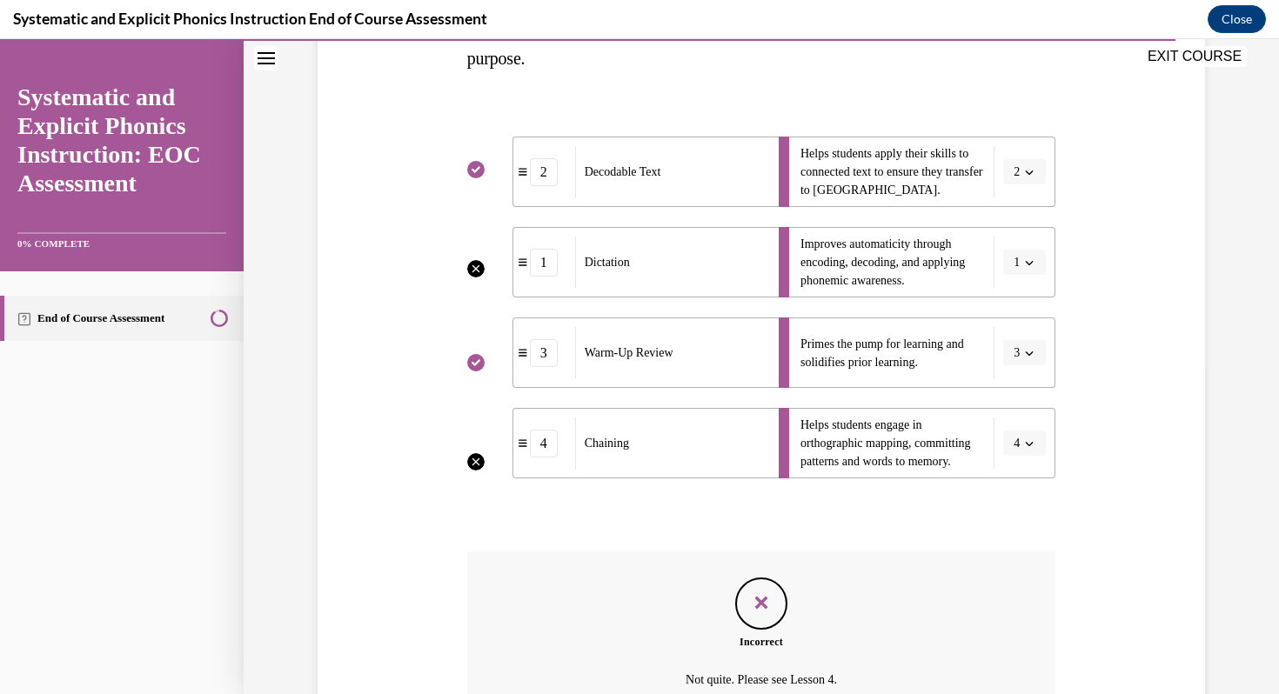
scroll to position [501, 0]
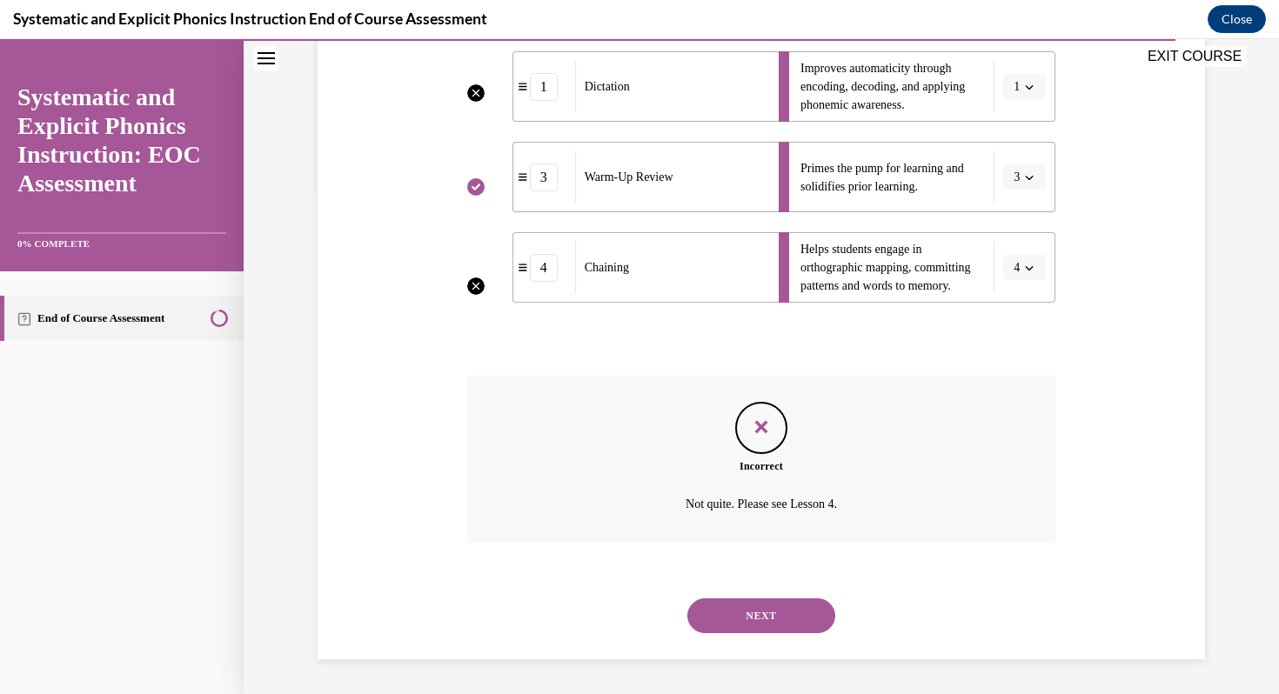
click at [748, 609] on button "NEXT" at bounding box center [761, 616] width 148 height 35
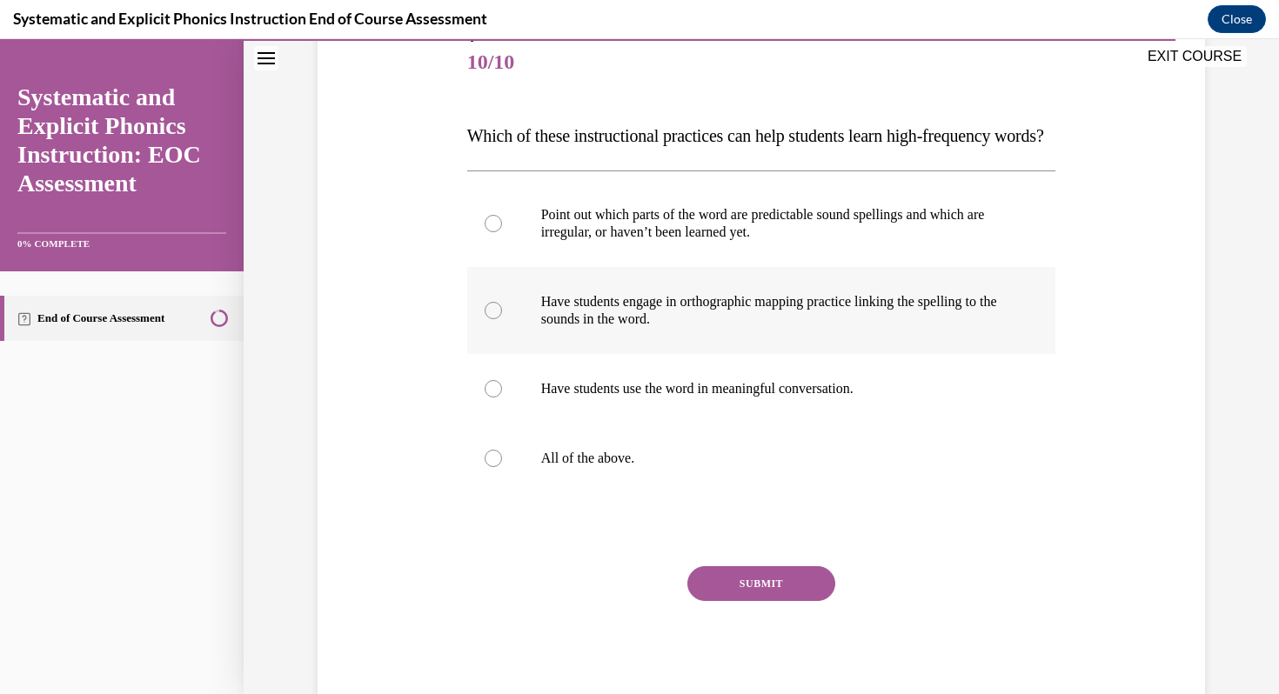
scroll to position [221, 0]
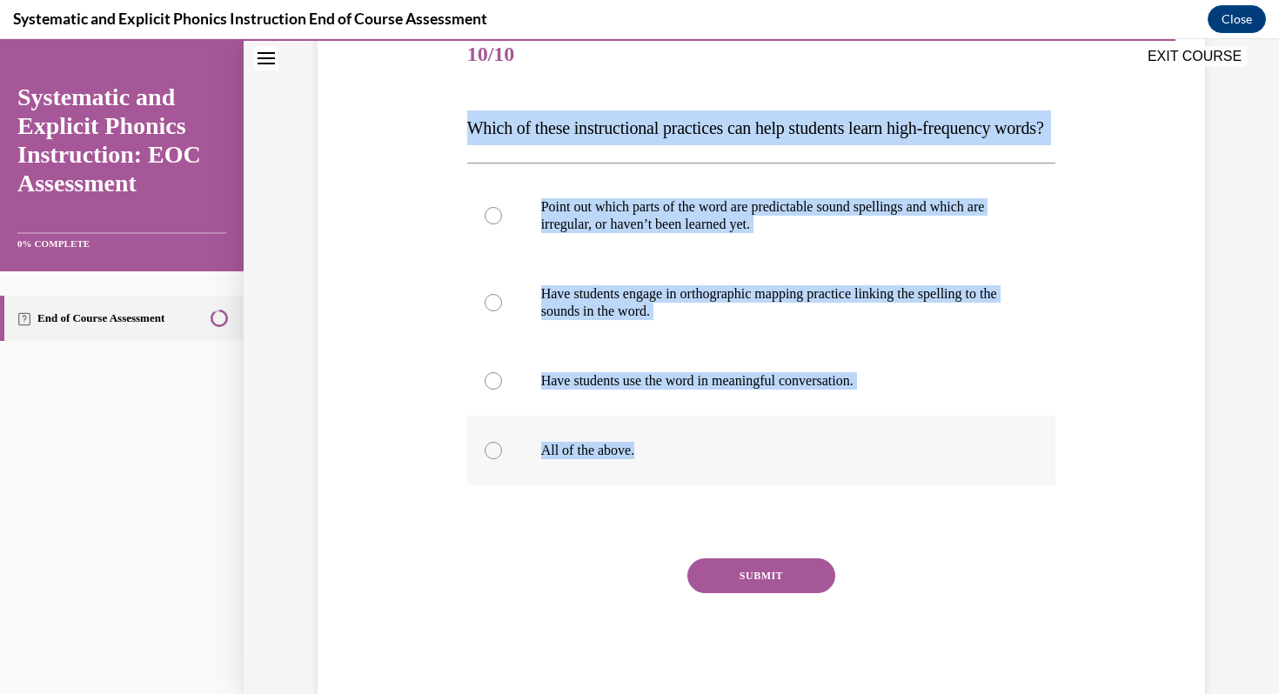
drag, startPoint x: 457, startPoint y: 122, endPoint x: 692, endPoint y: 491, distance: 437.3
click at [692, 491] on div "Question 10/10 Which of these instructional practices can help students learn h…" at bounding box center [761, 335] width 896 height 732
copy div "Which of these instructional practices can help students learn high-frequency w…"
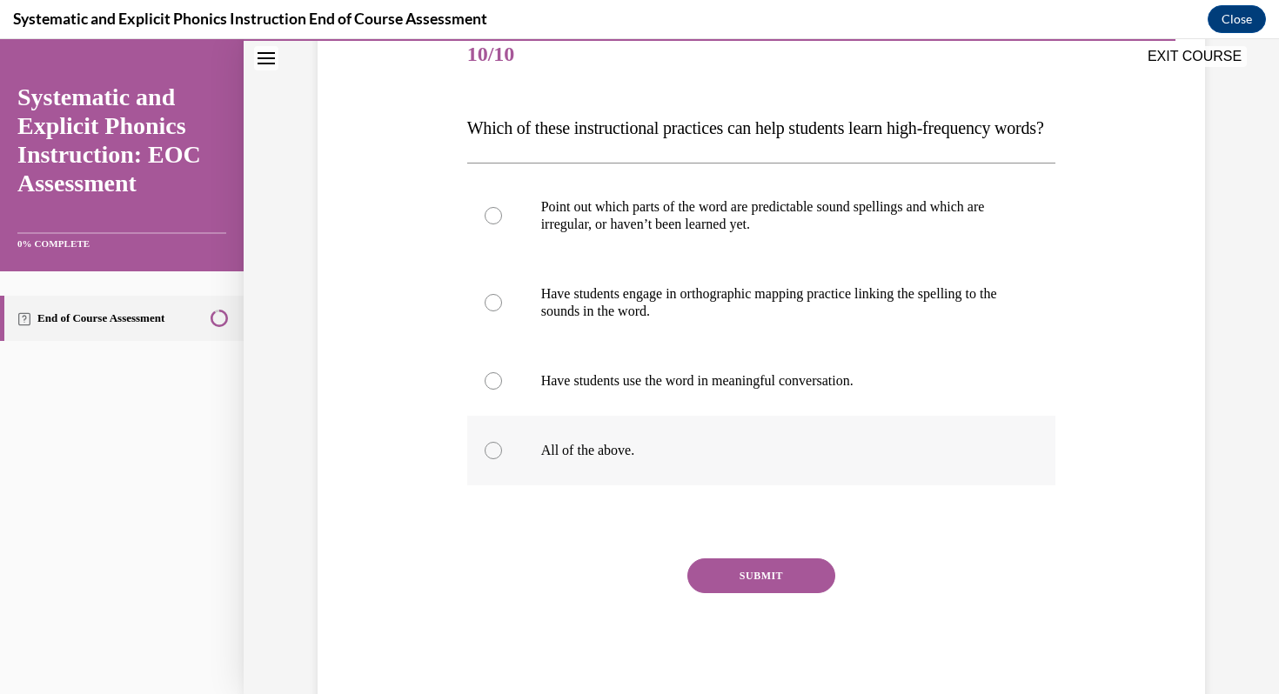
click at [504, 485] on div at bounding box center [761, 451] width 589 height 70
click at [783, 593] on button "SUBMIT" at bounding box center [761, 576] width 148 height 35
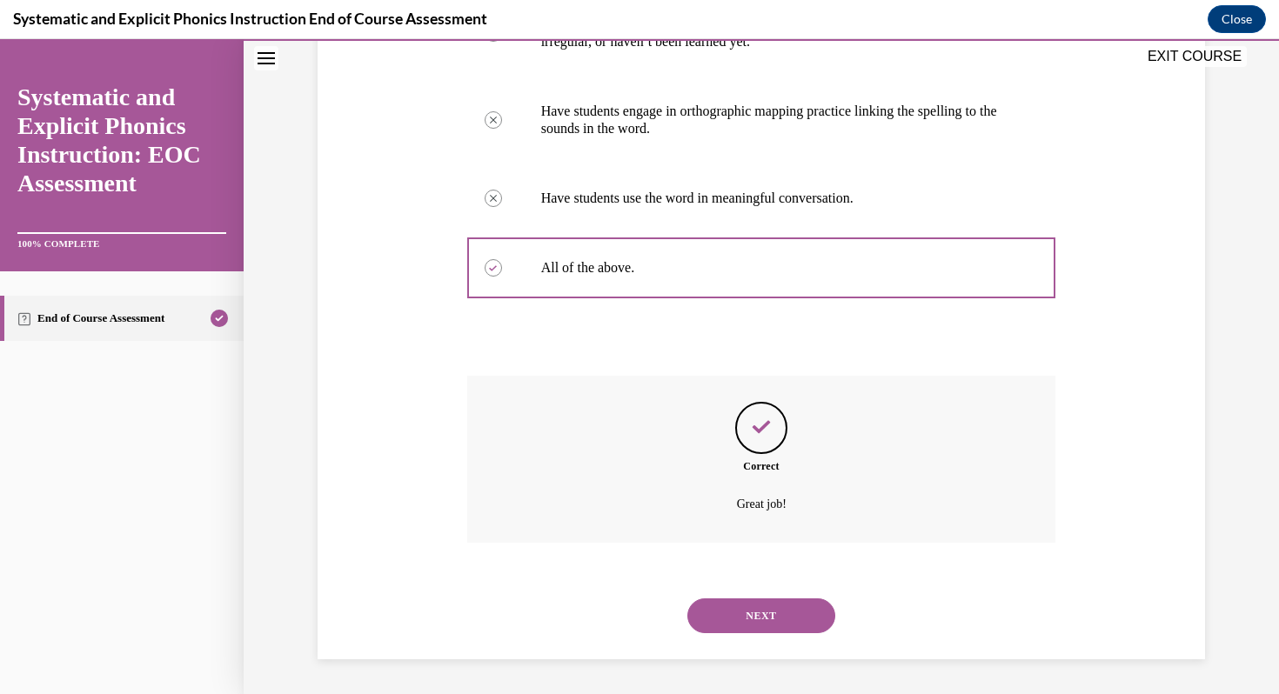
click at [779, 612] on button "NEXT" at bounding box center [761, 616] width 148 height 35
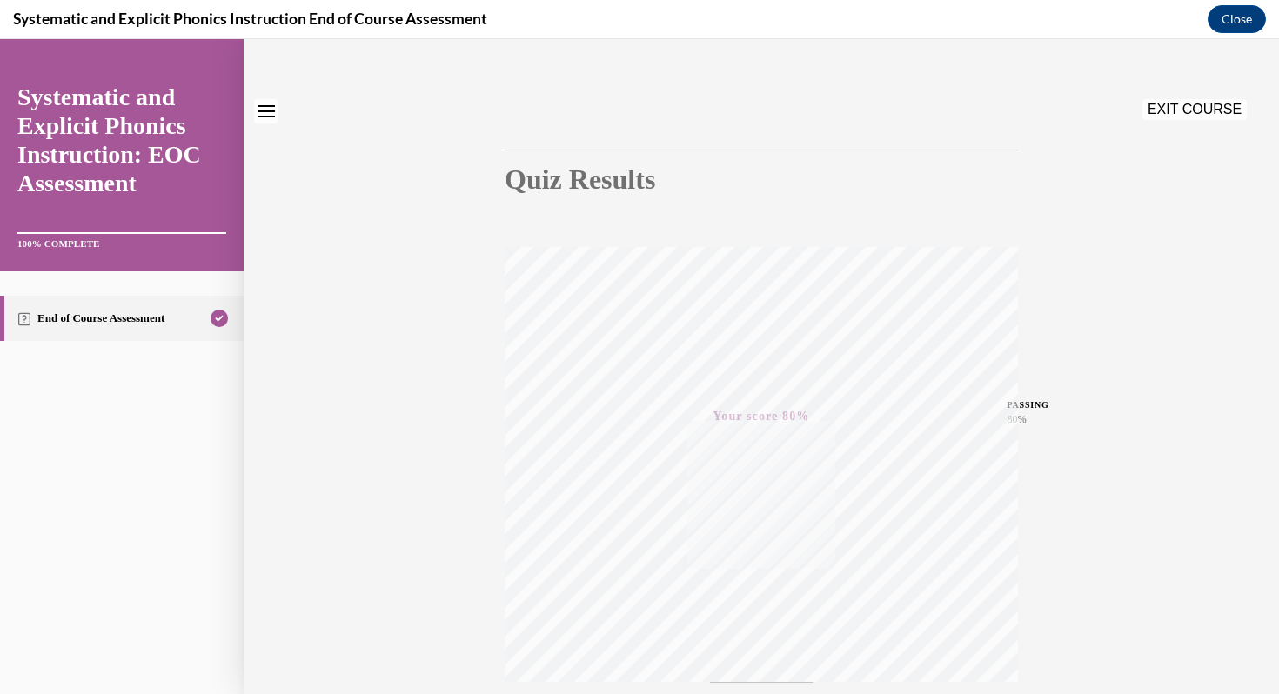
scroll to position [0, 0]
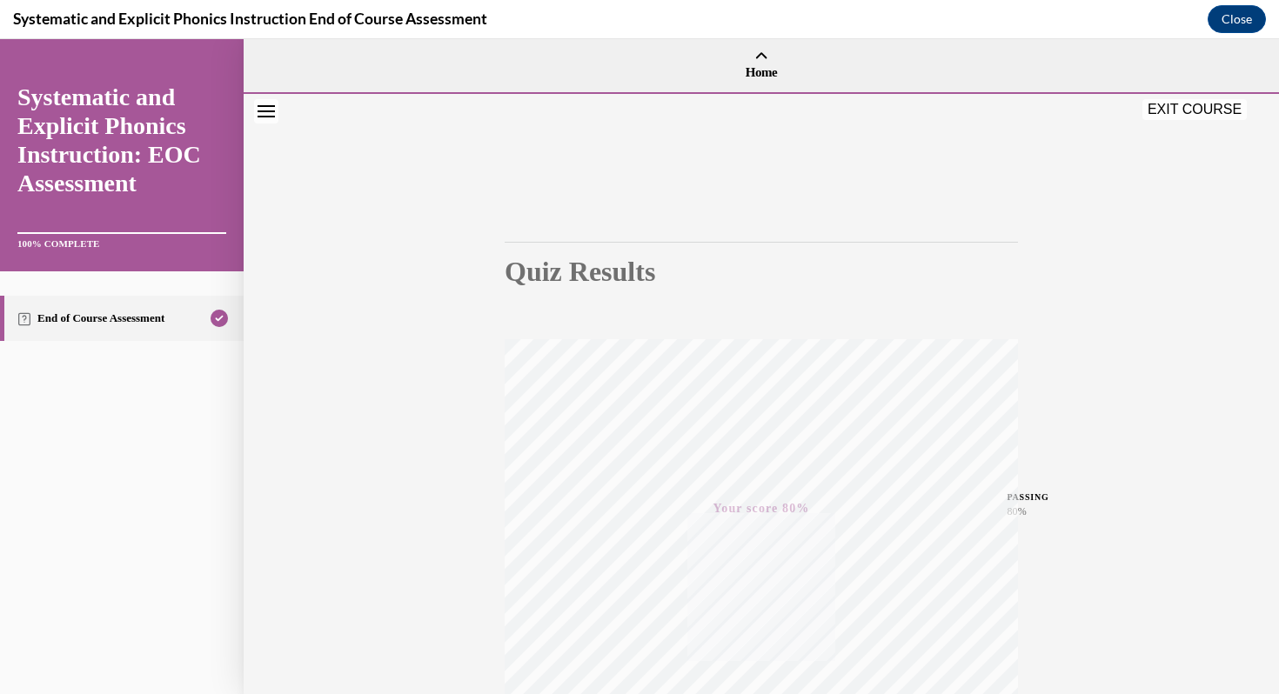
click at [1206, 97] on div "EXIT COURSE" at bounding box center [753, 111] width 1018 height 38
click at [1202, 106] on button "EXIT COURSE" at bounding box center [1194, 109] width 104 height 21
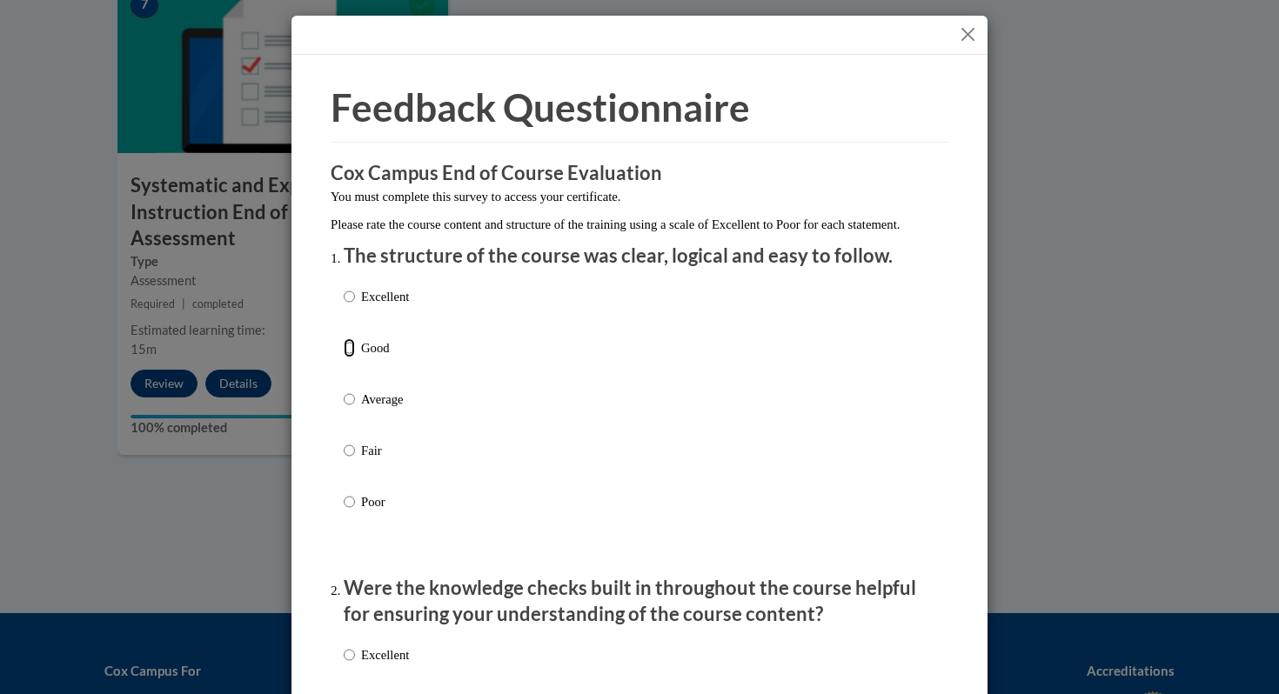
click at [352, 358] on input "Good" at bounding box center [349, 347] width 11 height 19
radio input "true"
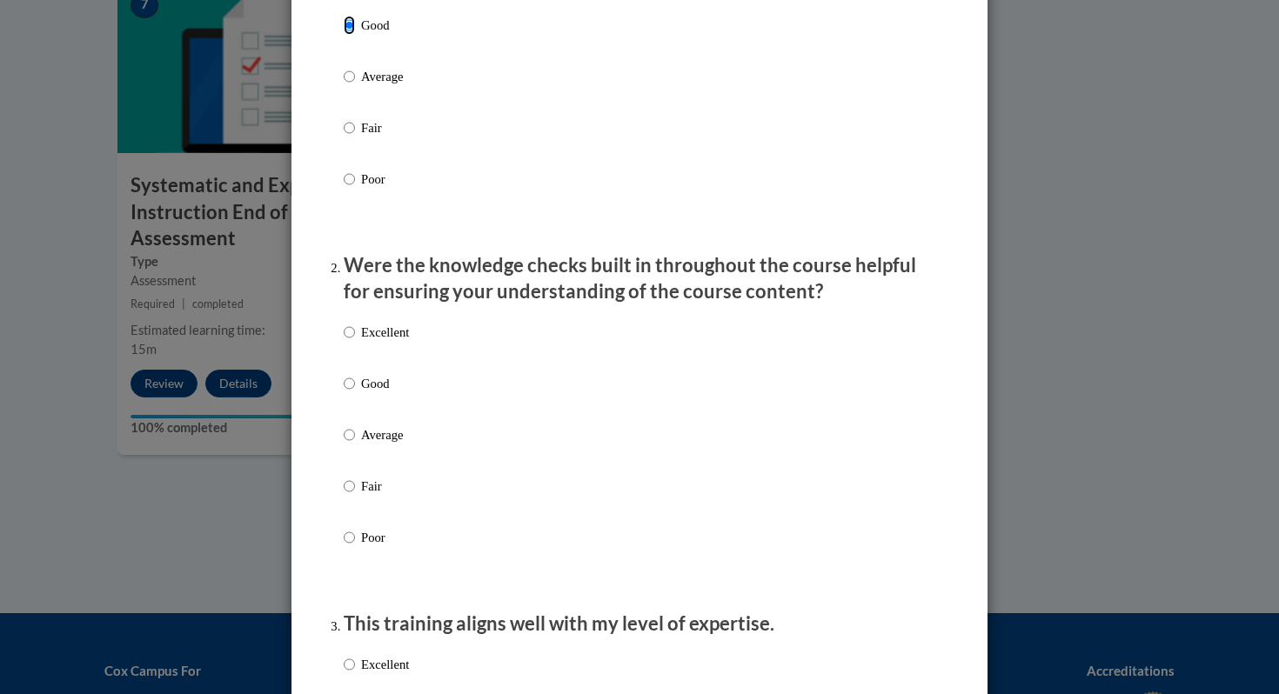
scroll to position [351, 0]
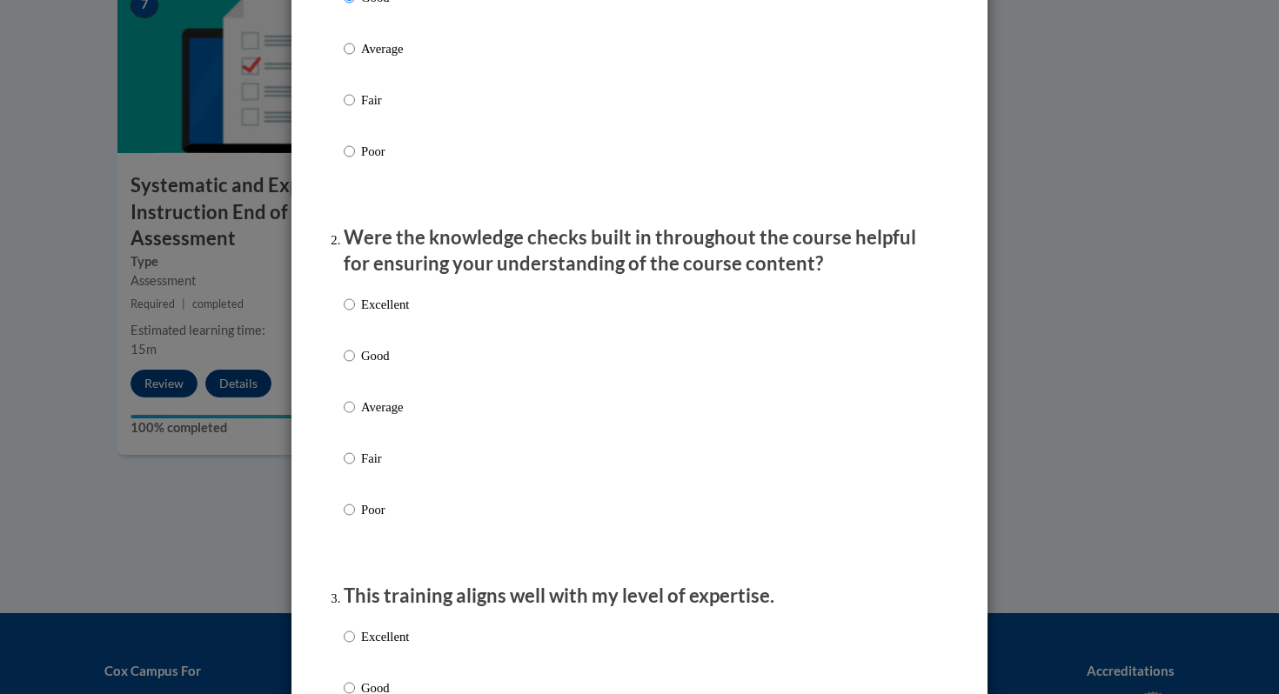
click at [372, 417] on p "Average" at bounding box center [385, 407] width 48 height 19
click at [355, 417] on input "Average" at bounding box center [349, 407] width 11 height 19
radio input "true"
click at [372, 390] on label "Good" at bounding box center [376, 369] width 65 height 47
click at [355, 365] on input "Good" at bounding box center [349, 355] width 11 height 19
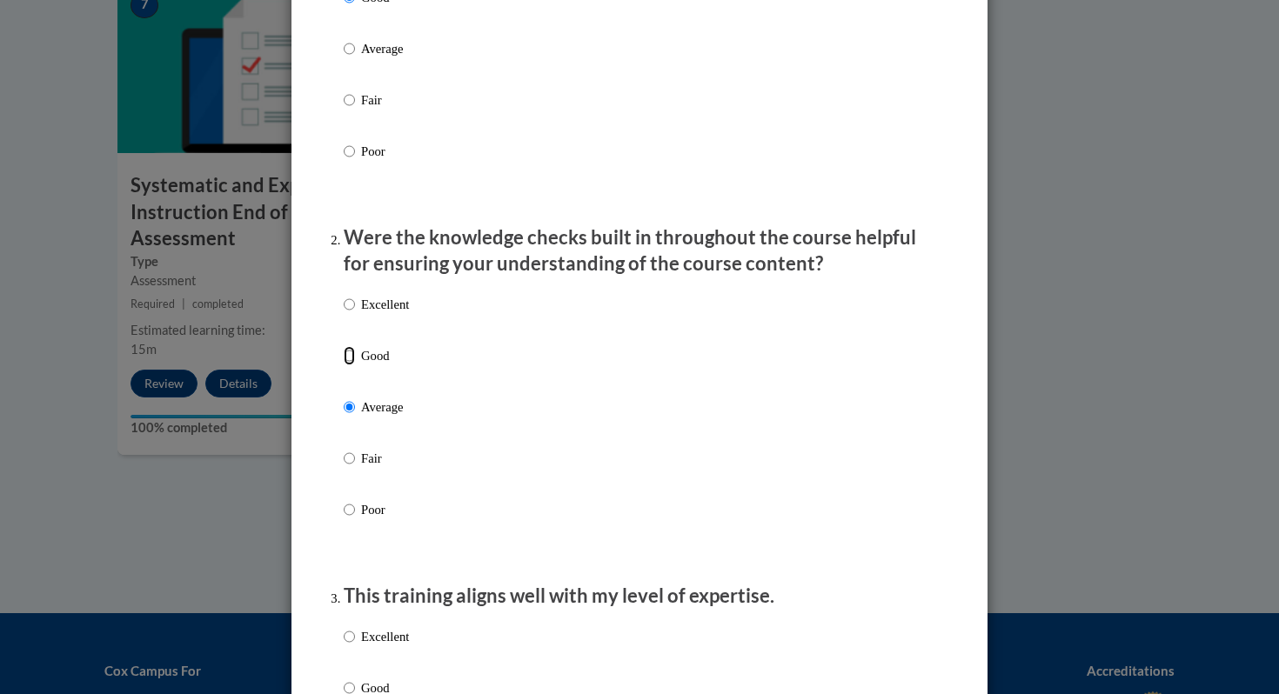
radio input "true"
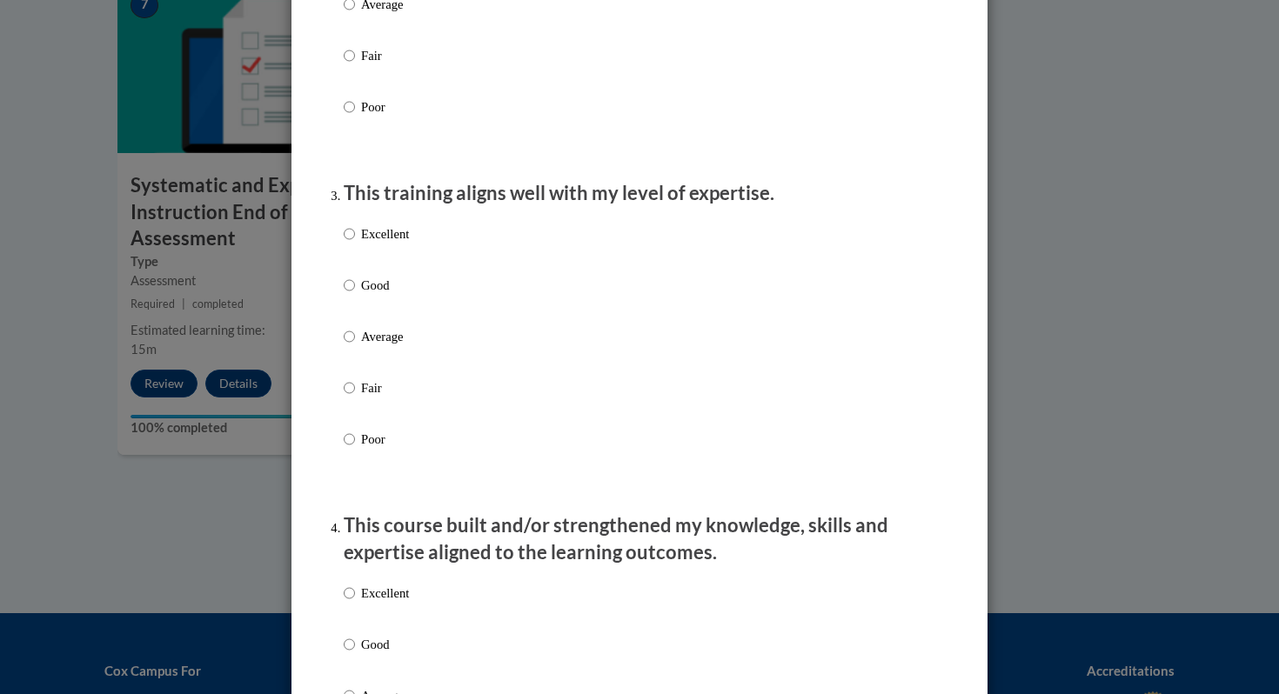
scroll to position [926, 0]
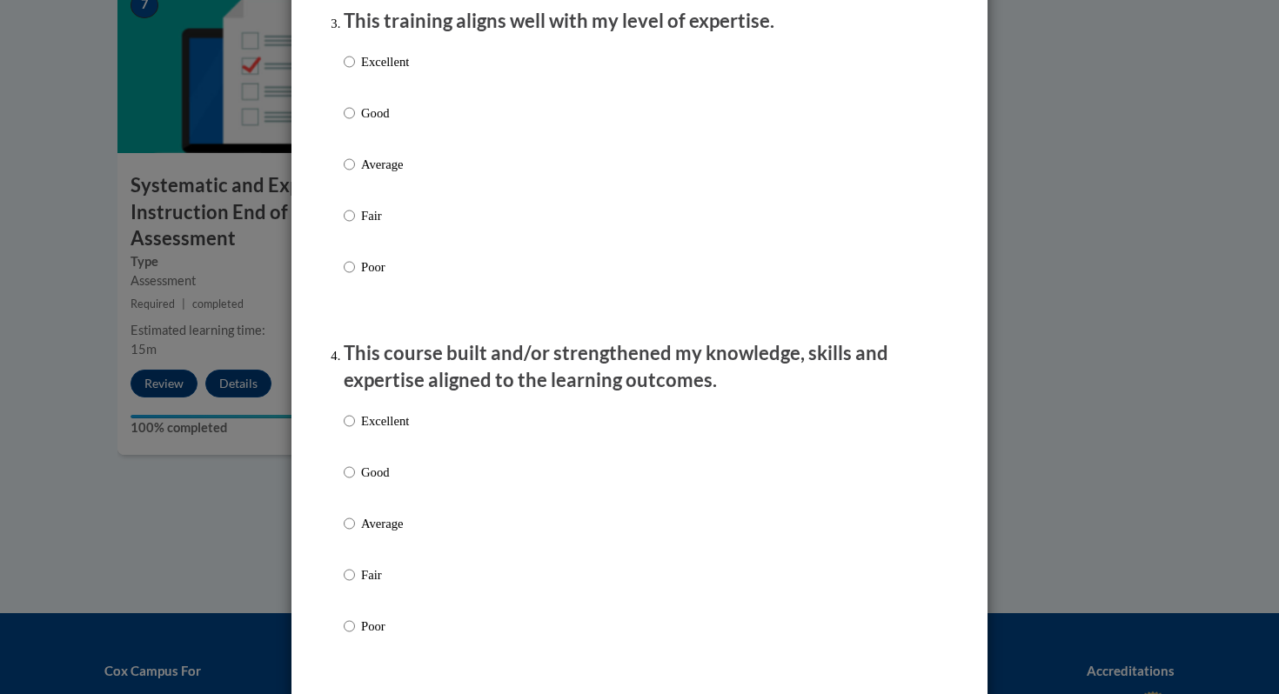
click at [363, 99] on label "Excellent" at bounding box center [376, 75] width 65 height 47
click at [355, 71] on input "Excellent" at bounding box center [349, 61] width 11 height 19
radio input "true"
click at [365, 123] on p "Good" at bounding box center [385, 113] width 48 height 19
click at [355, 123] on input "Good" at bounding box center [349, 113] width 11 height 19
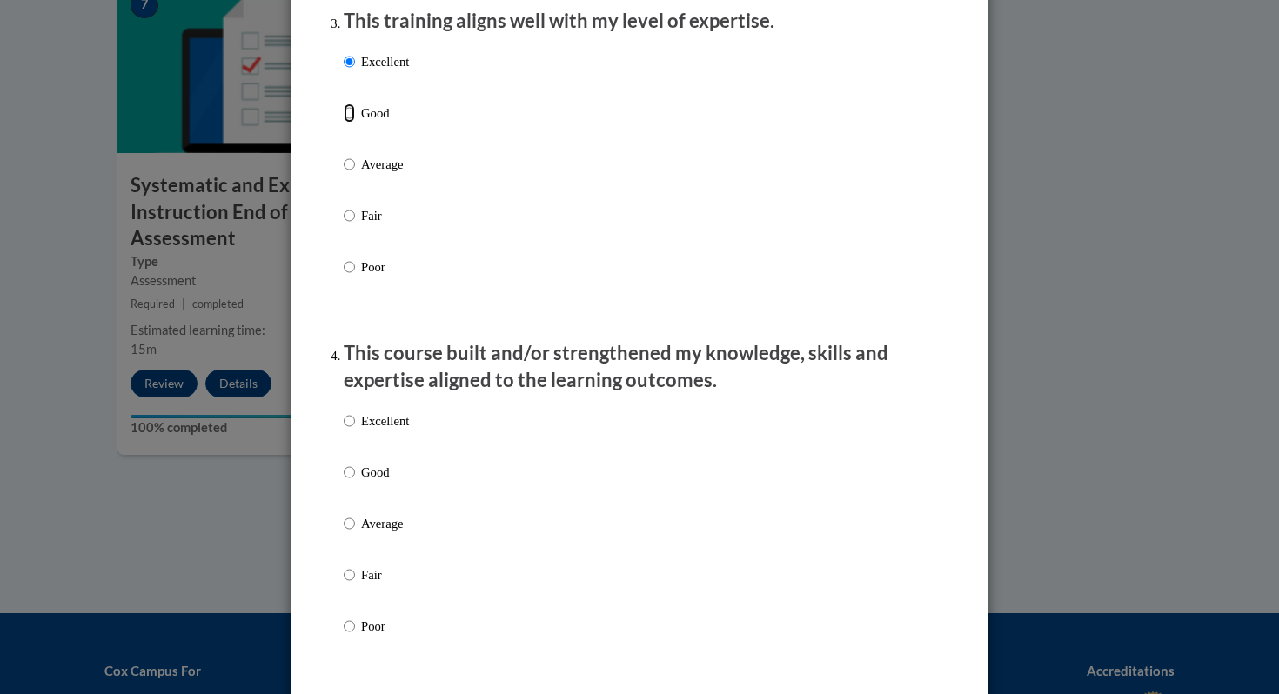
radio input "true"
click at [372, 479] on div "Excellent Good Average Fair Poor" at bounding box center [376, 538] width 65 height 270
click at [372, 482] on p "Good" at bounding box center [385, 472] width 48 height 19
click at [355, 482] on input "Good" at bounding box center [349, 472] width 11 height 19
radio input "true"
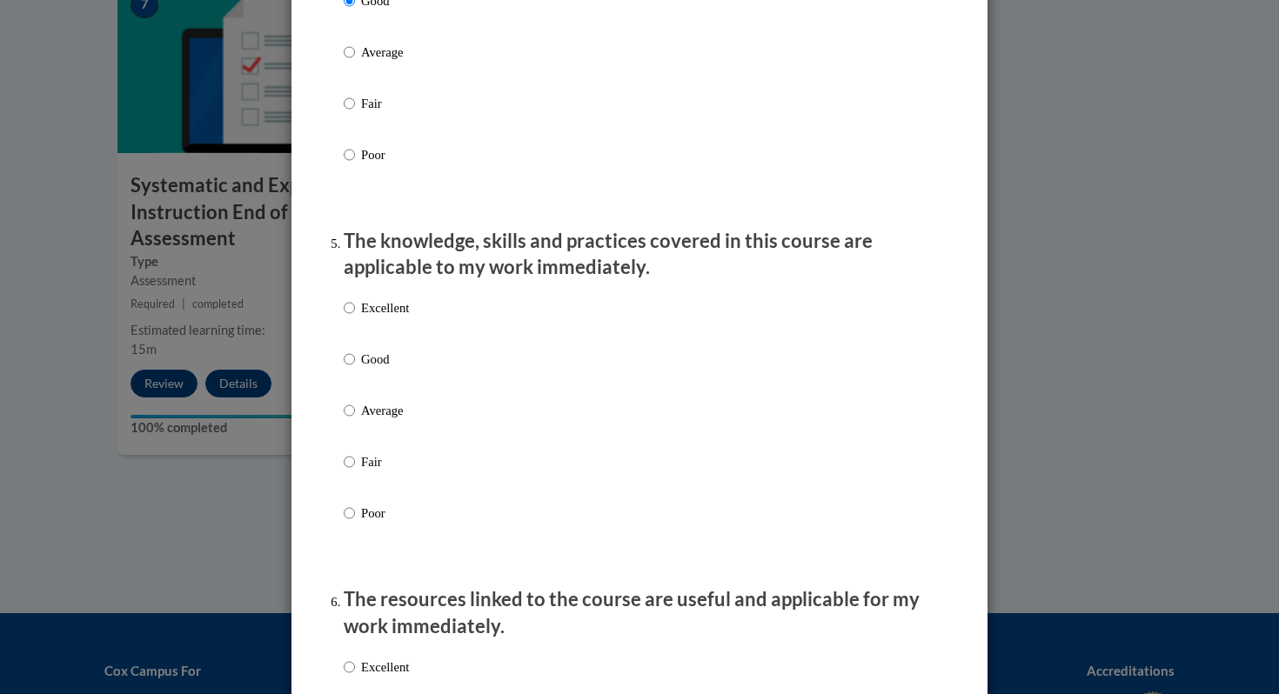
click at [385, 369] on p "Good" at bounding box center [385, 359] width 48 height 19
click at [355, 369] on input "Good" at bounding box center [349, 359] width 11 height 19
radio input "true"
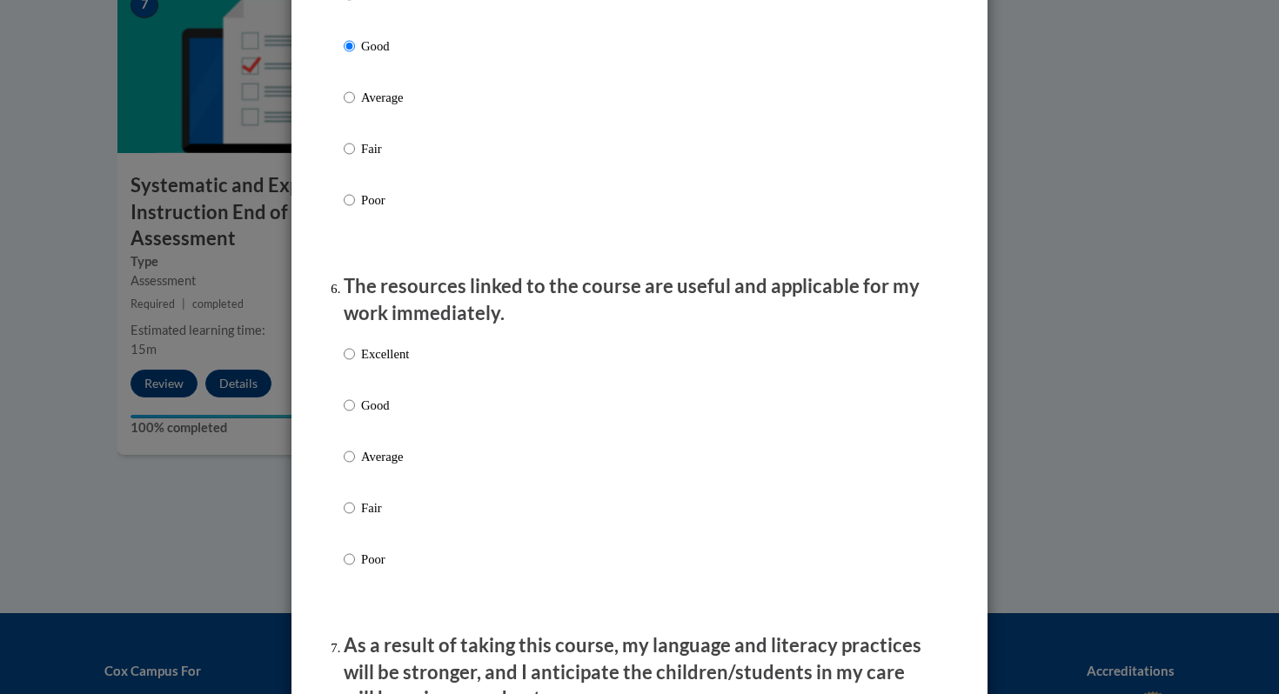
click at [383, 415] on p "Good" at bounding box center [385, 405] width 48 height 19
click at [355, 415] on input "Good" at bounding box center [349, 405] width 11 height 19
radio input "true"
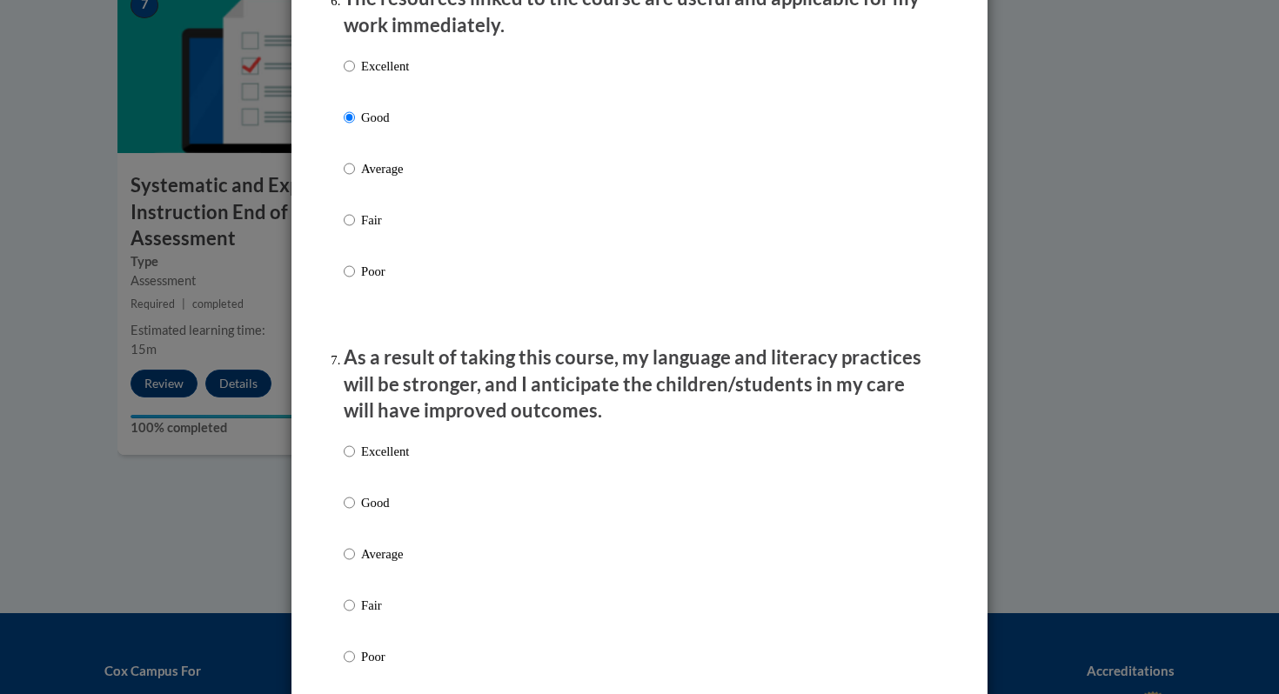
click at [382, 512] on p "Good" at bounding box center [385, 502] width 48 height 19
click at [355, 512] on input "Good" at bounding box center [349, 502] width 11 height 19
radio input "true"
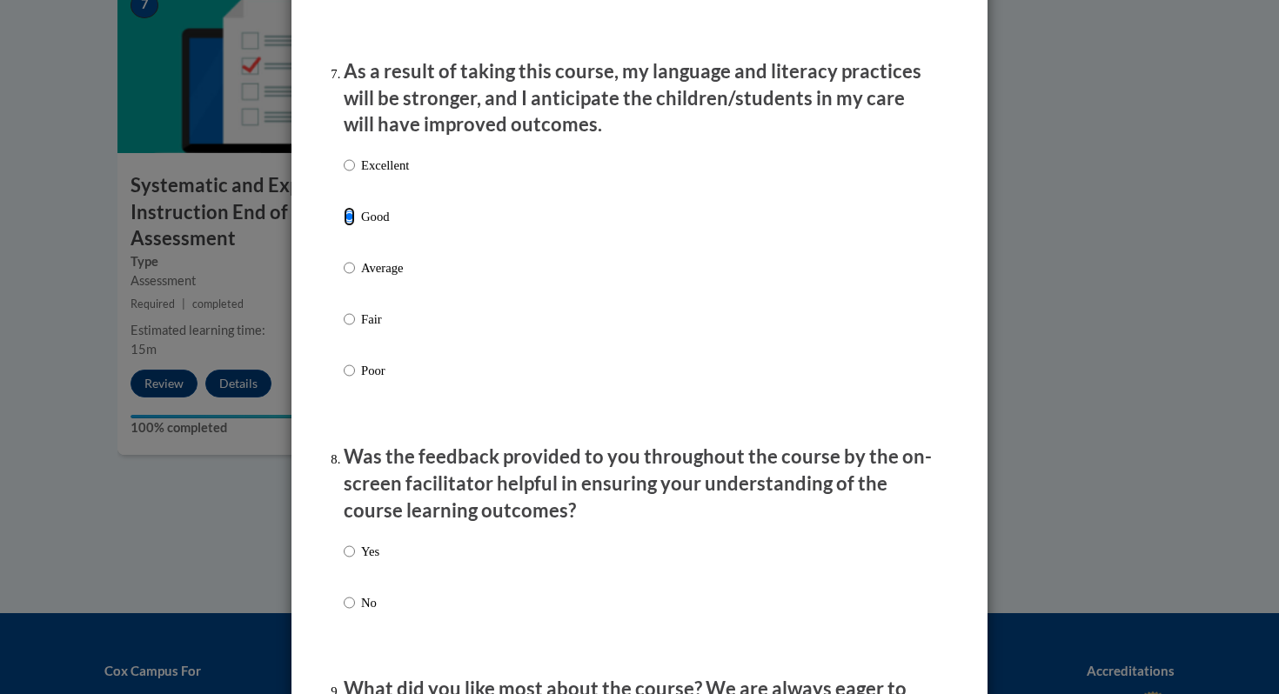
scroll to position [2333, 0]
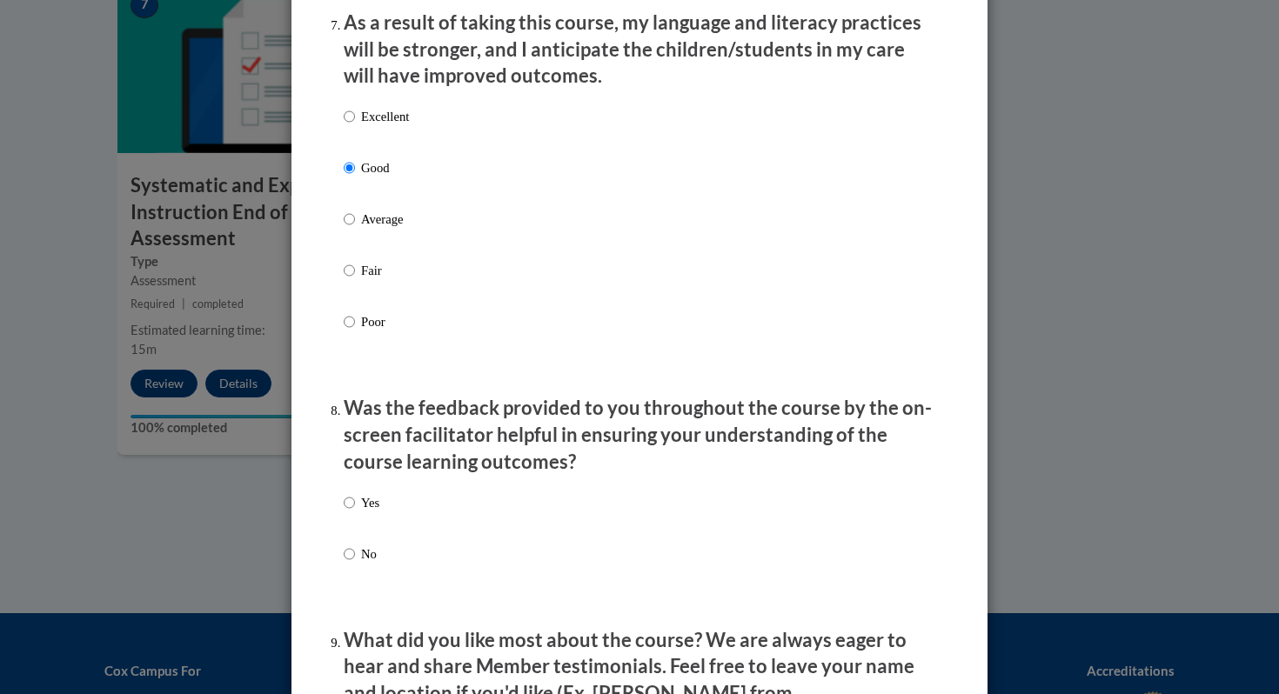
click at [372, 512] on p "Yes" at bounding box center [370, 502] width 18 height 19
click at [355, 512] on input "Yes" at bounding box center [349, 502] width 11 height 19
radio input "true"
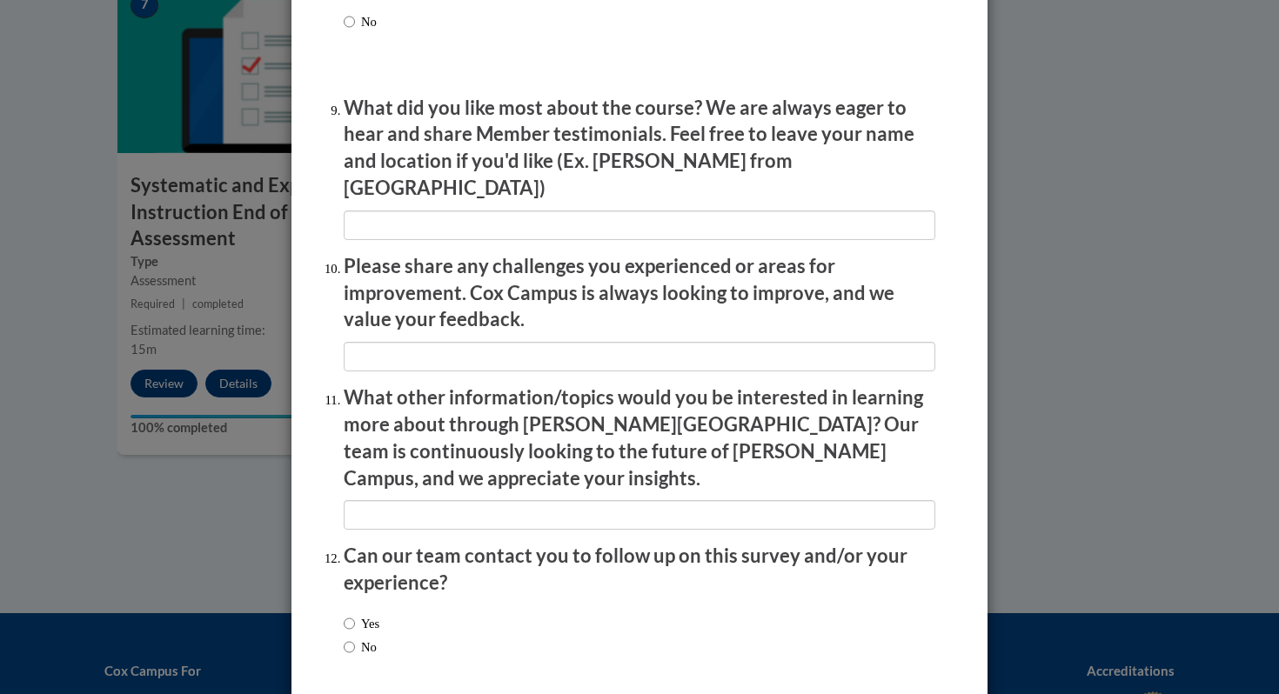
scroll to position [2925, 0]
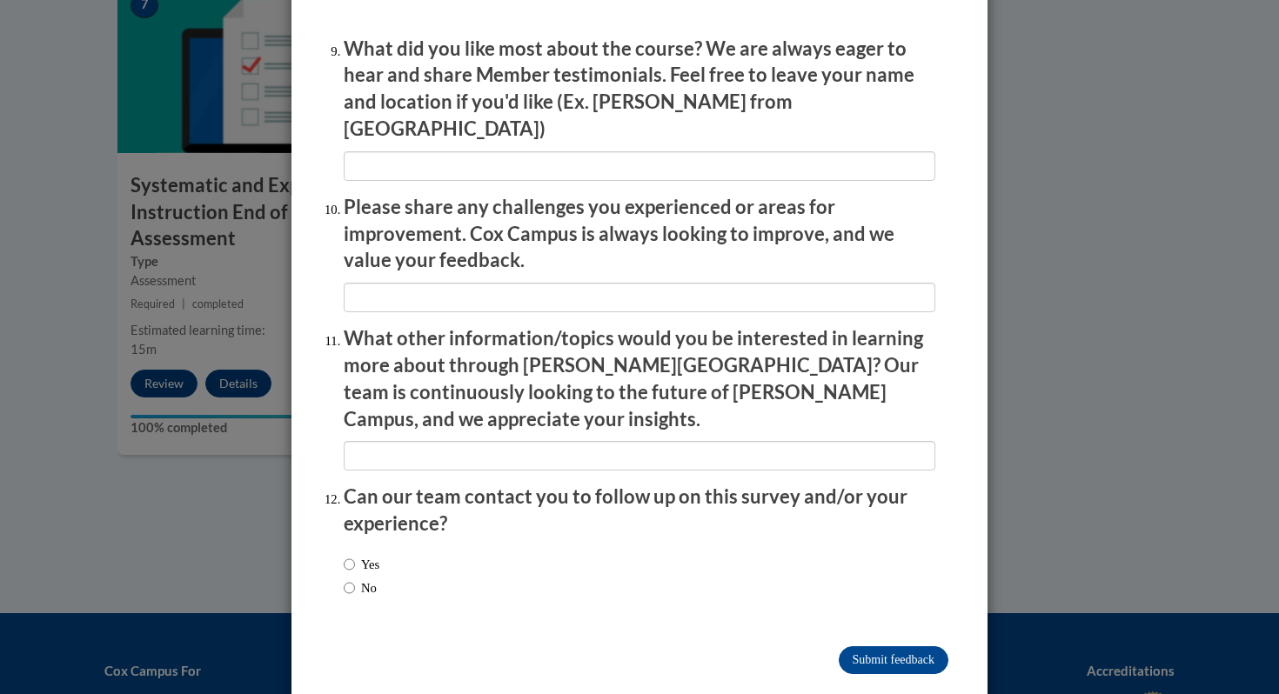
click at [375, 555] on label "Yes" at bounding box center [362, 564] width 36 height 19
click at [355, 555] on input "Yes" at bounding box center [349, 564] width 11 height 19
radio input "true"
click at [875, 646] on input "Submit feedback" at bounding box center [894, 660] width 110 height 28
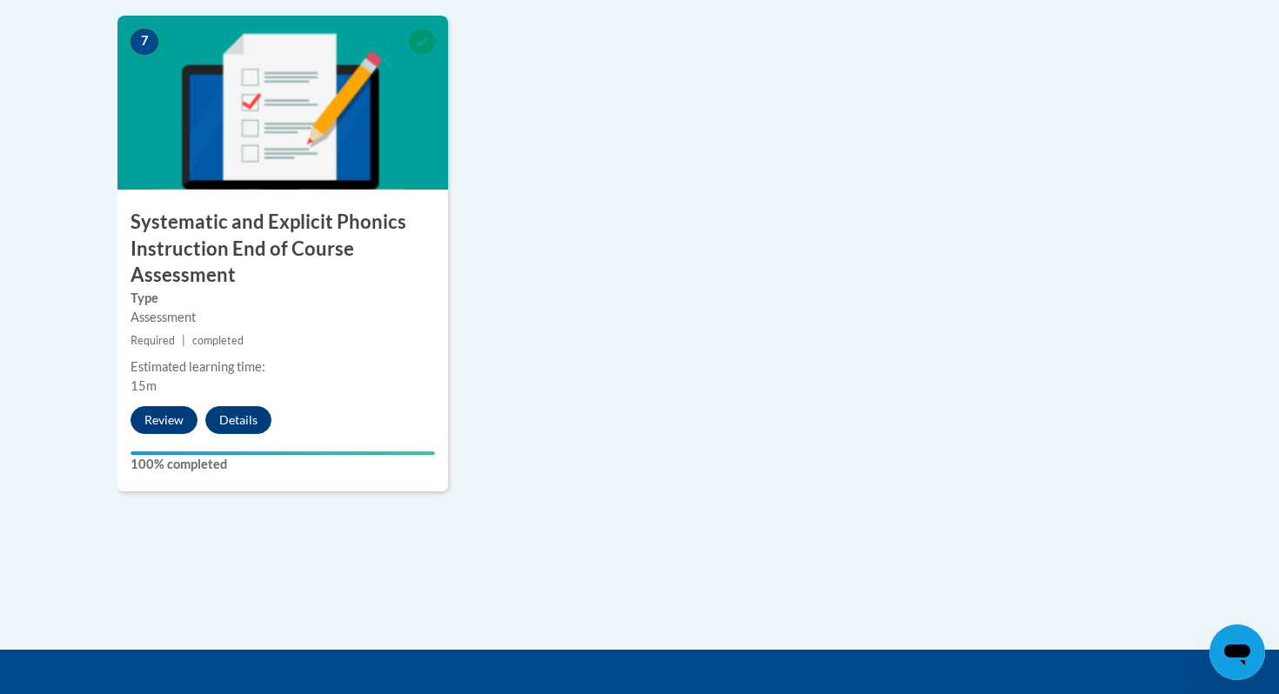
scroll to position [1546, 0]
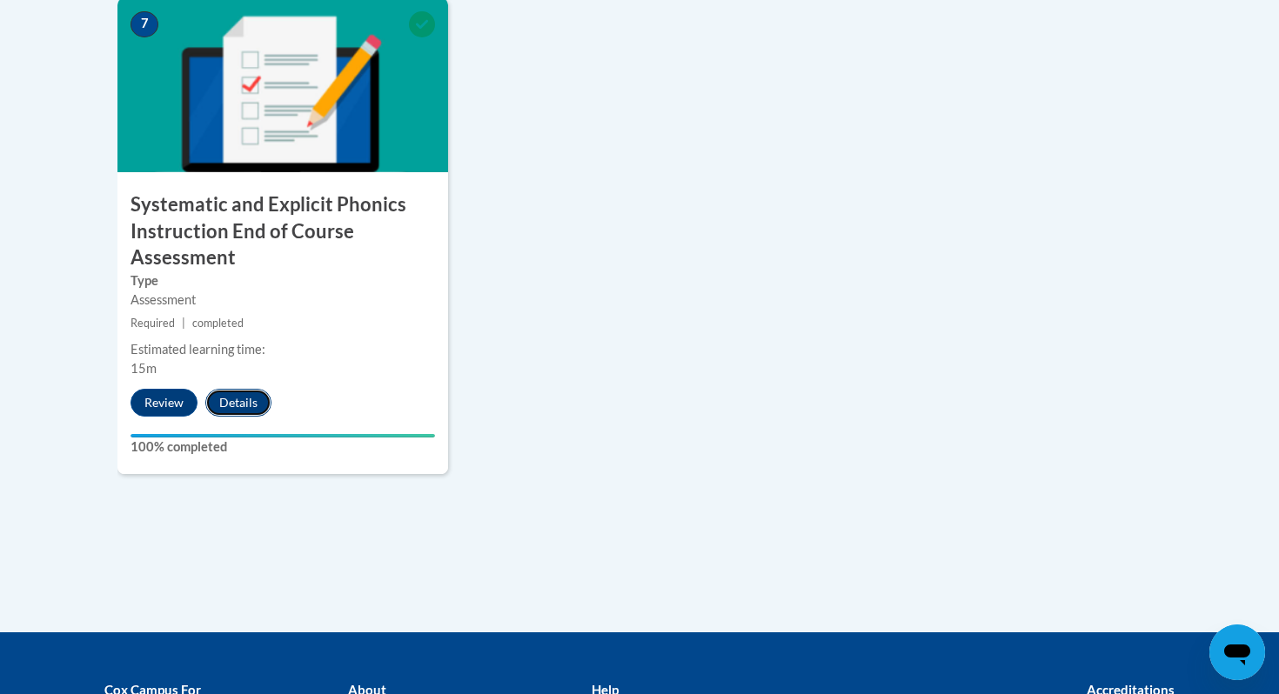
click at [231, 410] on button "Details" at bounding box center [238, 403] width 66 height 28
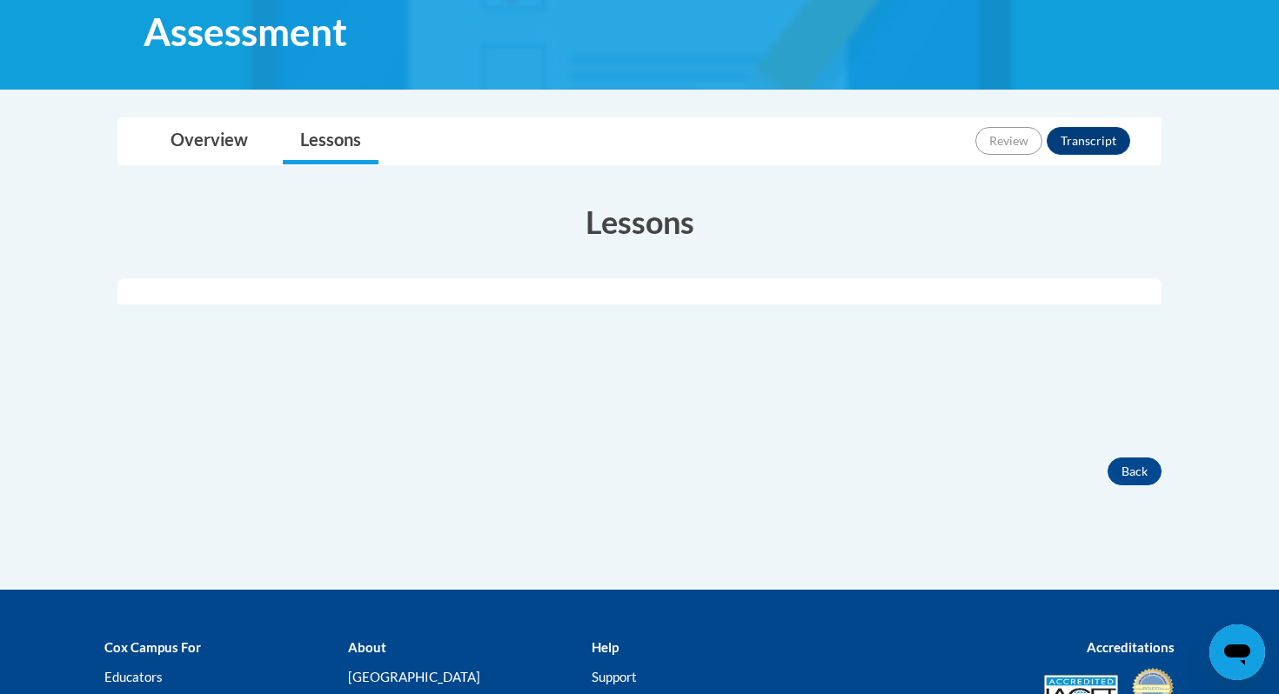
scroll to position [353, 0]
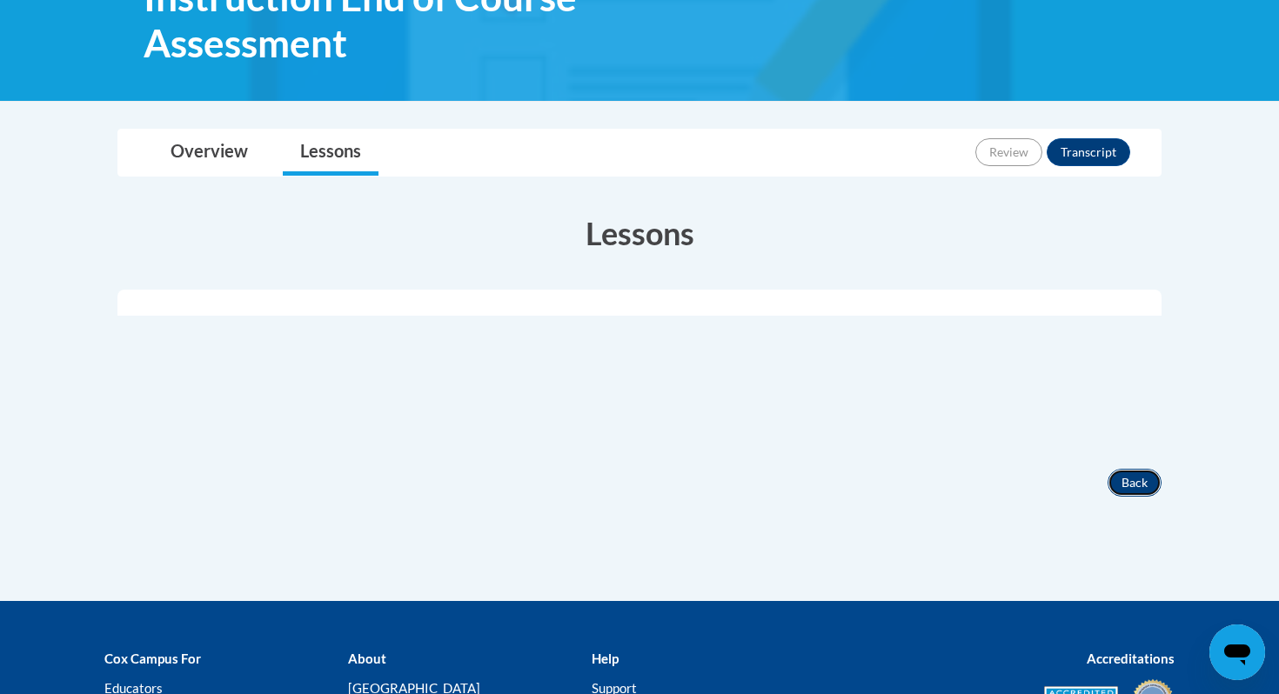
click at [1130, 487] on button "Back" at bounding box center [1134, 483] width 54 height 28
